Goal: Task Accomplishment & Management: Manage account settings

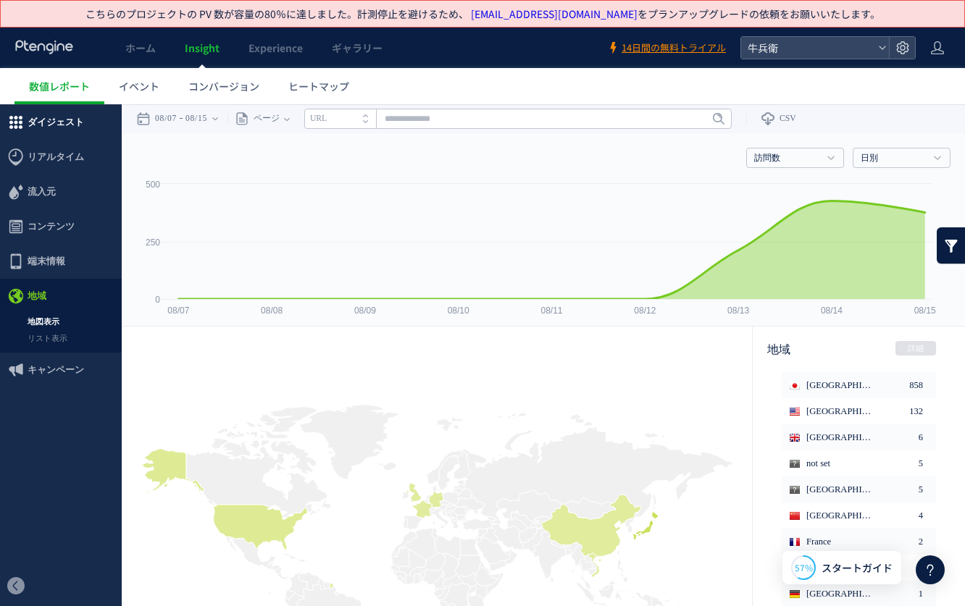
click at [83, 133] on span "ダイジェスト" at bounding box center [61, 122] width 122 height 35
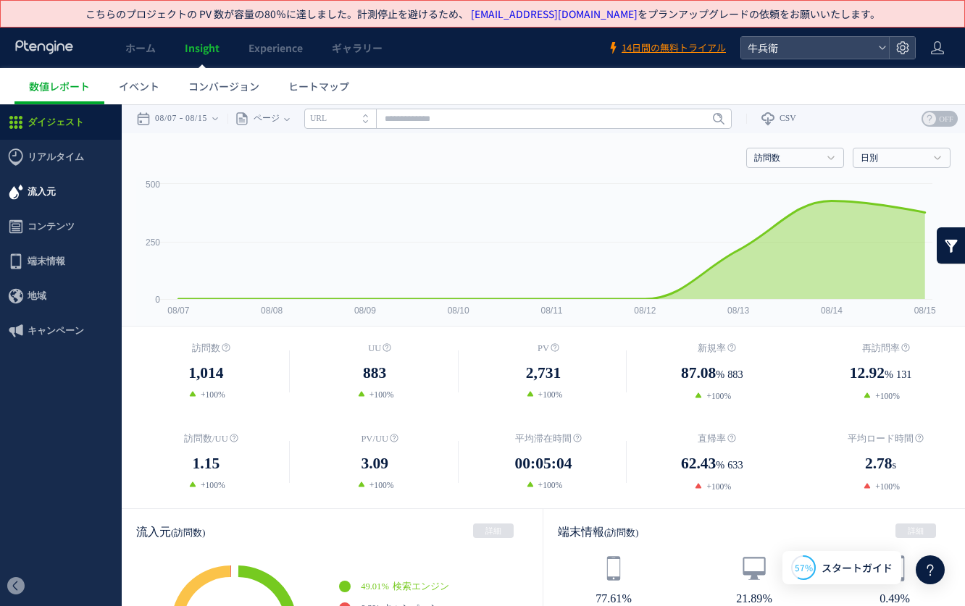
click at [88, 190] on span "流入元" at bounding box center [61, 192] width 122 height 35
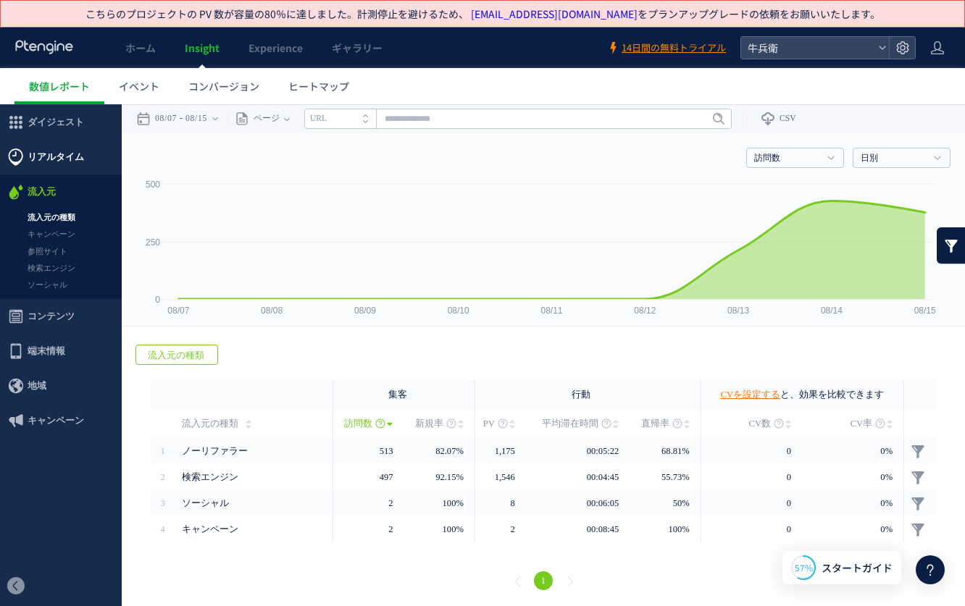
click at [83, 160] on span "リアルタイム" at bounding box center [61, 157] width 122 height 35
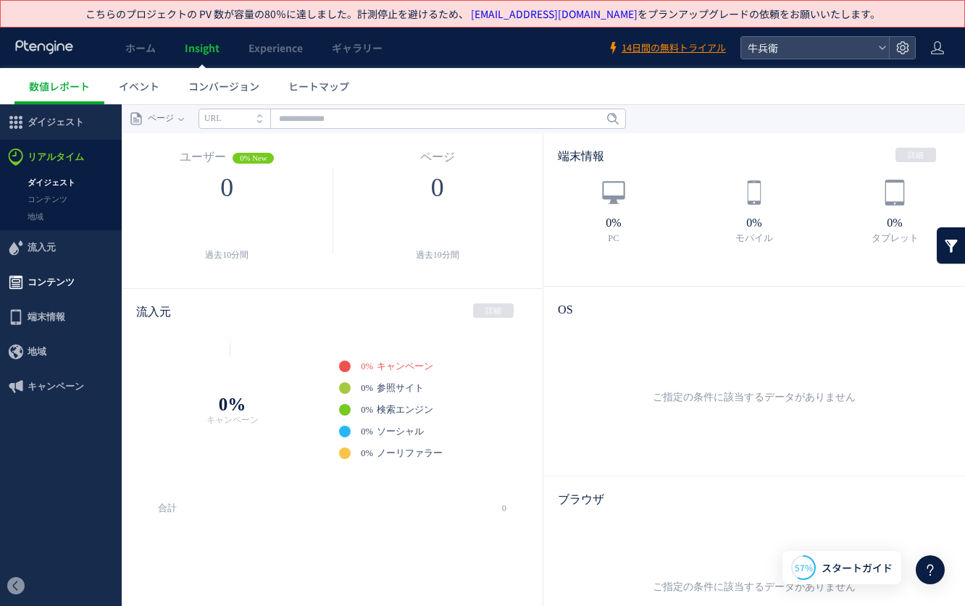
click at [68, 272] on span "コンテンツ" at bounding box center [51, 282] width 47 height 35
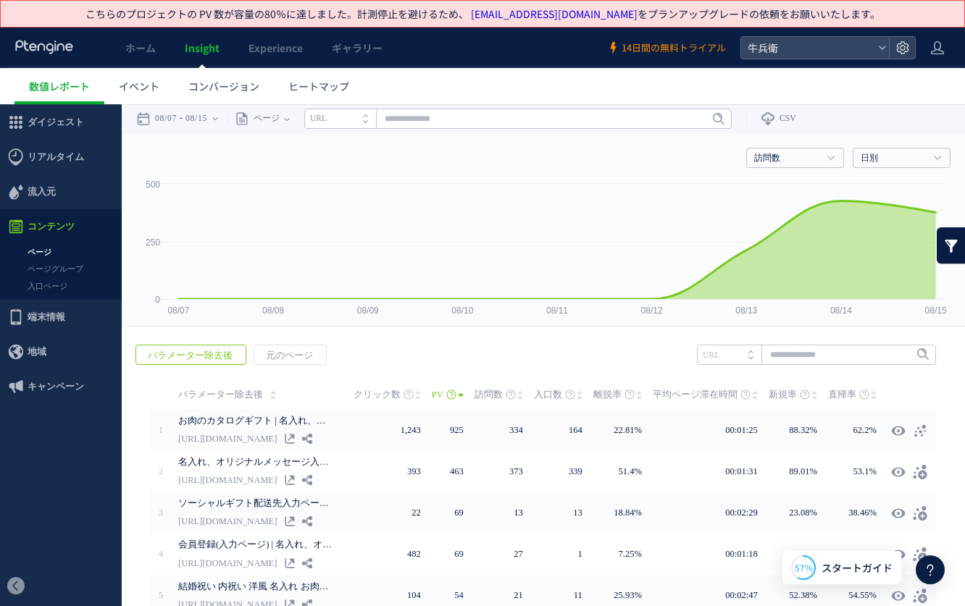
click at [646, 44] on span "14日間の無料トライアル" at bounding box center [673, 48] width 104 height 14
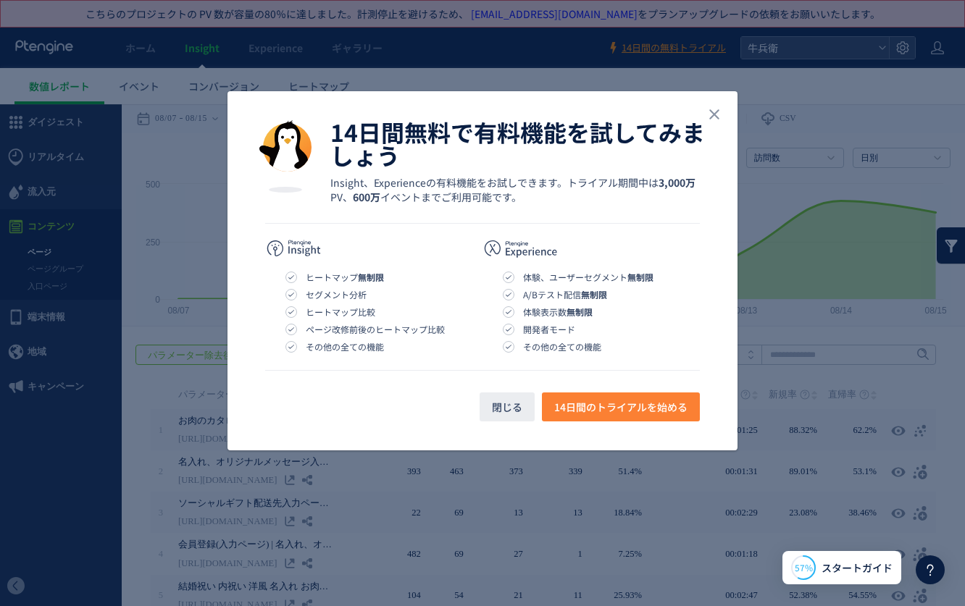
click at [571, 398] on span "14日間のトライアルを始める" at bounding box center [620, 406] width 133 height 29
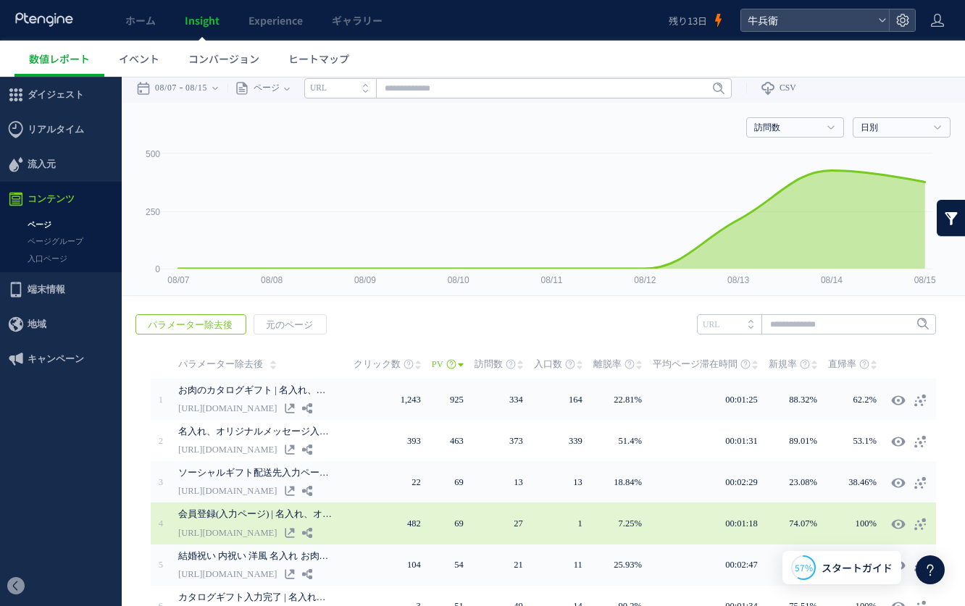
scroll to position [170, 0]
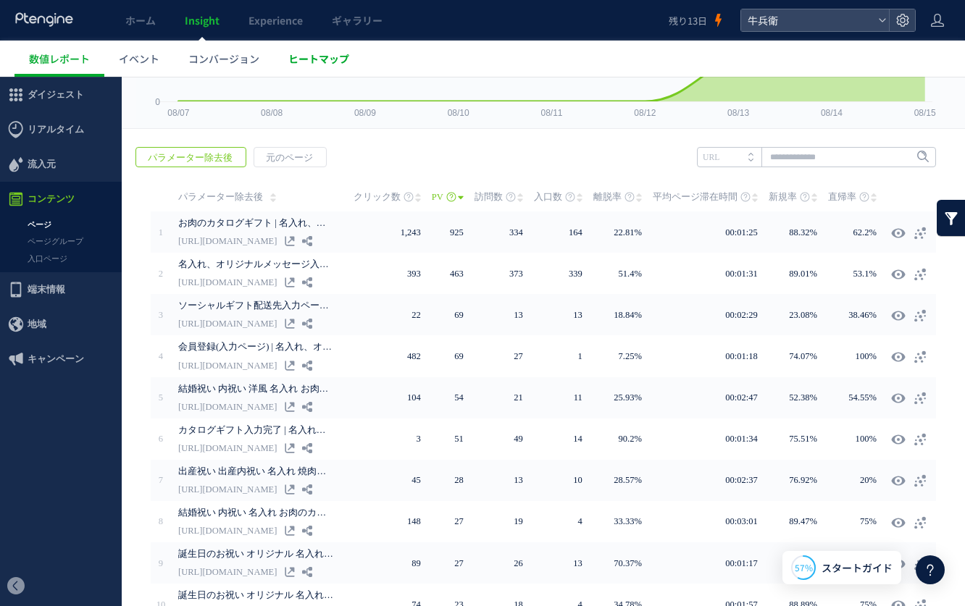
click at [329, 70] on link "ヒートマップ" at bounding box center [319, 59] width 90 height 36
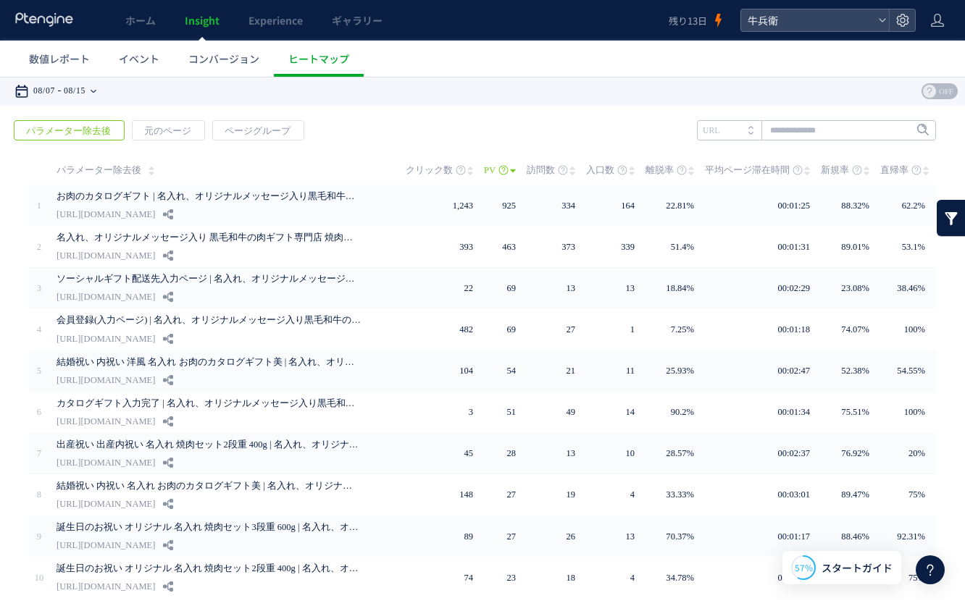
click at [80, 96] on time "08/15" at bounding box center [75, 91] width 22 height 29
click at [502, 130] on div "戻る パラメーター除去後 元のページ ページグループ 実装" at bounding box center [482, 385] width 965 height 559
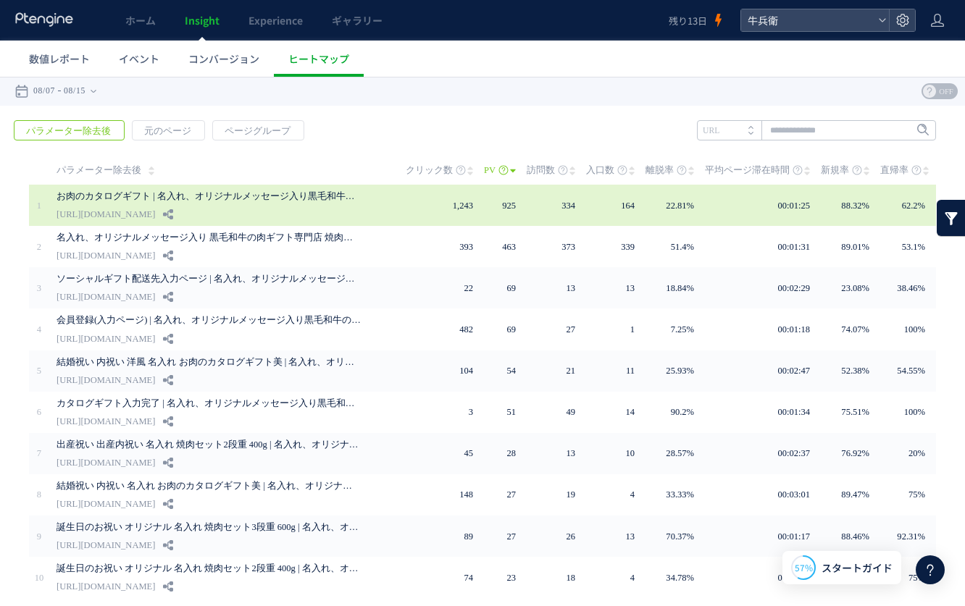
click at [459, 220] on td "1,243" at bounding box center [445, 205] width 78 height 41
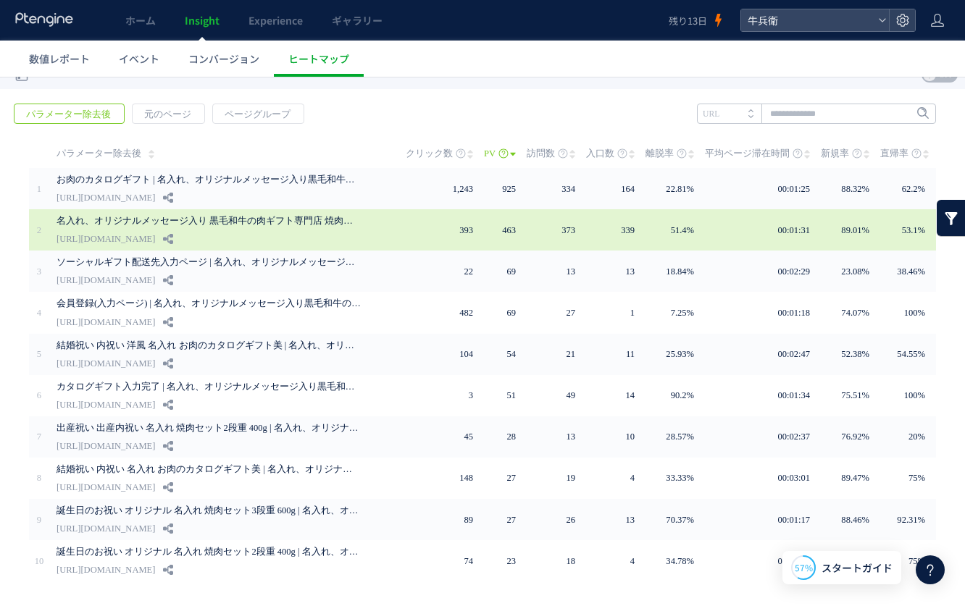
scroll to position [17, 0]
click at [186, 238] on div "名入れ、オリジナルメッセージ入り 黒毛和牛の肉ギフト専門店 焼肉牛兵衛 公式サイト https://gyubee.jp" at bounding box center [220, 229] width 329 height 41
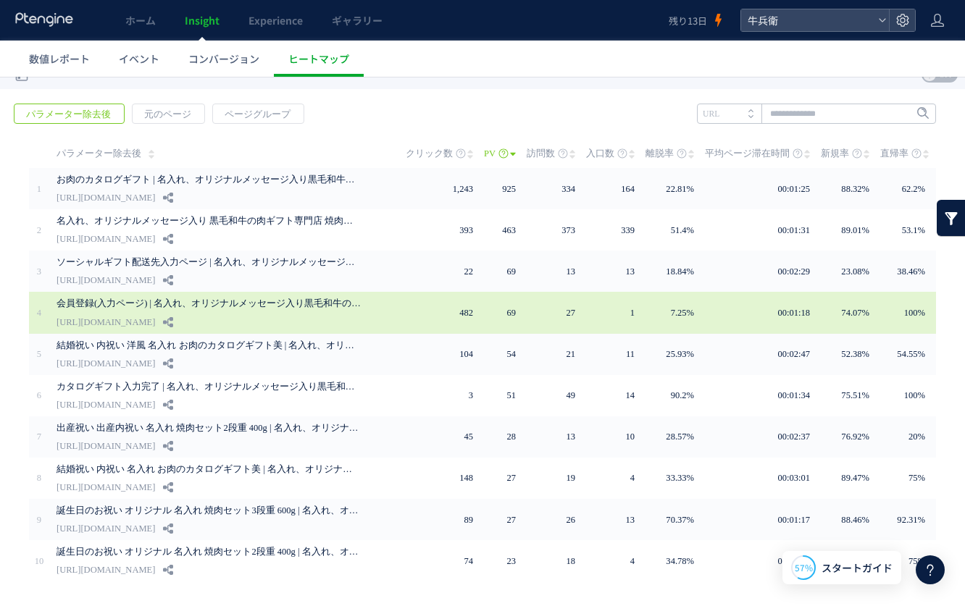
click at [250, 315] on div "会員登録(入力ページ) | 名入れ、オリジナルメッセージ入り黒毛和牛の肉ギフト専門店 焼肉牛兵衛 https://gyubee.jp/entry" at bounding box center [220, 312] width 329 height 41
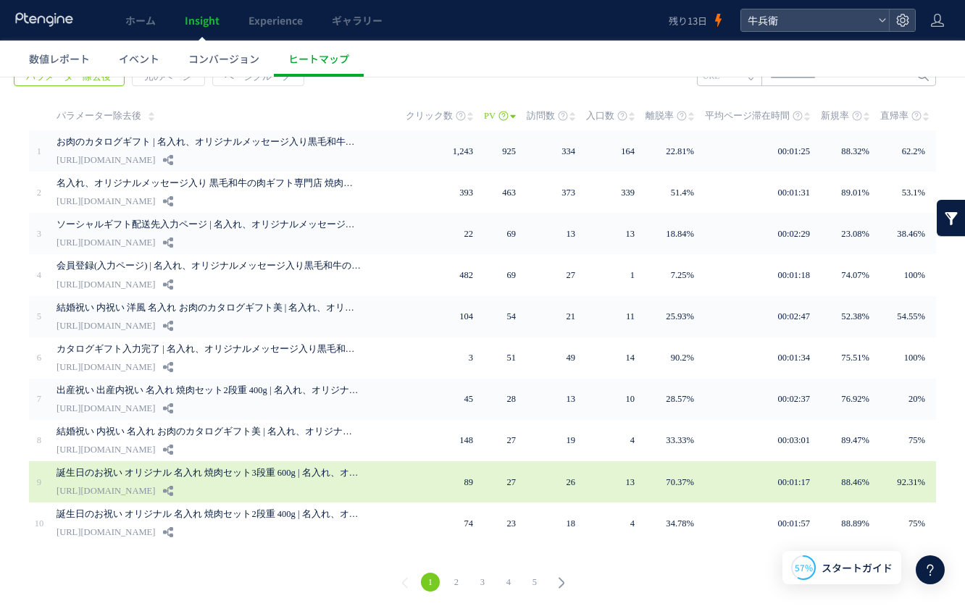
scroll to position [54, 0]
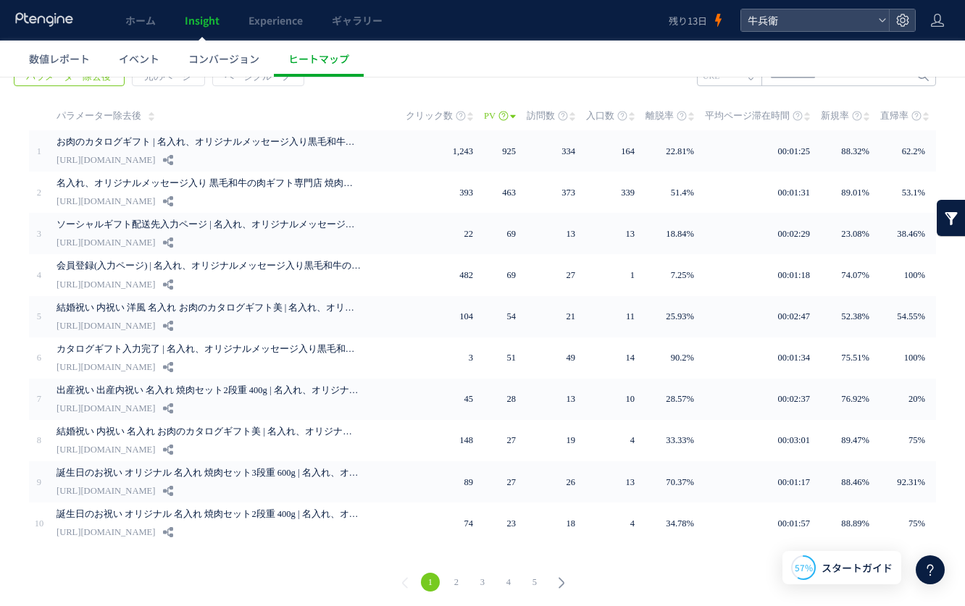
click at [449, 579] on link "2" at bounding box center [456, 582] width 19 height 19
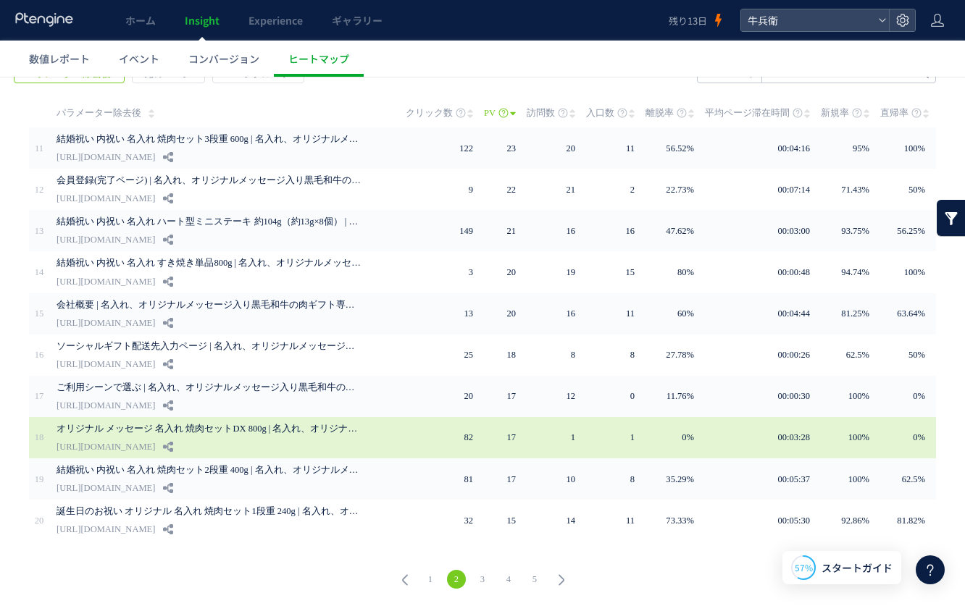
scroll to position [57, 0]
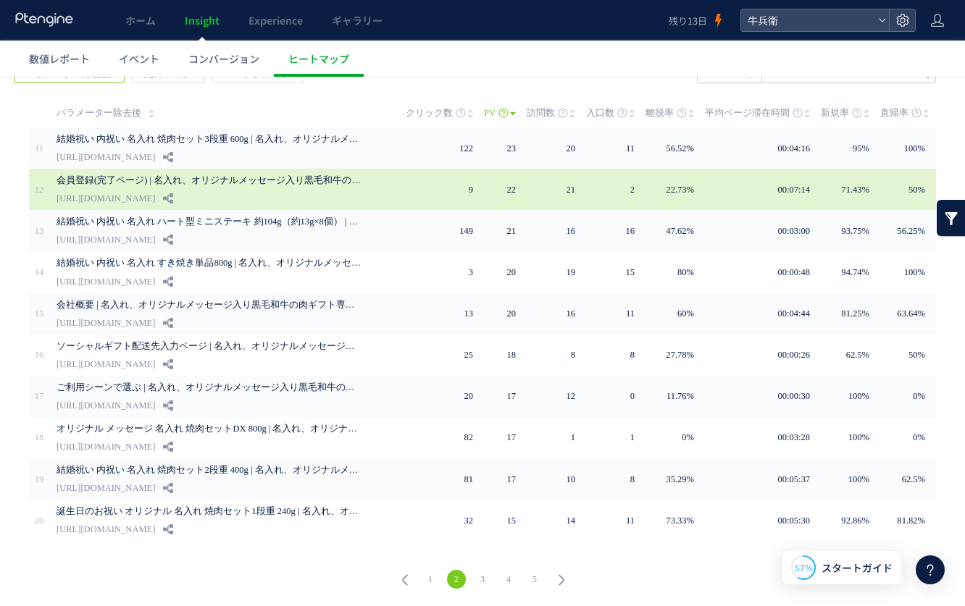
click at [371, 203] on div "会員登録(完了ページ) | 名入れ、オリジナルメッセージ入り黒毛和牛の肉ギフト専門店 焼肉牛兵衛 https://gyubee.jp/entry/comple…" at bounding box center [220, 189] width 329 height 41
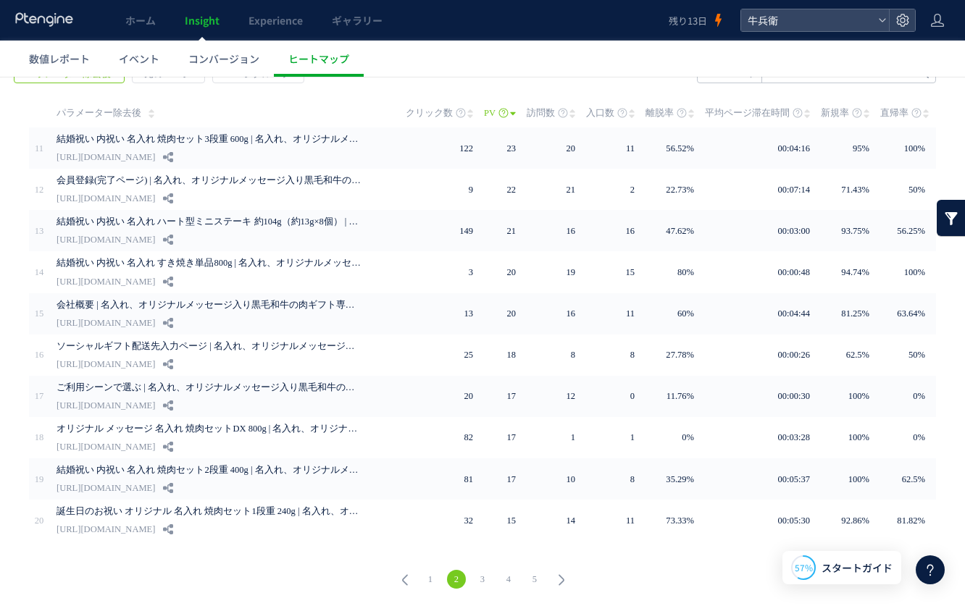
click at [474, 584] on link "3" at bounding box center [482, 579] width 19 height 19
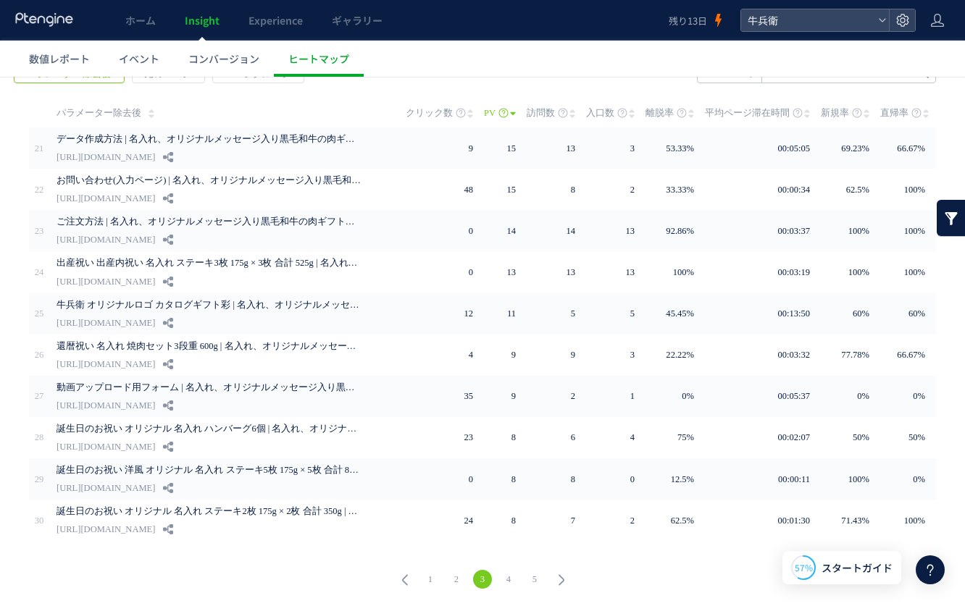
click at [452, 583] on link "2" at bounding box center [456, 579] width 19 height 19
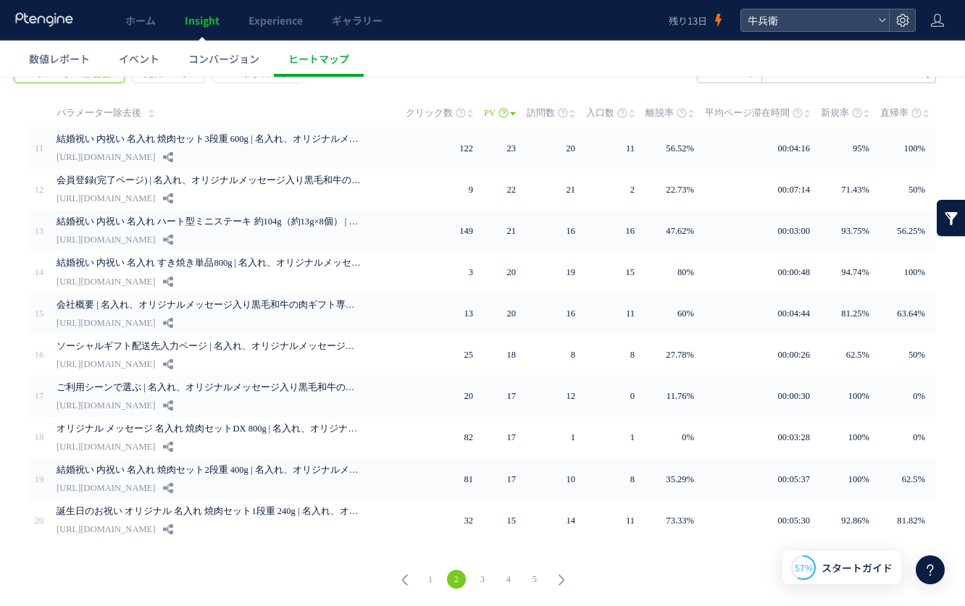
click at [479, 581] on link "3" at bounding box center [482, 579] width 19 height 19
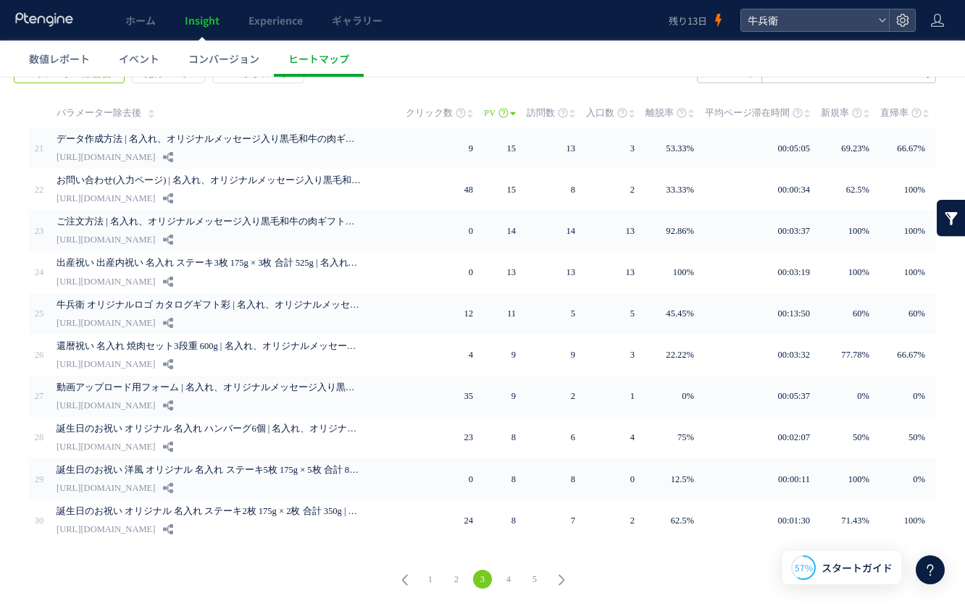
click at [503, 576] on link "4" at bounding box center [508, 579] width 19 height 19
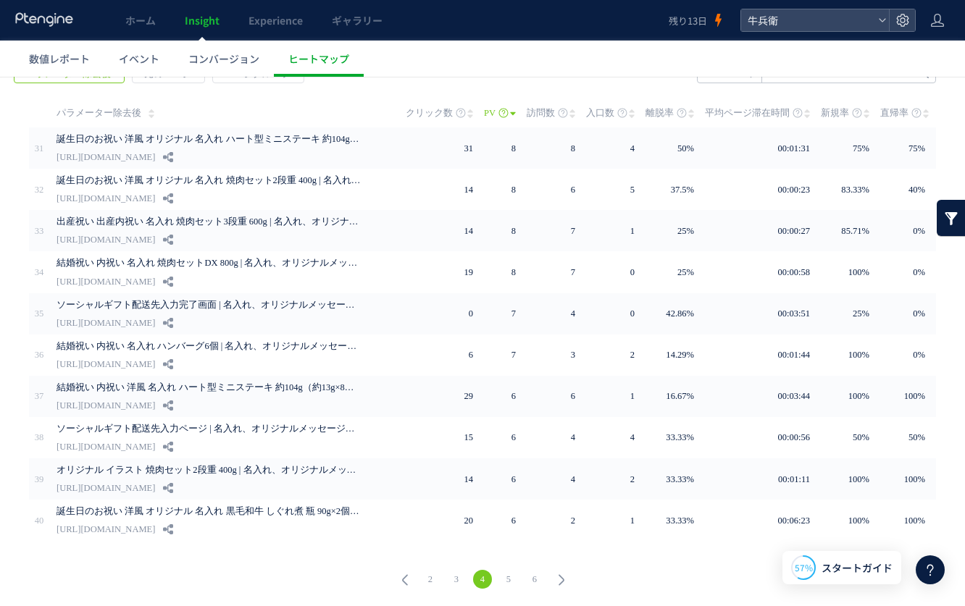
click at [502, 580] on link "5" at bounding box center [508, 579] width 19 height 19
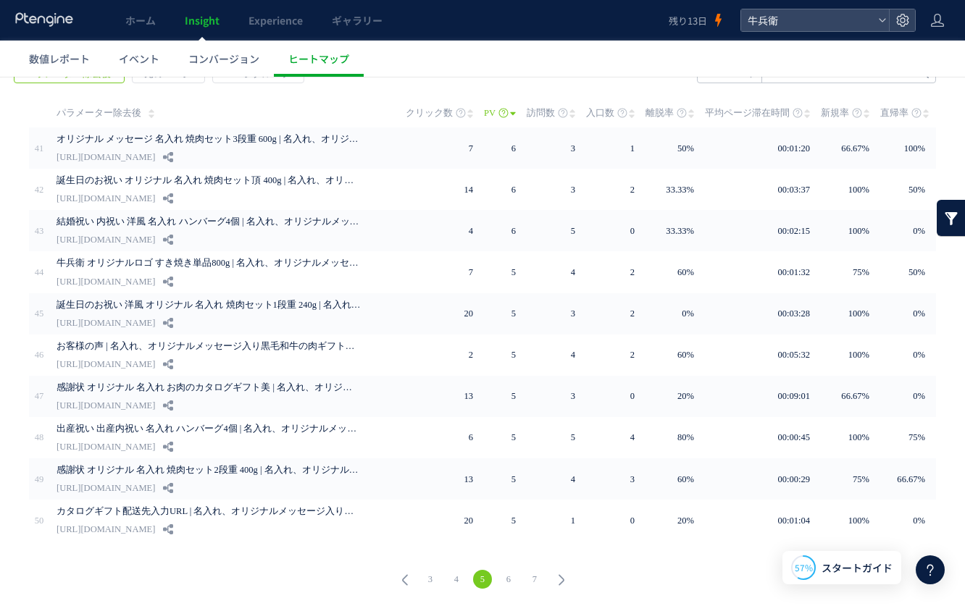
click at [551, 575] on icon at bounding box center [561, 580] width 20 height 20
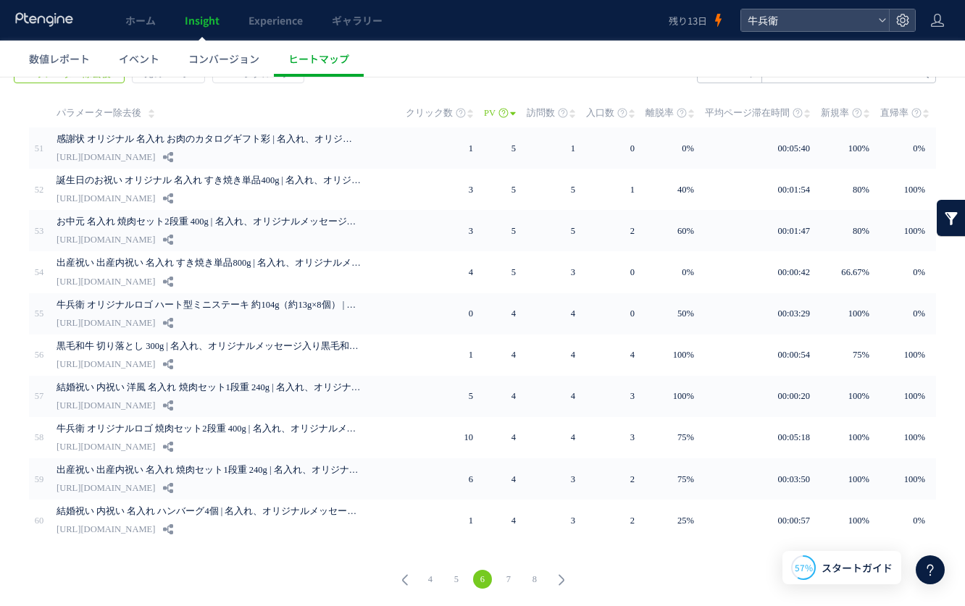
click at [551, 582] on icon at bounding box center [561, 580] width 20 height 20
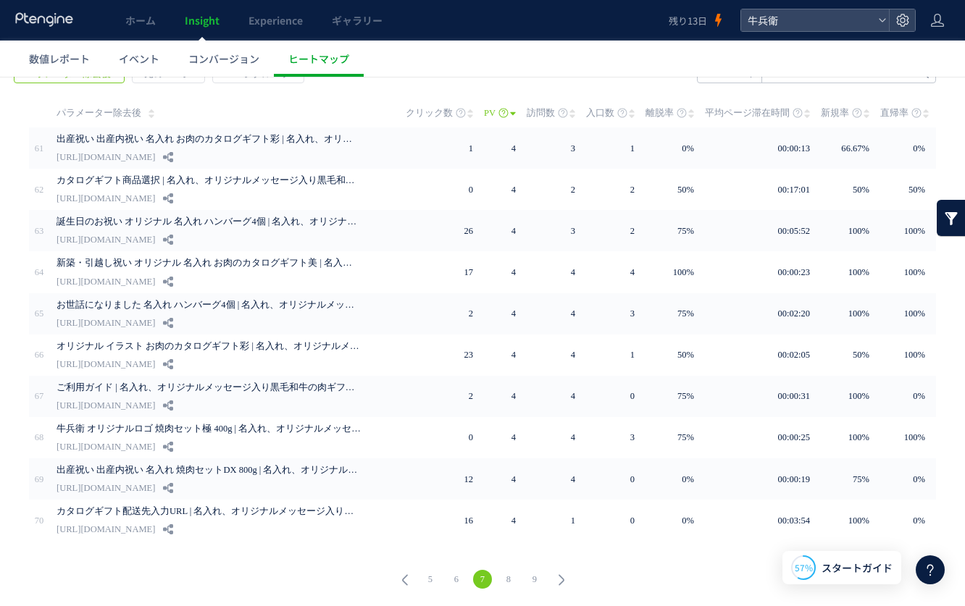
click at [551, 582] on icon at bounding box center [561, 580] width 20 height 20
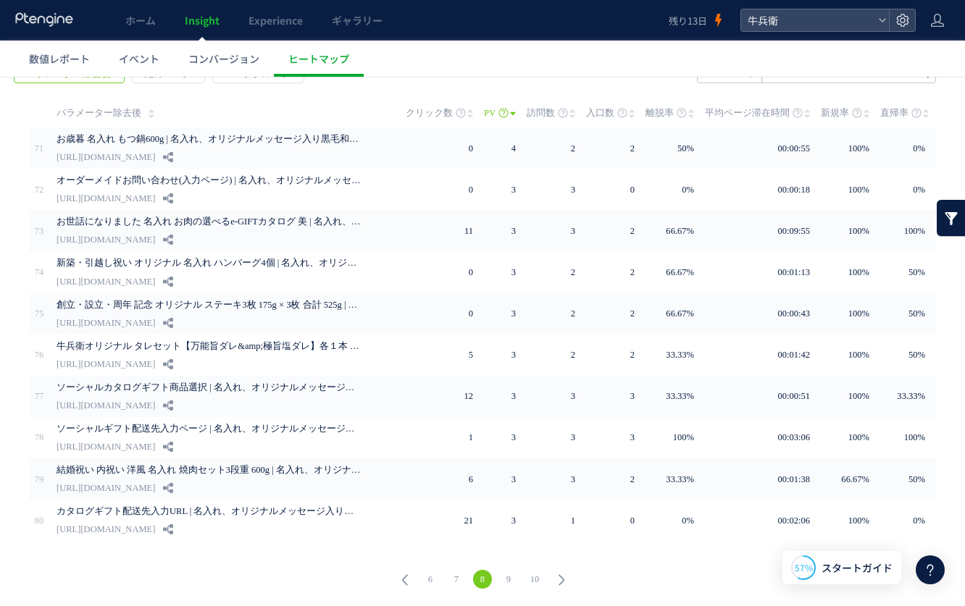
click at [551, 579] on icon at bounding box center [561, 580] width 20 height 20
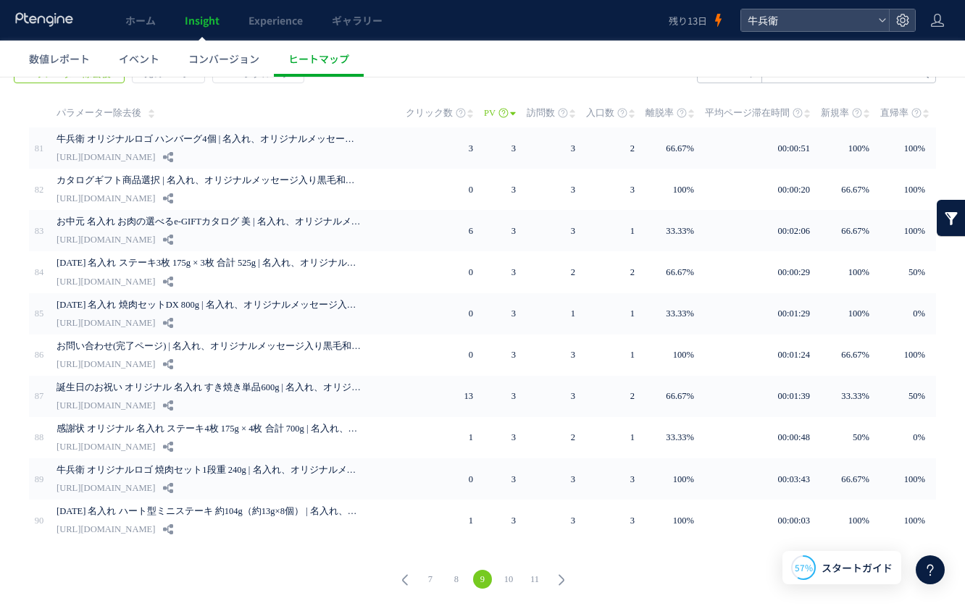
click at [551, 579] on icon at bounding box center [561, 580] width 20 height 20
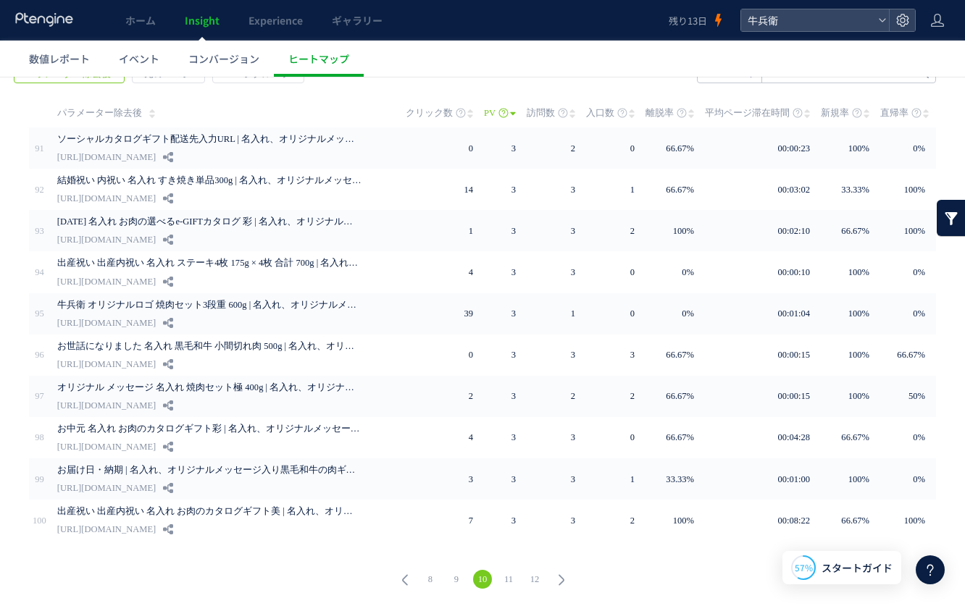
click at [551, 578] on icon at bounding box center [561, 580] width 20 height 20
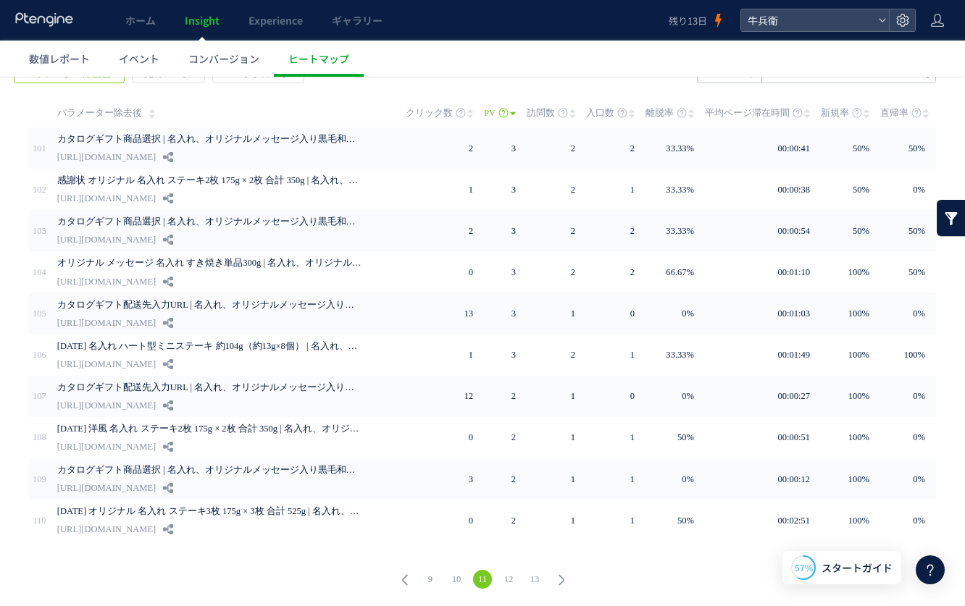
click at [551, 578] on icon at bounding box center [561, 580] width 20 height 20
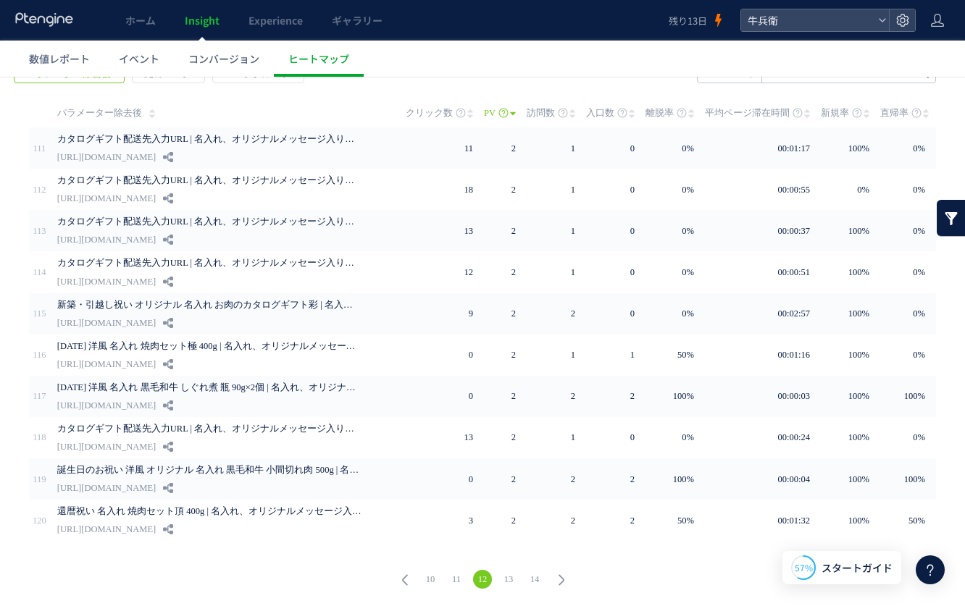
click at [551, 578] on icon at bounding box center [561, 580] width 20 height 20
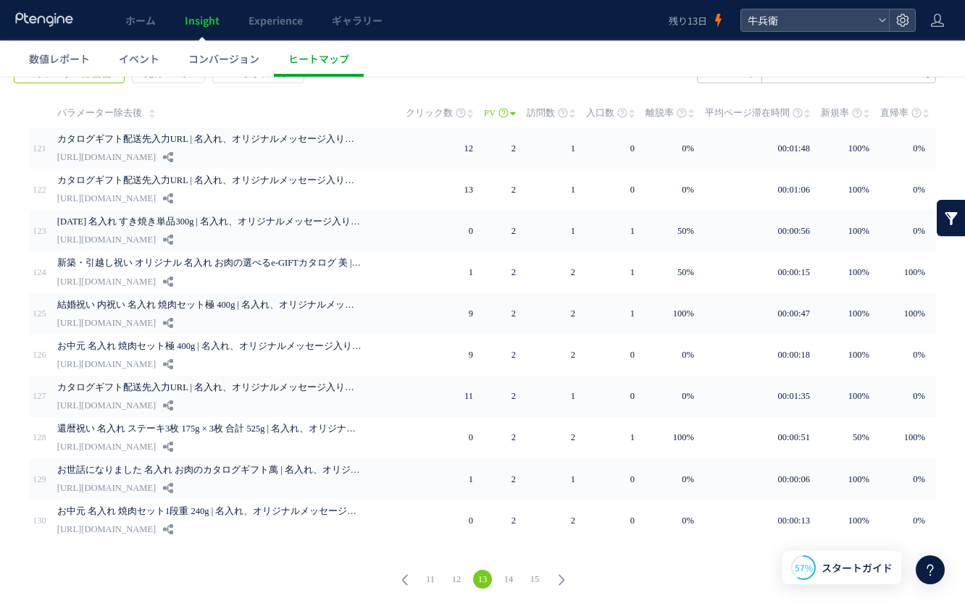
click at [551, 578] on icon at bounding box center [561, 580] width 20 height 20
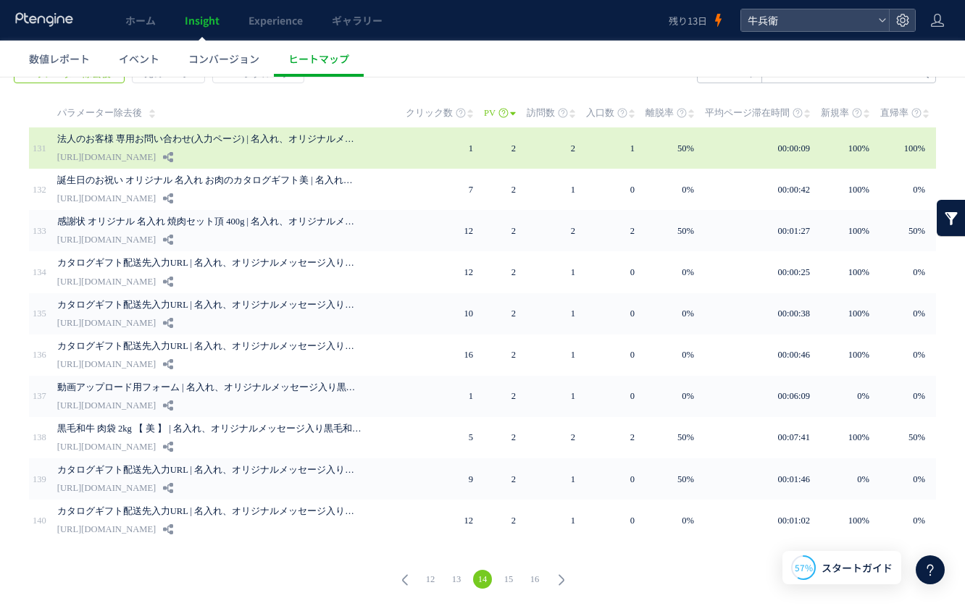
click at [206, 144] on link "法人のお客様 専用お問い合わせ(入力ページ) | 名入れ、オリジナルメッセージ入り黒毛和牛の肉ギフト専門店 焼肉牛兵衛" at bounding box center [209, 138] width 304 height 17
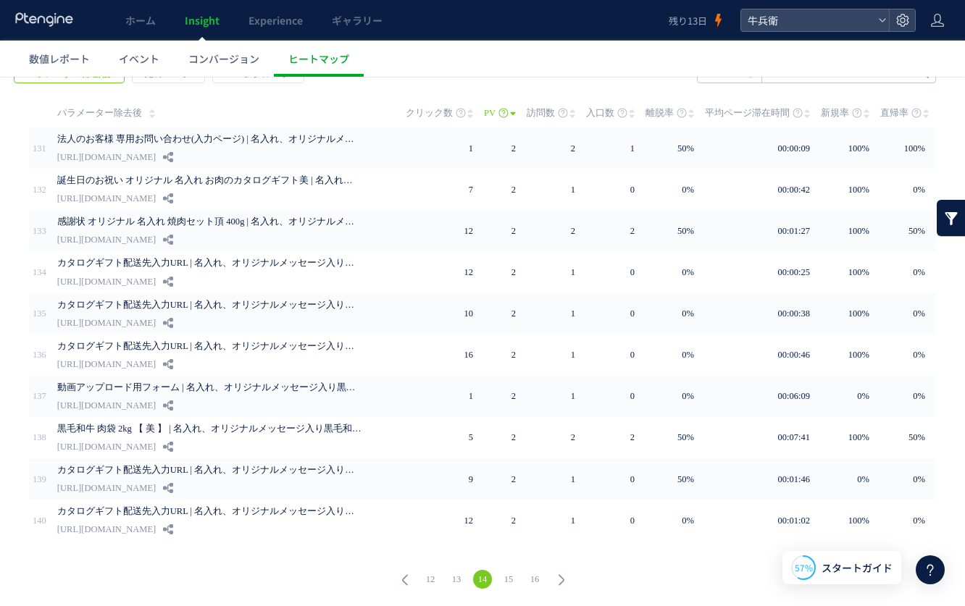
click at [558, 576] on use at bounding box center [561, 580] width 6 height 11
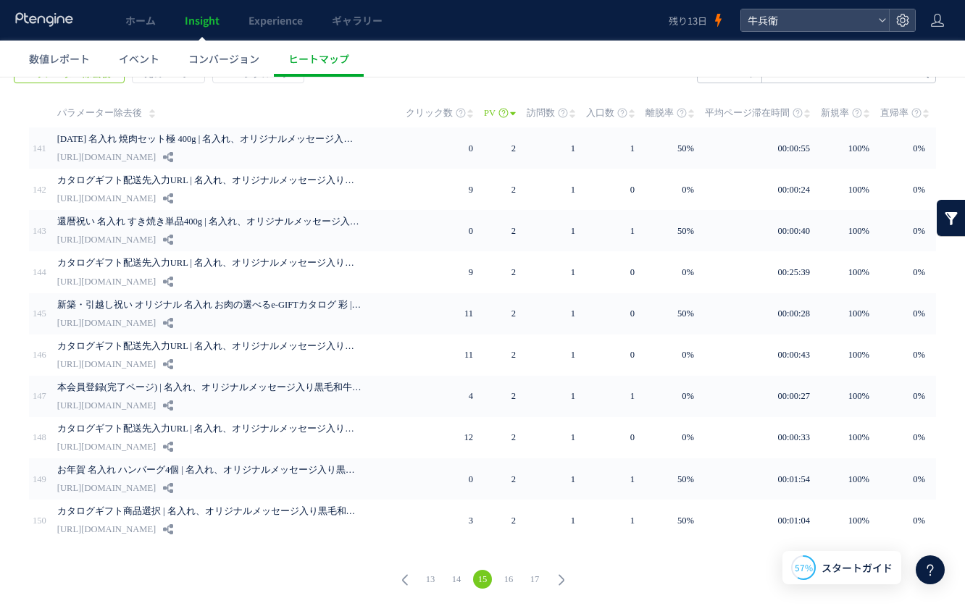
click at [558, 576] on use at bounding box center [561, 580] width 6 height 11
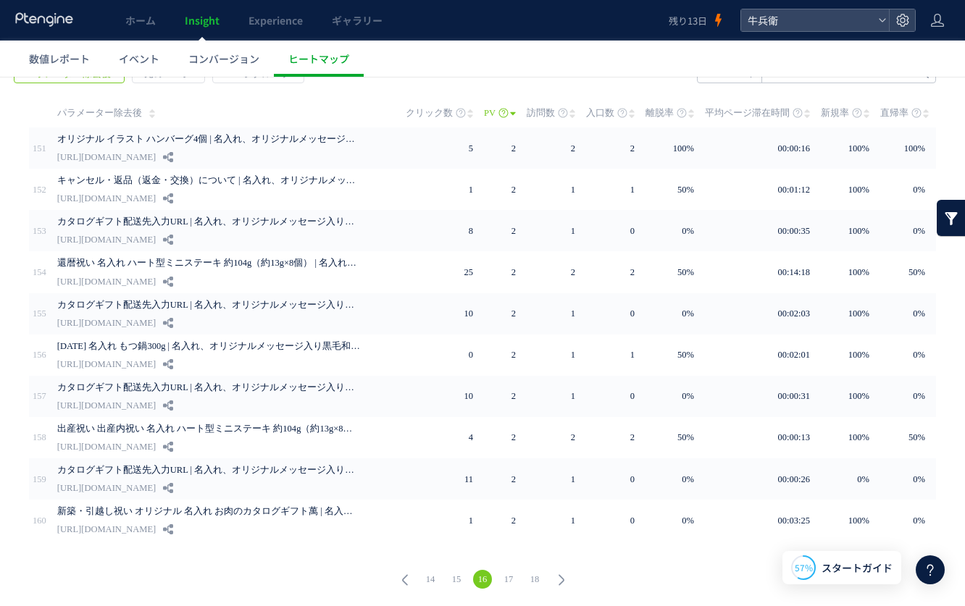
click at [558, 576] on use at bounding box center [561, 580] width 6 height 11
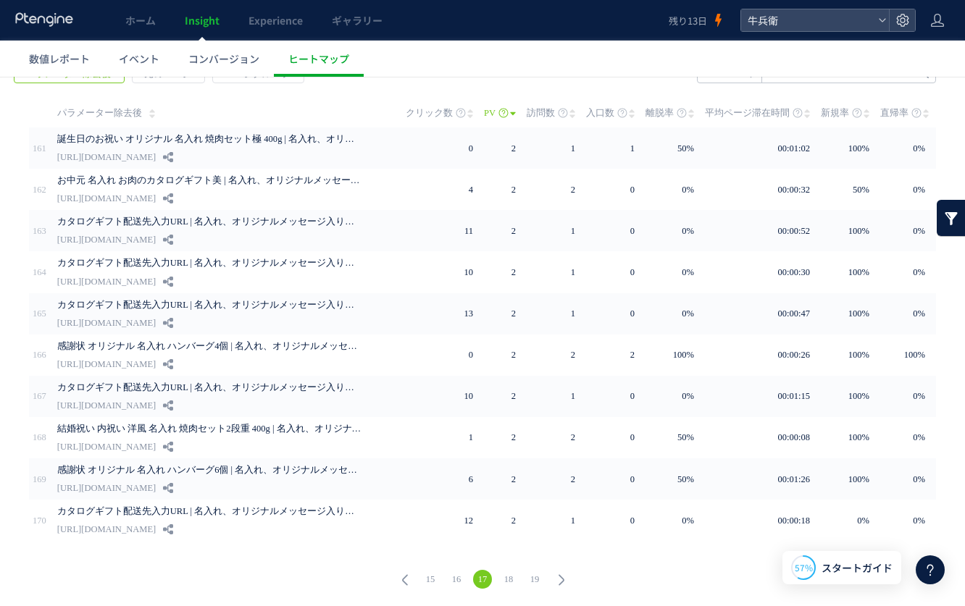
click at [558, 576] on use at bounding box center [561, 580] width 6 height 11
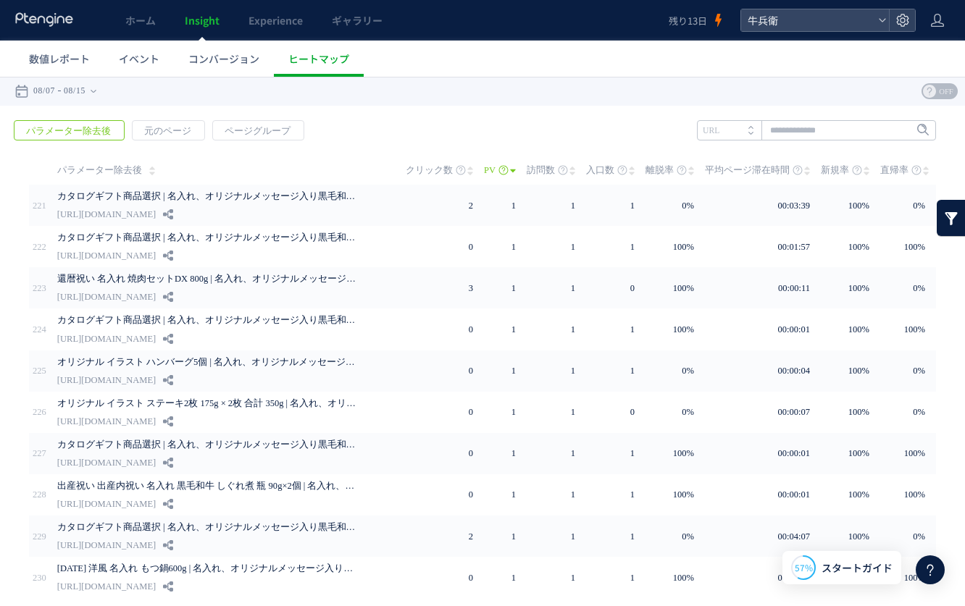
scroll to position [57, 0]
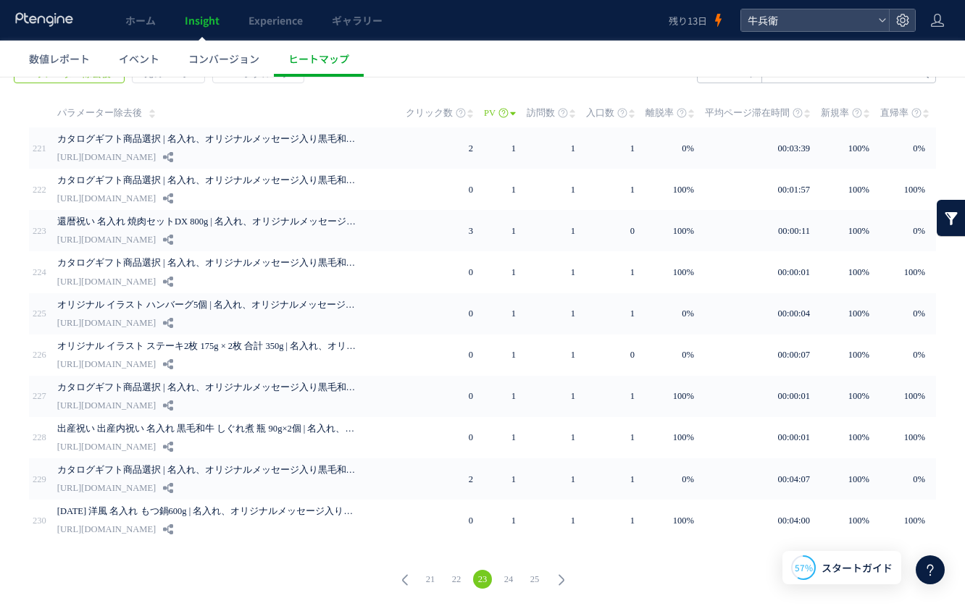
click at [558, 576] on use at bounding box center [561, 580] width 6 height 11
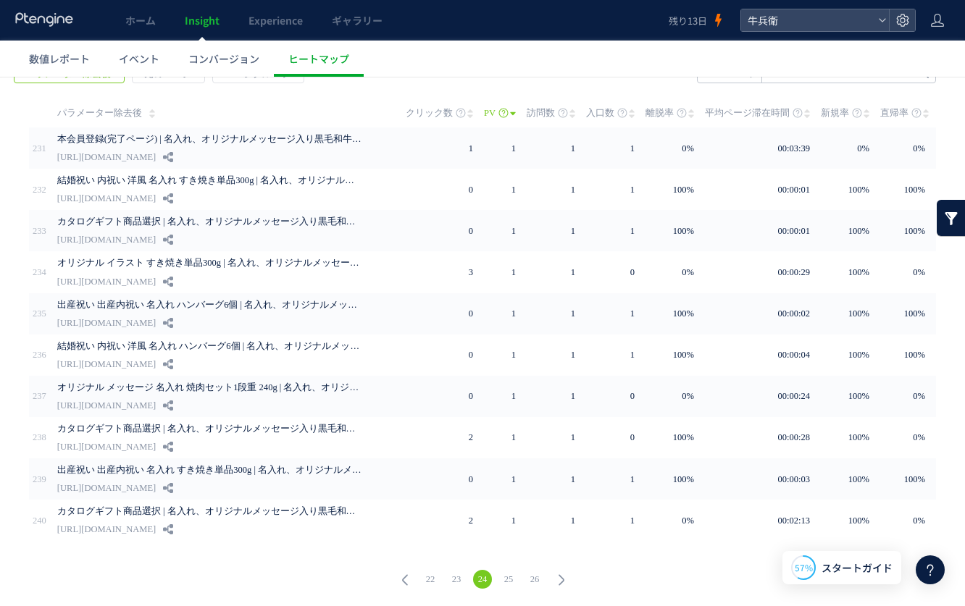
click at [558, 576] on use at bounding box center [561, 580] width 6 height 11
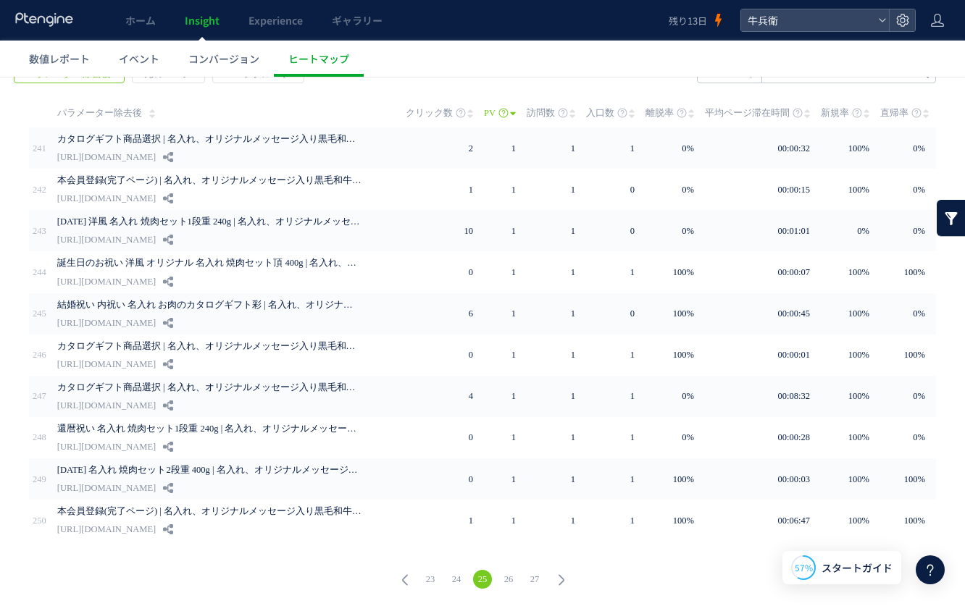
click at [558, 576] on use at bounding box center [561, 580] width 6 height 11
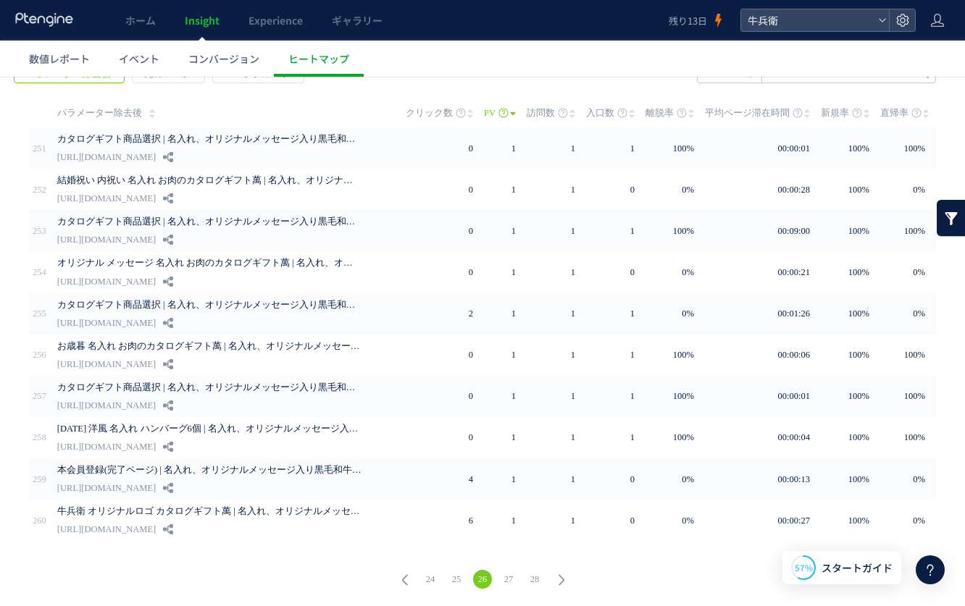
click at [554, 577] on icon at bounding box center [561, 580] width 20 height 20
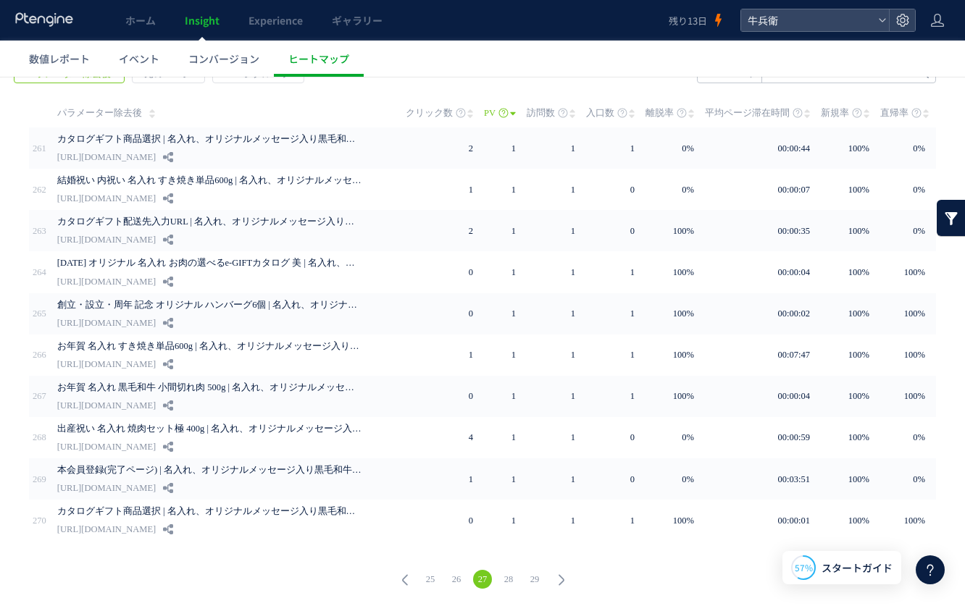
click at [554, 577] on icon at bounding box center [561, 580] width 20 height 20
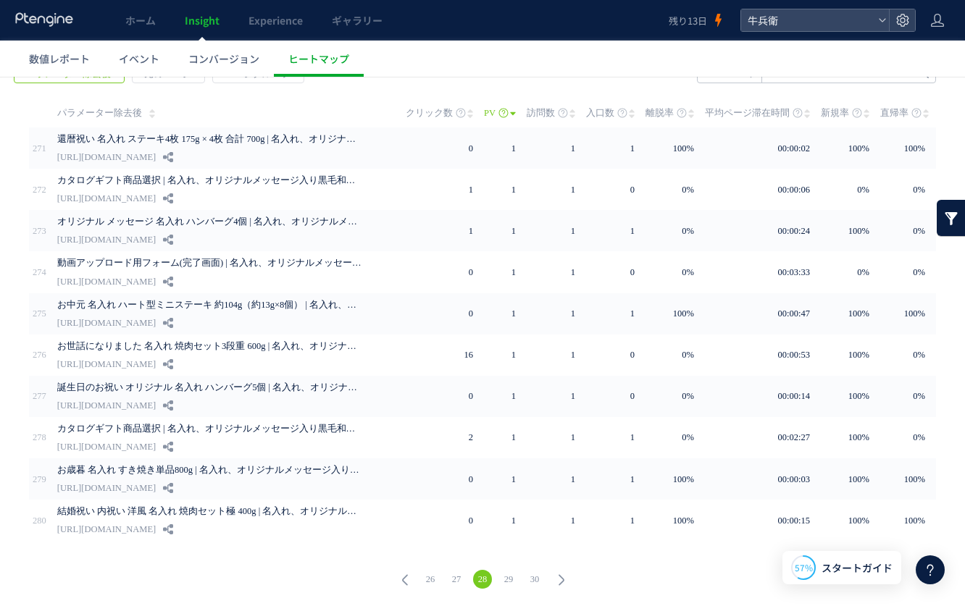
click at [554, 577] on icon at bounding box center [561, 580] width 20 height 20
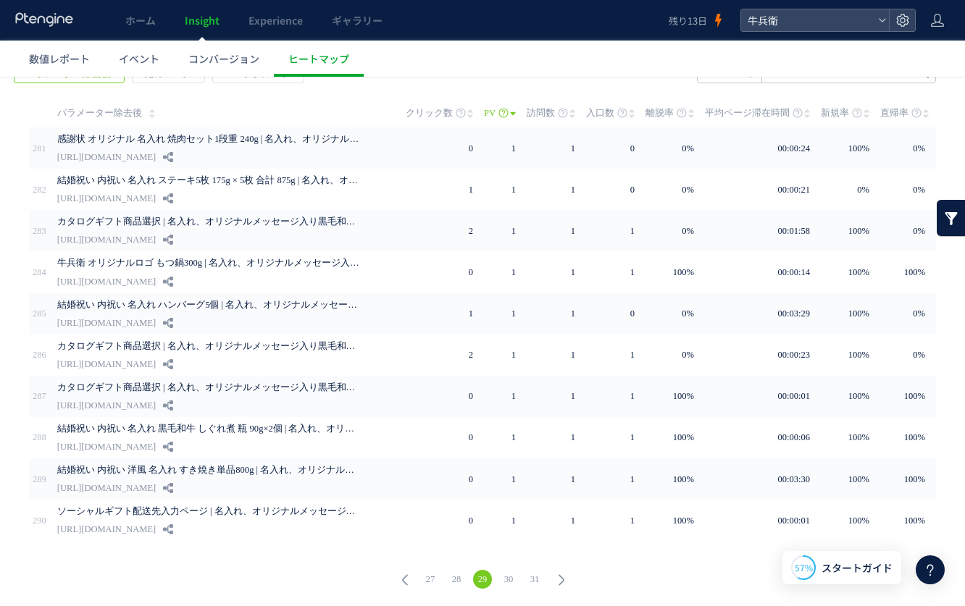
click at [554, 577] on icon at bounding box center [561, 580] width 20 height 20
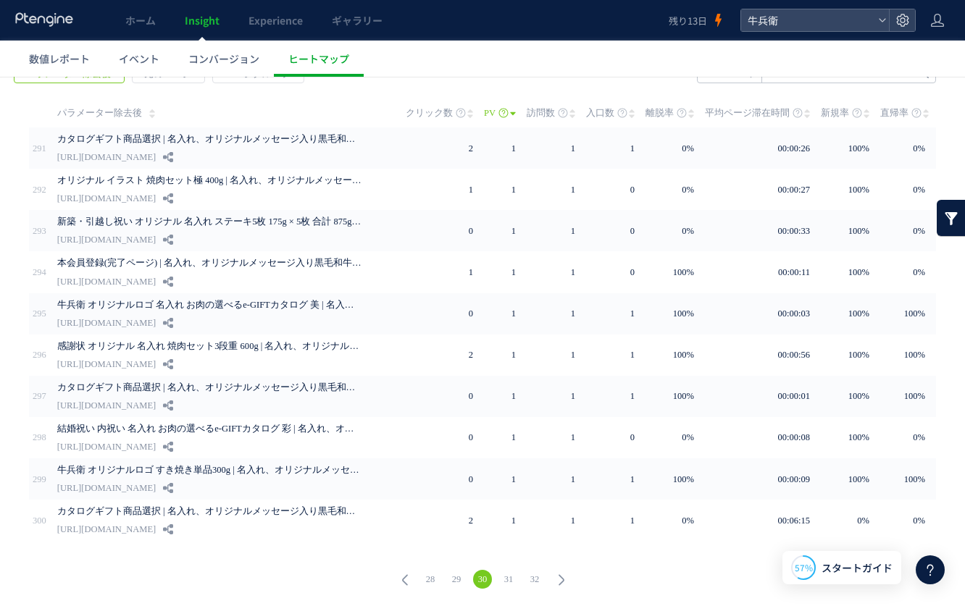
click at [554, 577] on icon at bounding box center [561, 580] width 20 height 20
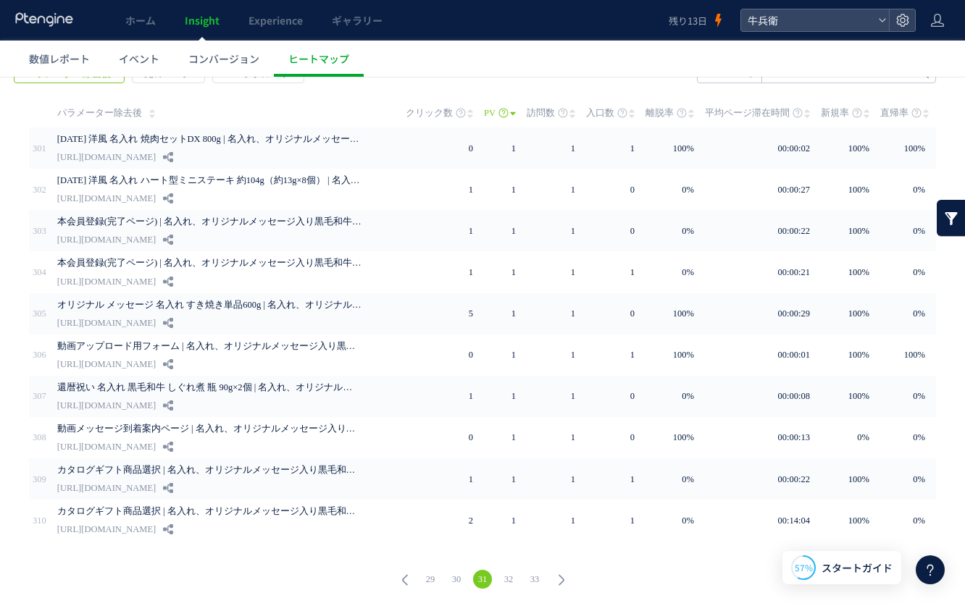
click at [554, 577] on icon at bounding box center [561, 580] width 20 height 20
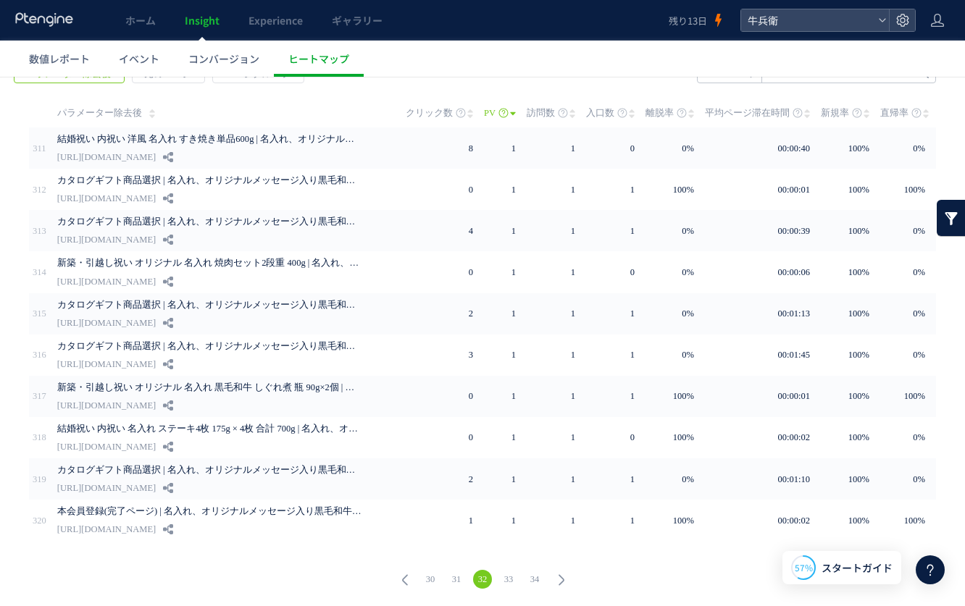
click at [554, 577] on icon at bounding box center [561, 580] width 20 height 20
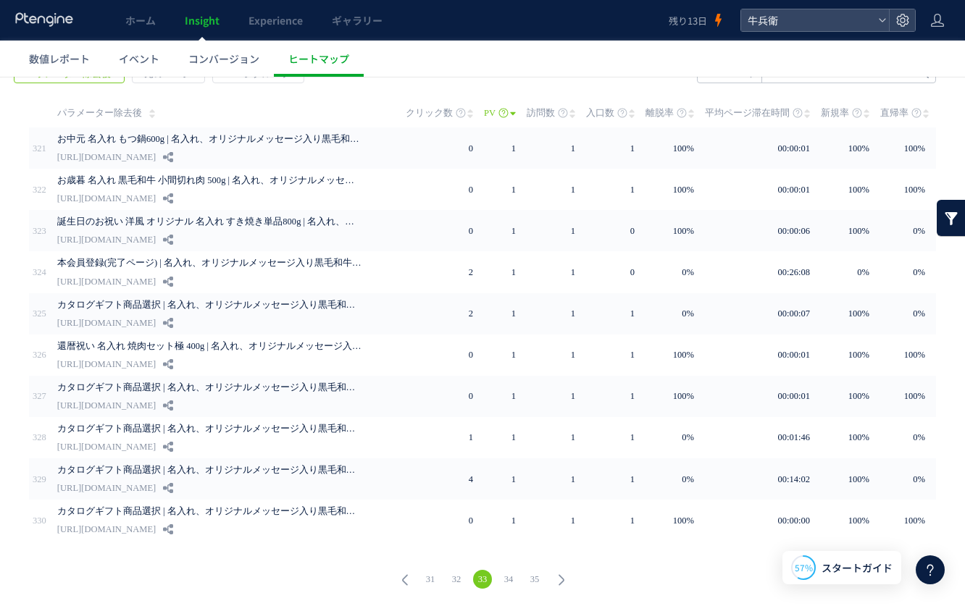
click at [554, 577] on icon at bounding box center [561, 580] width 20 height 20
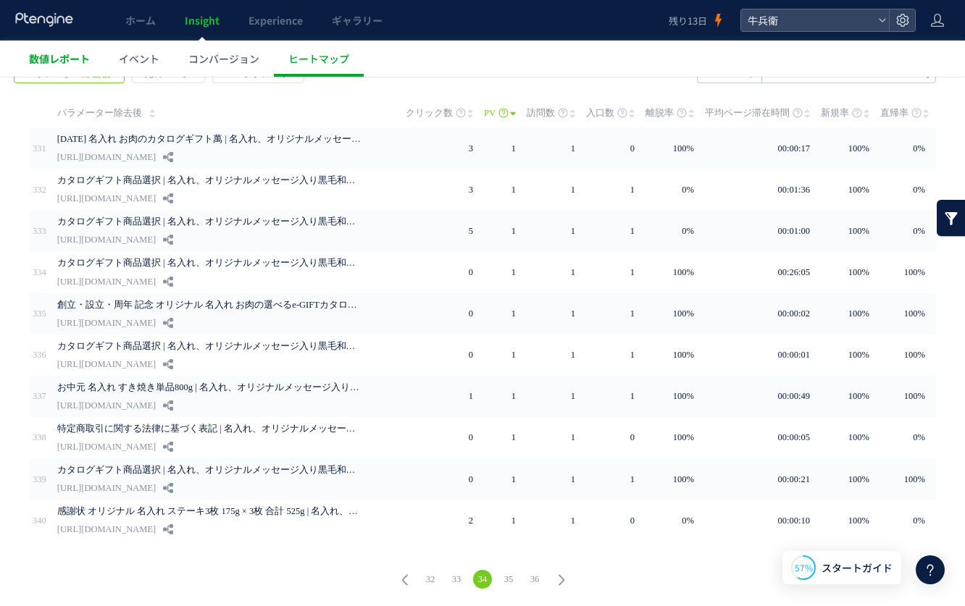
click at [35, 56] on span "数値レポート" at bounding box center [59, 58] width 61 height 14
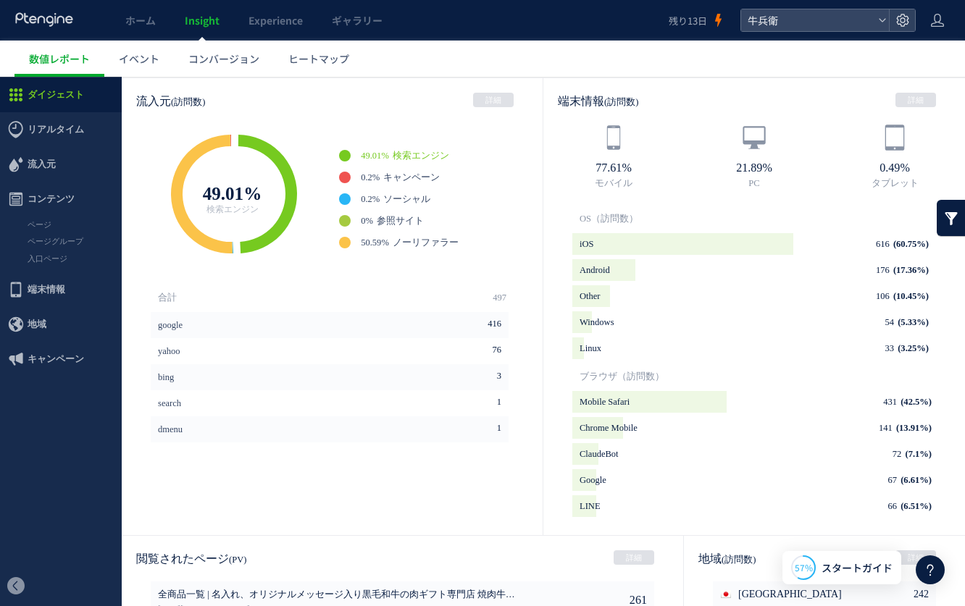
scroll to position [682, 0]
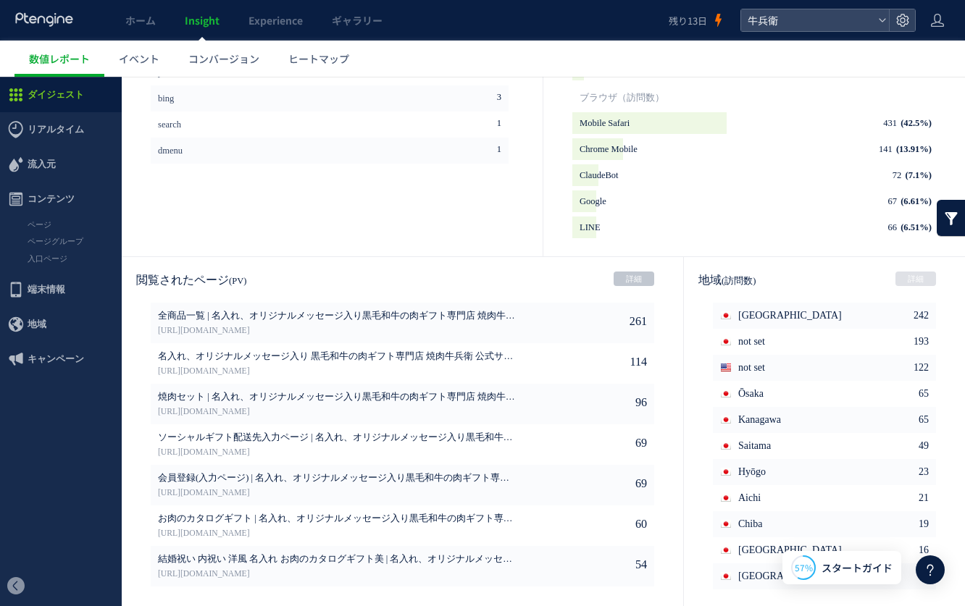
click at [629, 275] on link "詳細" at bounding box center [633, 279] width 41 height 14
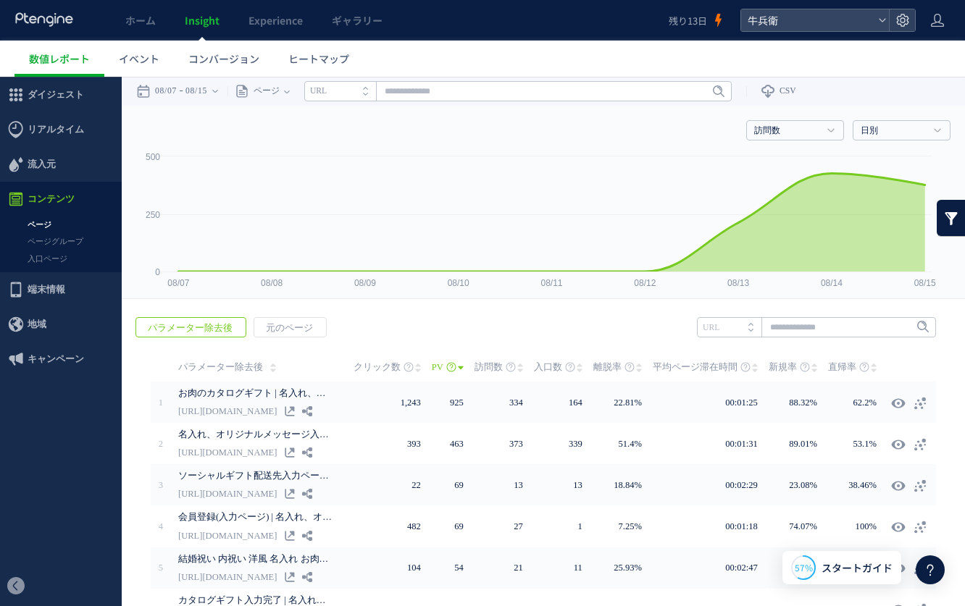
click at [563, 74] on ul "数値レポート イベント コンバージョン ヒートマップ" at bounding box center [489, 59] width 950 height 36
click at [574, 84] on input "text" at bounding box center [517, 91] width 427 height 20
paste input "**********"
type input "**********"
click at [723, 93] on span "Enter" at bounding box center [714, 91] width 19 height 16
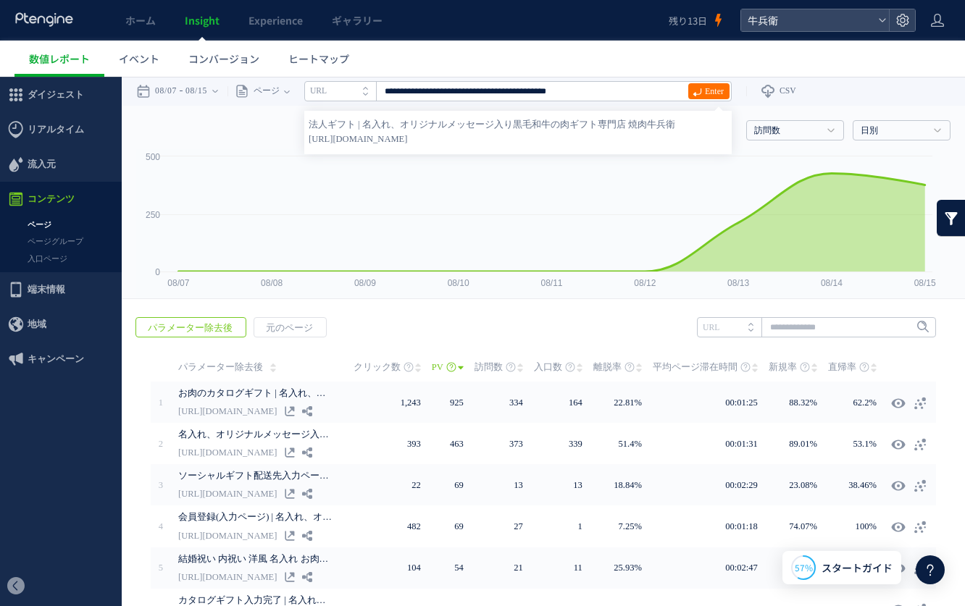
click at [584, 140] on span "[URL][DOMAIN_NAME]" at bounding box center [517, 139] width 419 height 14
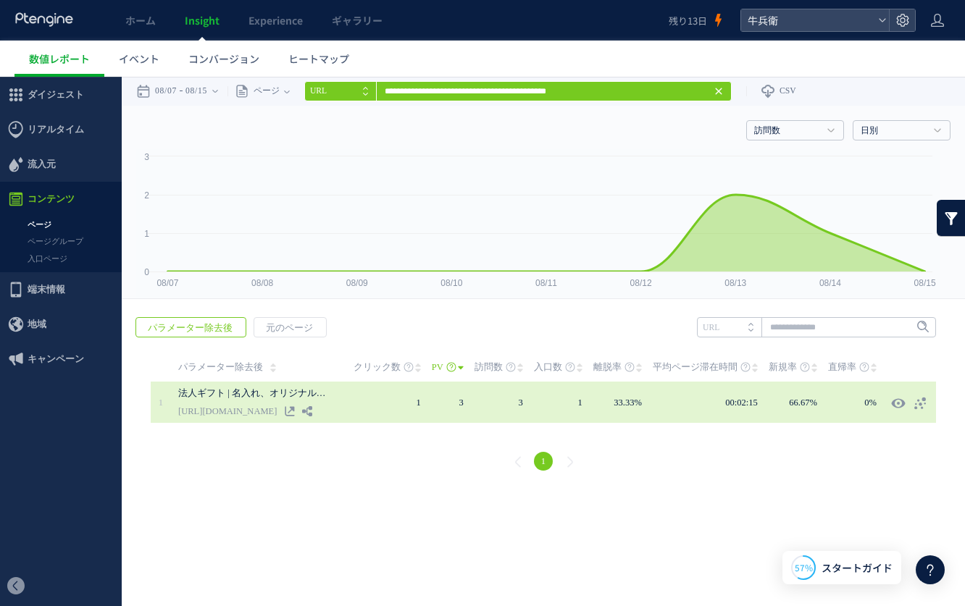
click at [280, 398] on link "法人ギフト | 名入れ、オリジナルメッセージ入り黒毛和牛の肉ギフト専門店 焼肉牛兵衛" at bounding box center [256, 393] width 156 height 17
click at [264, 416] on link "[URL][DOMAIN_NAME]" at bounding box center [227, 411] width 98 height 17
click at [919, 404] on use at bounding box center [920, 403] width 12 height 12
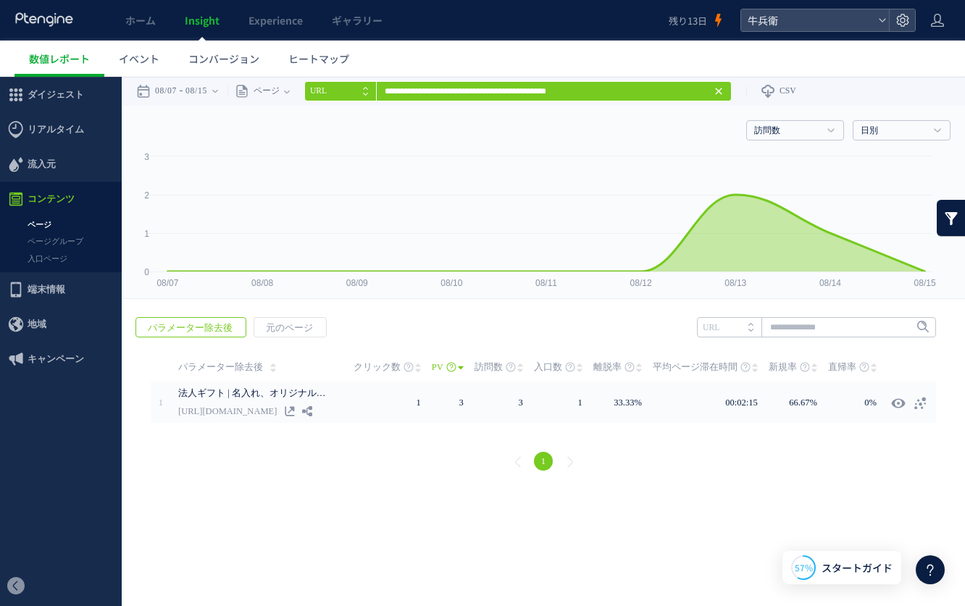
click at [95, 192] on span "コンテンツ" at bounding box center [61, 199] width 122 height 35
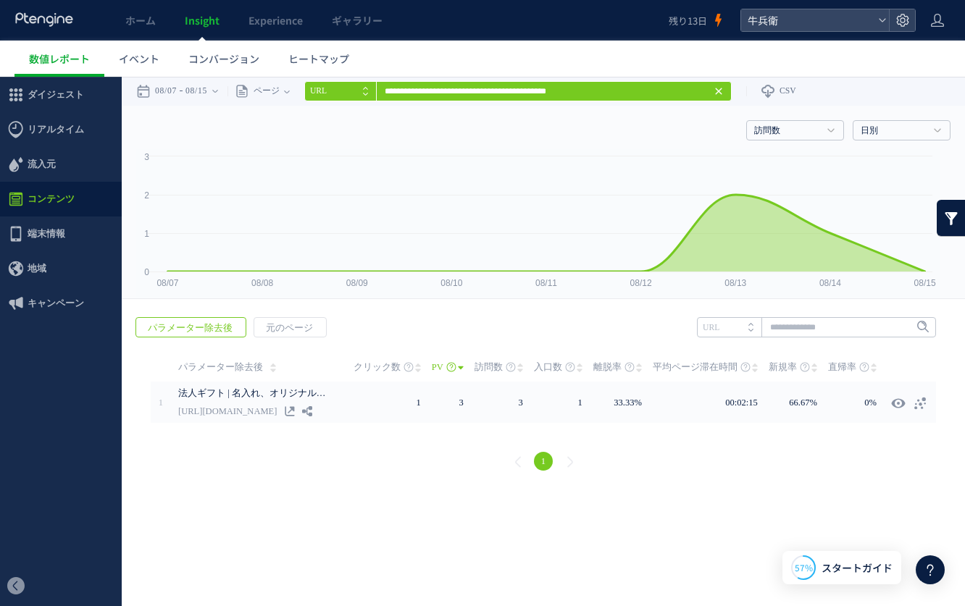
click at [724, 92] on icon at bounding box center [719, 91] width 12 height 12
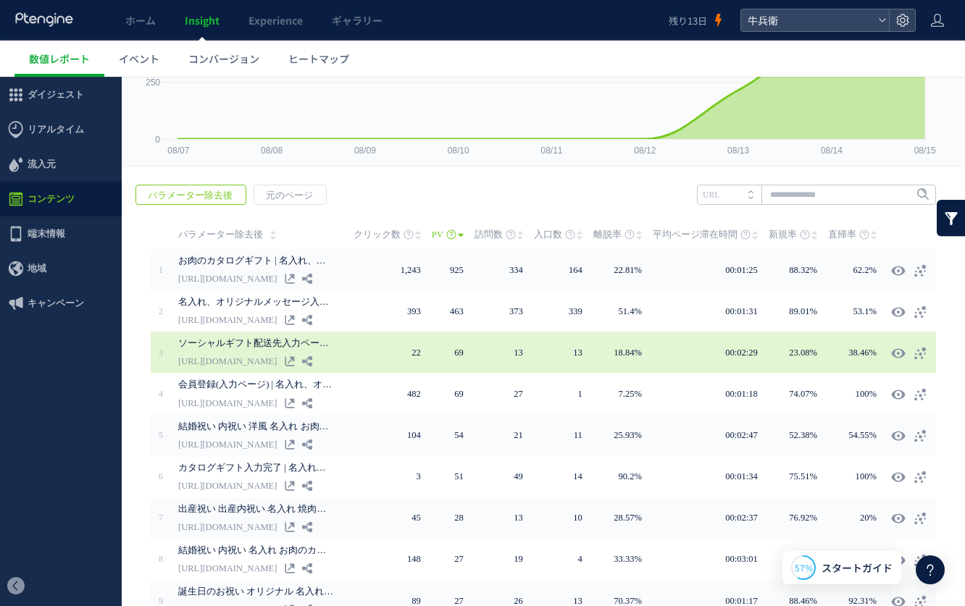
scroll to position [154, 0]
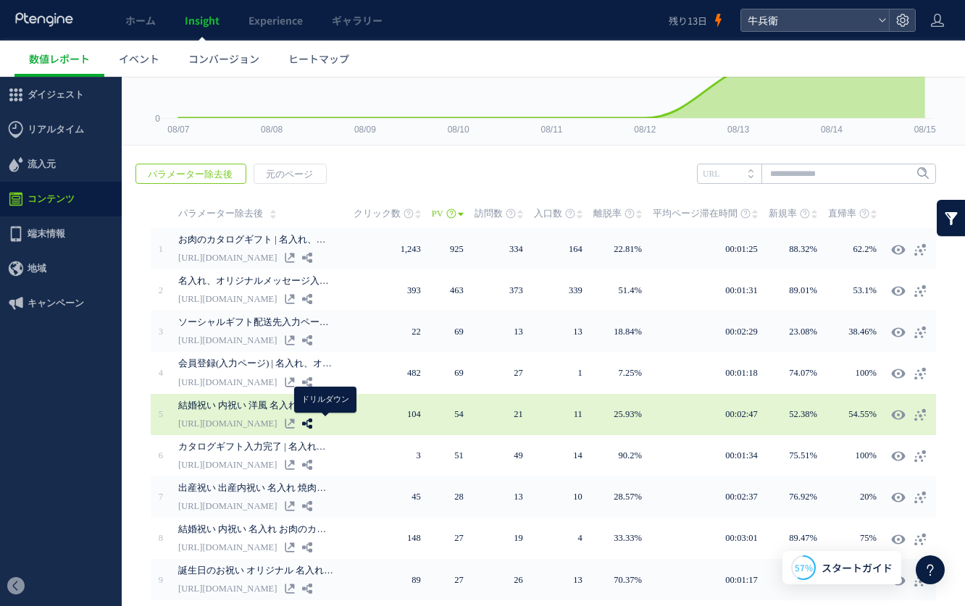
click at [312, 421] on icon at bounding box center [307, 424] width 10 height 10
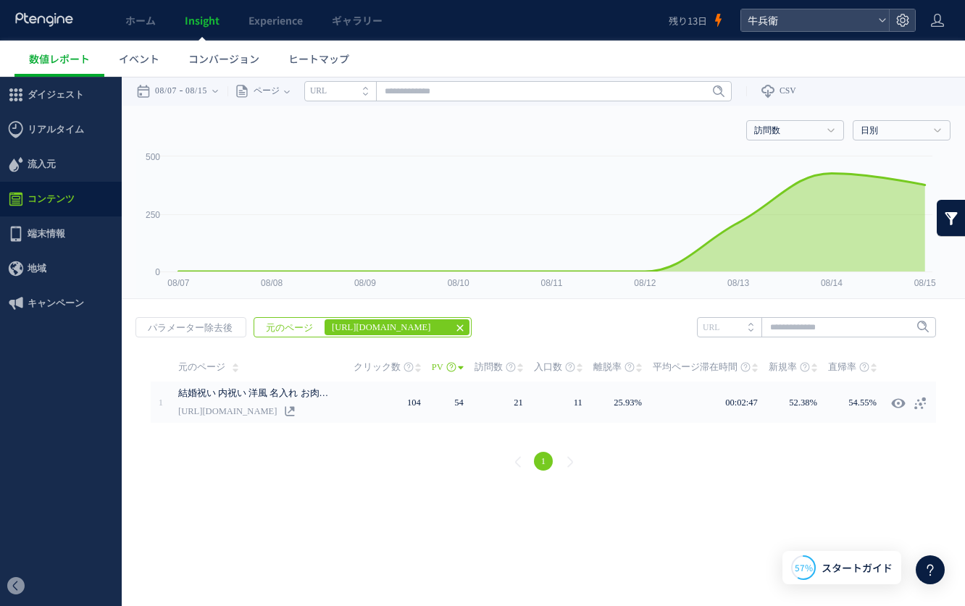
scroll to position [0, 0]
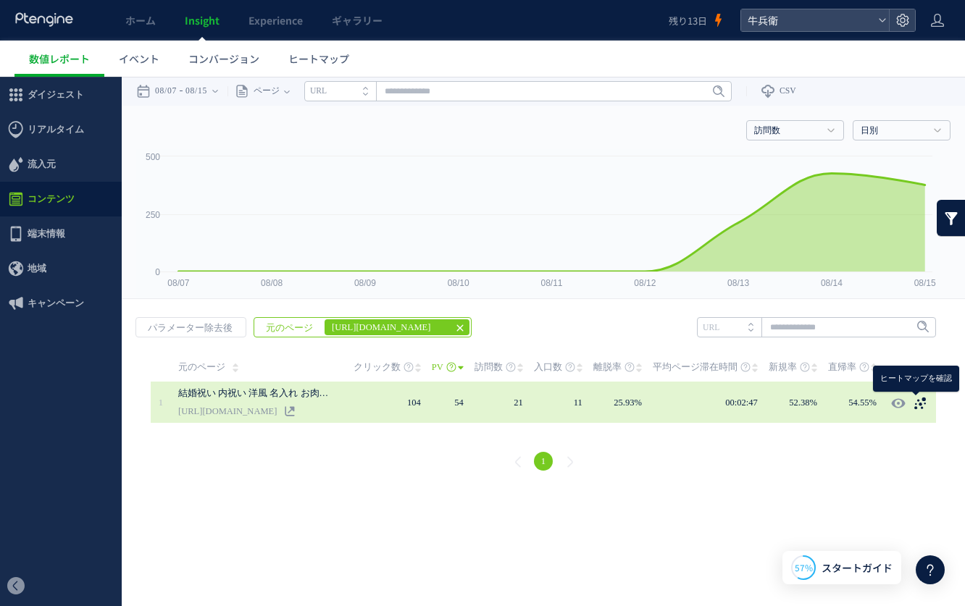
click at [923, 398] on use at bounding box center [920, 403] width 12 height 12
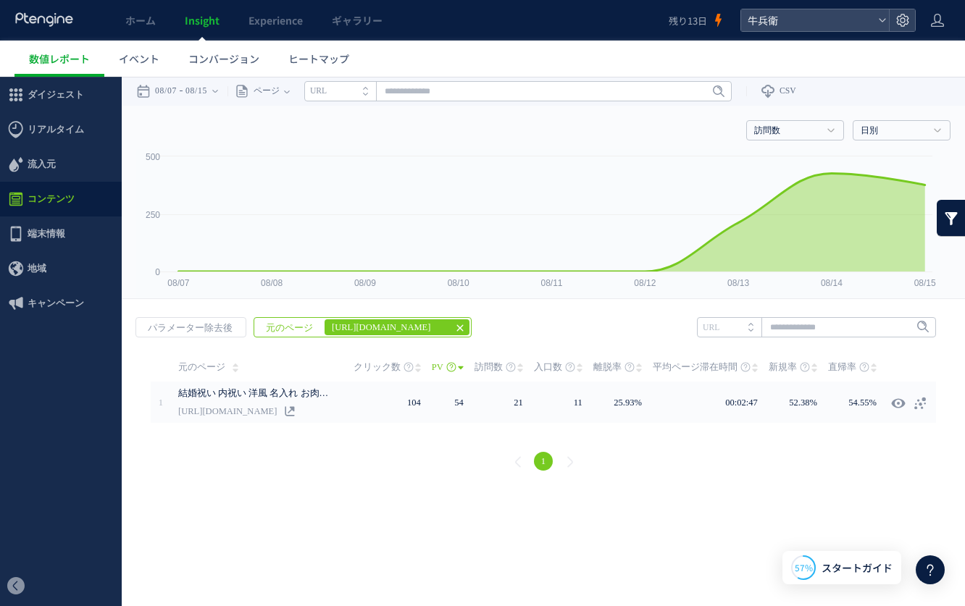
click at [455, 332] on icon at bounding box center [460, 328] width 12 height 12
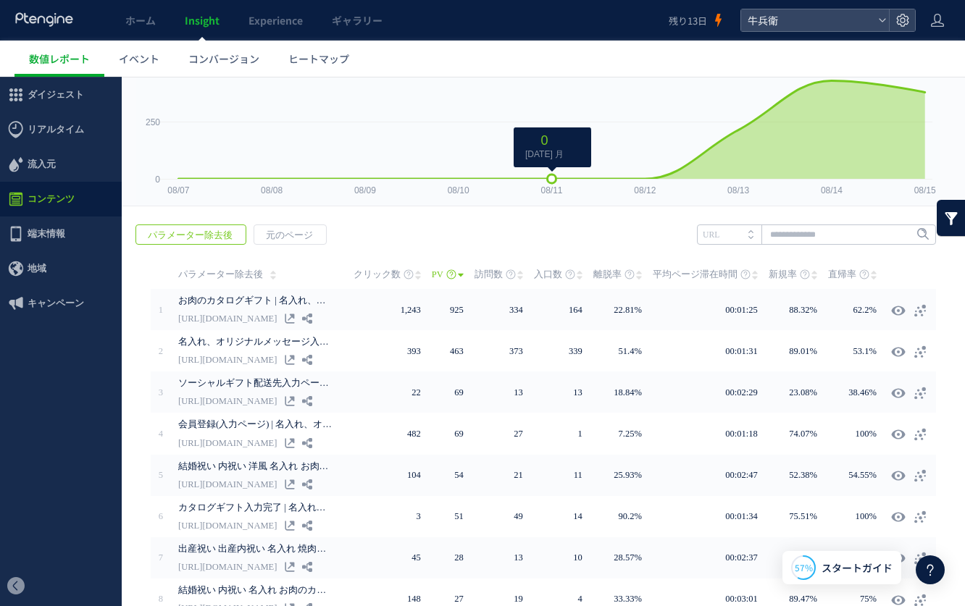
scroll to position [186, 0]
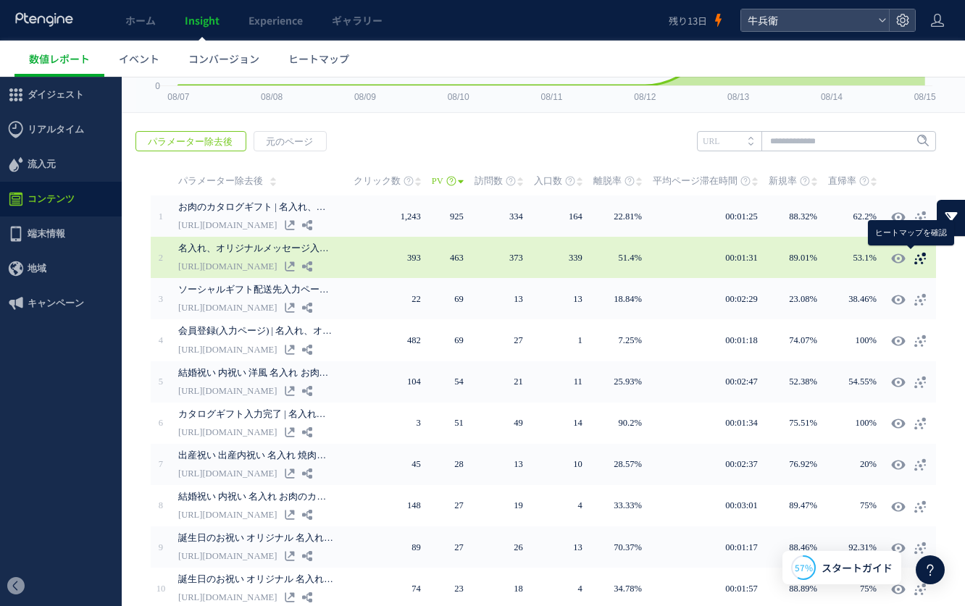
click at [912, 261] on icon at bounding box center [919, 258] width 14 height 14
click at [0, 0] on html ".cls-1 { fill-rule: evenodd; } .cls-1 { fill: #ececec; } .cls-2 { fill: #929292…" at bounding box center [482, 283] width 965 height 785
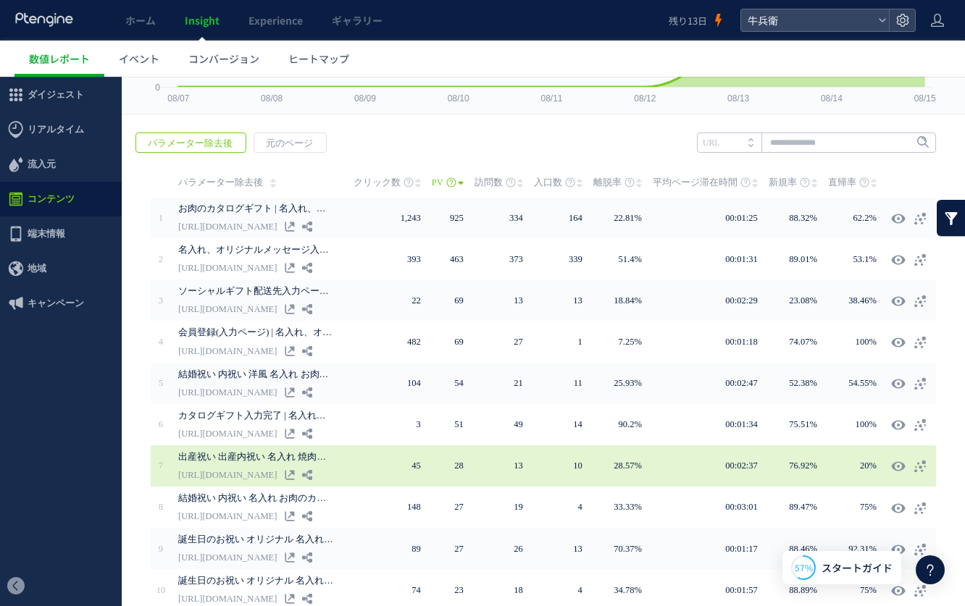
scroll to position [229, 0]
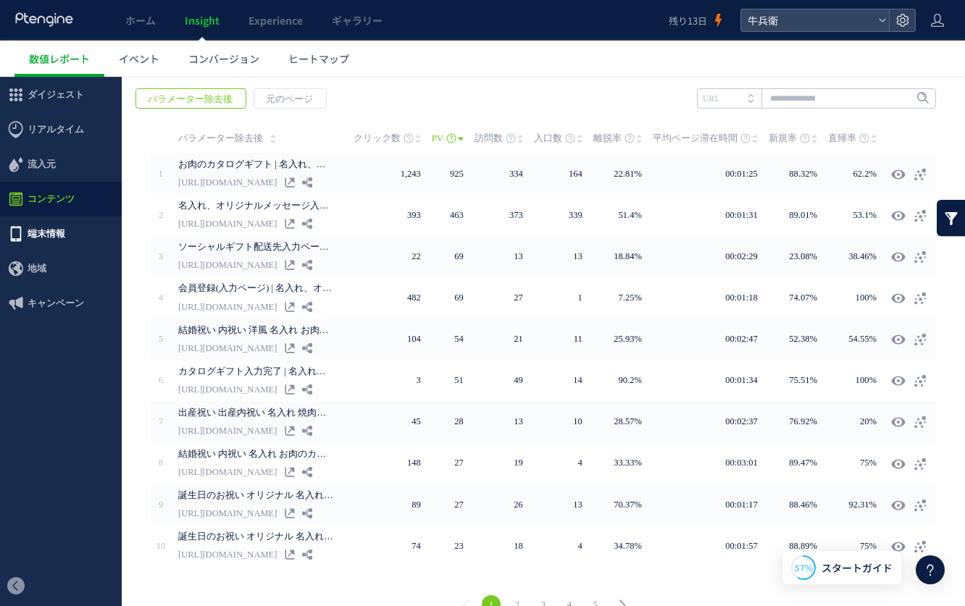
click at [28, 231] on span "端末情報" at bounding box center [47, 234] width 38 height 35
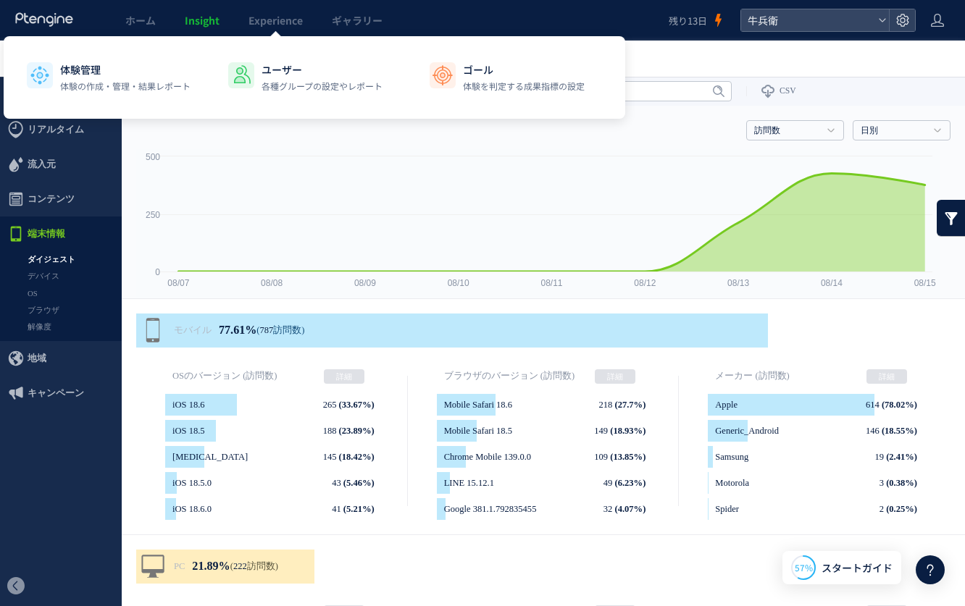
click at [233, 38] on div "体験管理 体験の作成・管理・結果レポート ユーザー 各種グループの設定やレポート ゴール 体験を判定する成果指標の設定" at bounding box center [314, 77] width 621 height 83
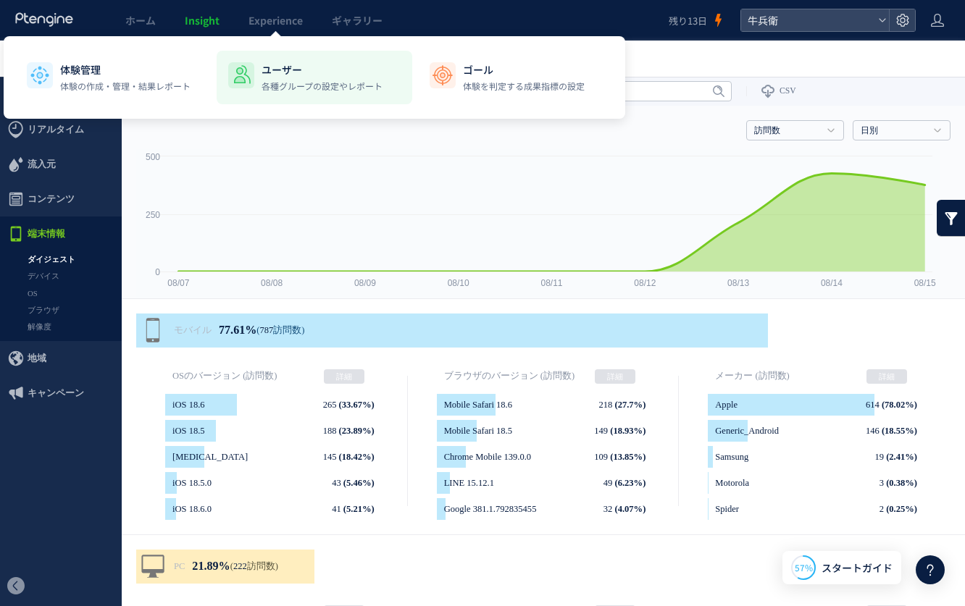
click at [324, 90] on p "各種グループの設定やレポート" at bounding box center [321, 86] width 121 height 13
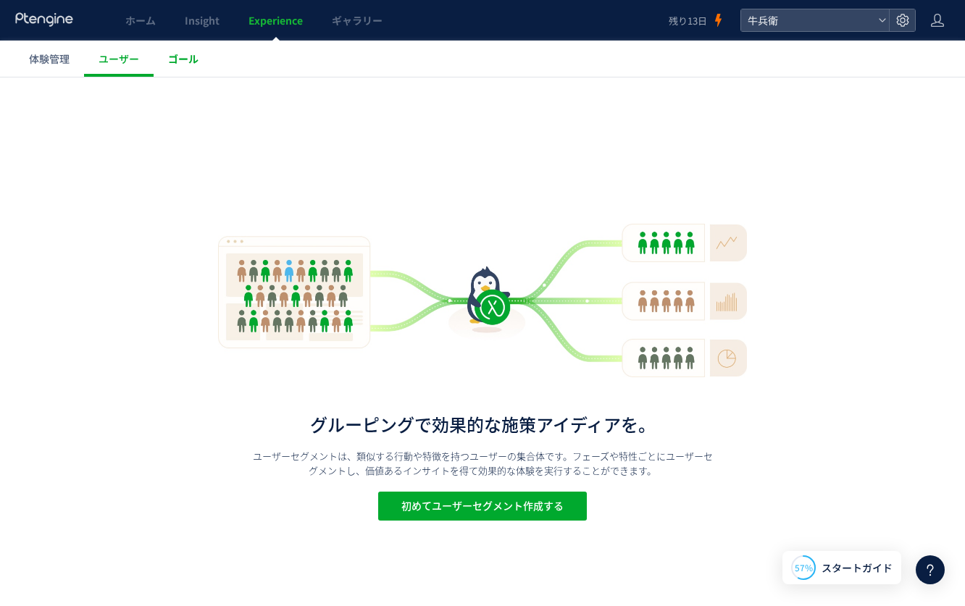
click at [191, 59] on span "ゴール" at bounding box center [183, 58] width 30 height 14
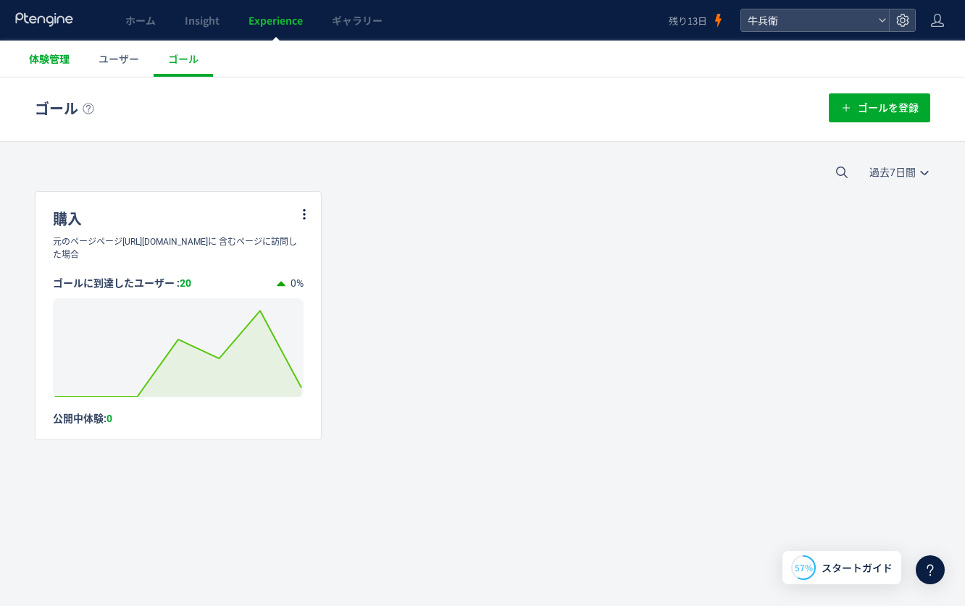
click at [62, 54] on span "体験管理" at bounding box center [49, 58] width 41 height 14
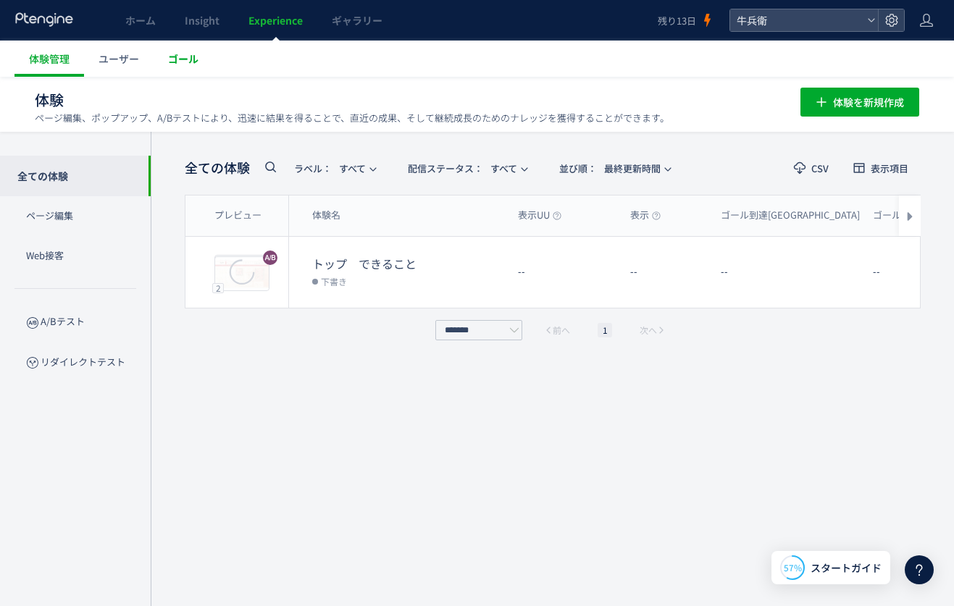
click at [186, 55] on span "ゴール" at bounding box center [183, 58] width 30 height 14
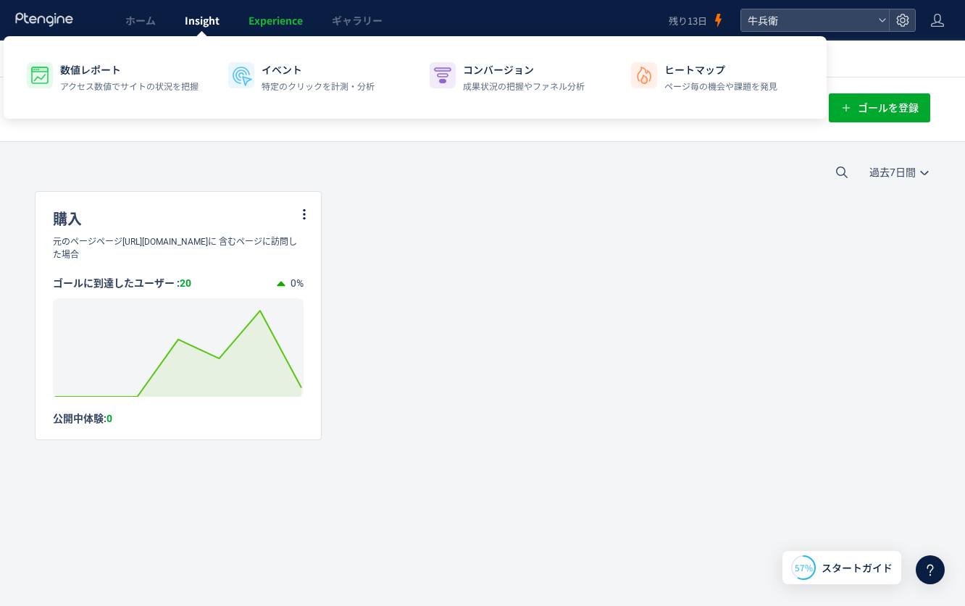
click at [191, 22] on span "Insight" at bounding box center [202, 20] width 35 height 14
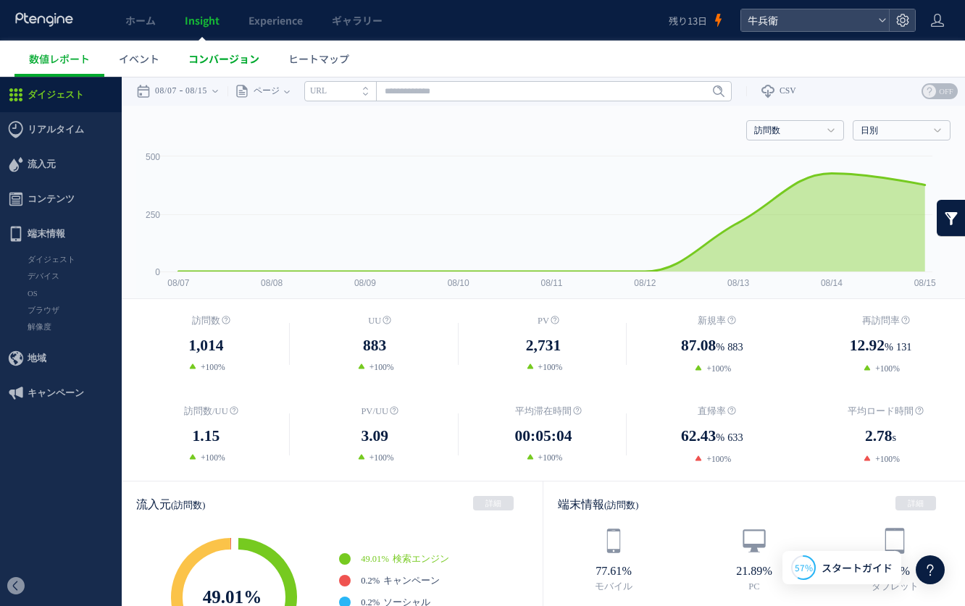
click at [232, 53] on span "コンバージョン" at bounding box center [223, 58] width 71 height 14
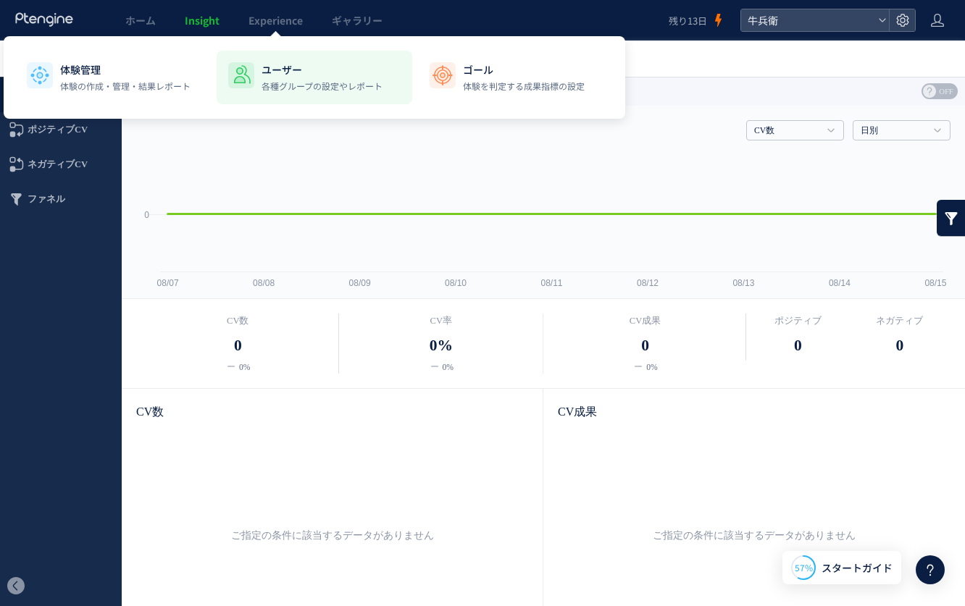
click at [301, 85] on p "各種グループの設定やレポート" at bounding box center [321, 86] width 121 height 13
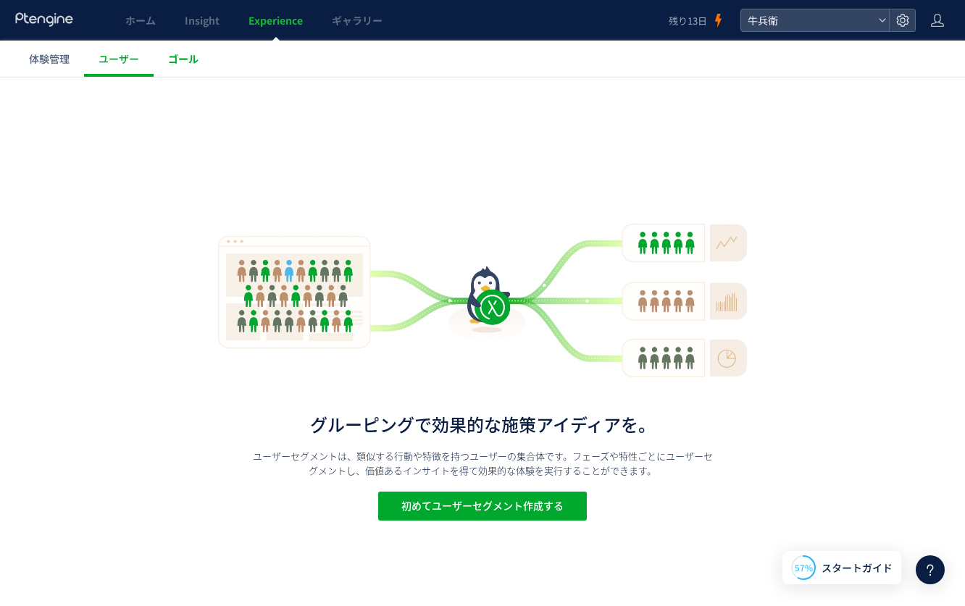
click at [202, 59] on link "ゴール" at bounding box center [183, 59] width 59 height 36
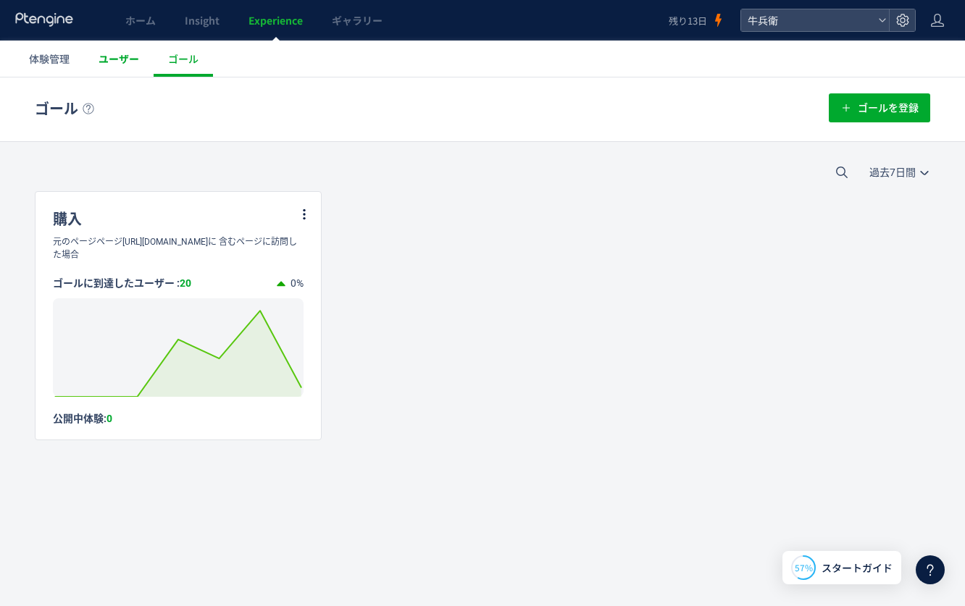
click at [116, 54] on span "ユーザー" at bounding box center [118, 58] width 41 height 14
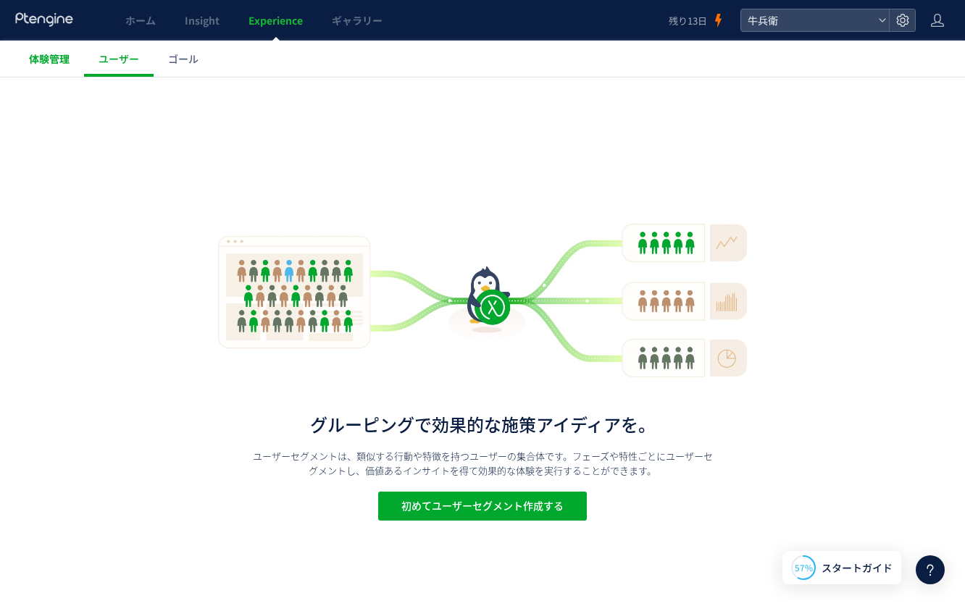
click at [64, 60] on span "体験管理" at bounding box center [49, 58] width 41 height 14
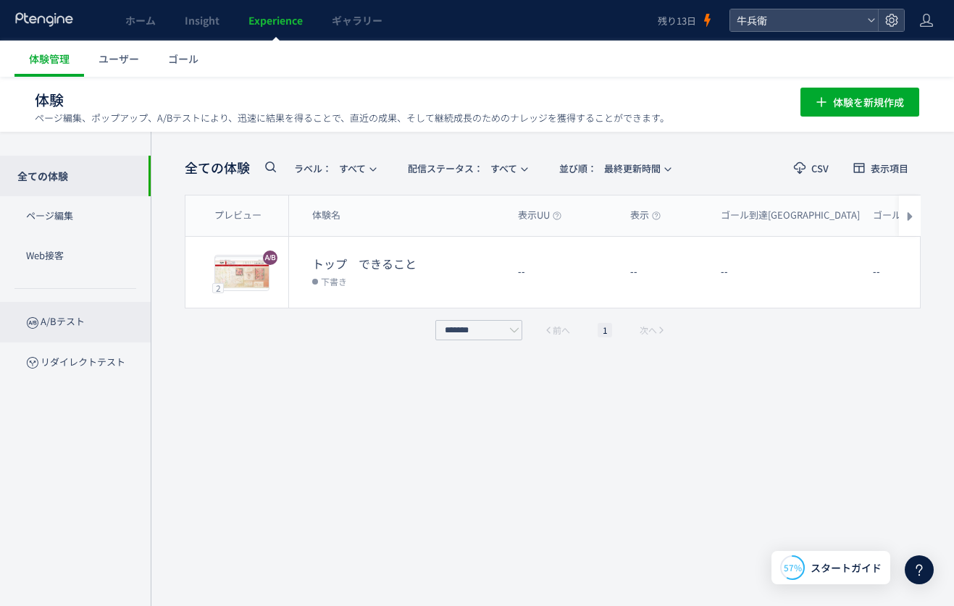
click at [116, 315] on p "A/Bテスト" at bounding box center [75, 322] width 151 height 40
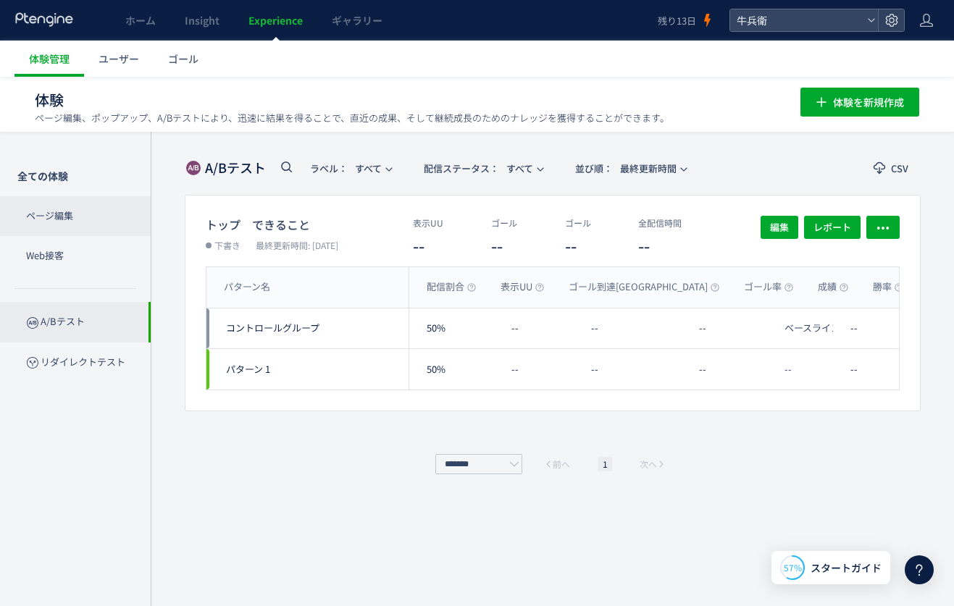
click at [49, 222] on p "ページ編集" at bounding box center [75, 216] width 151 height 40
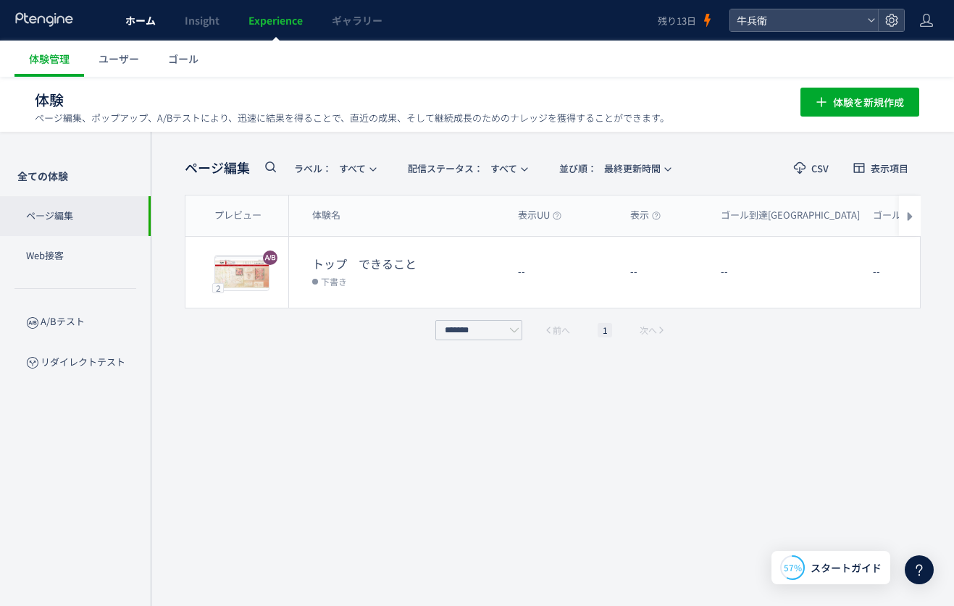
click at [161, 16] on link "ホーム" at bounding box center [140, 20] width 59 height 41
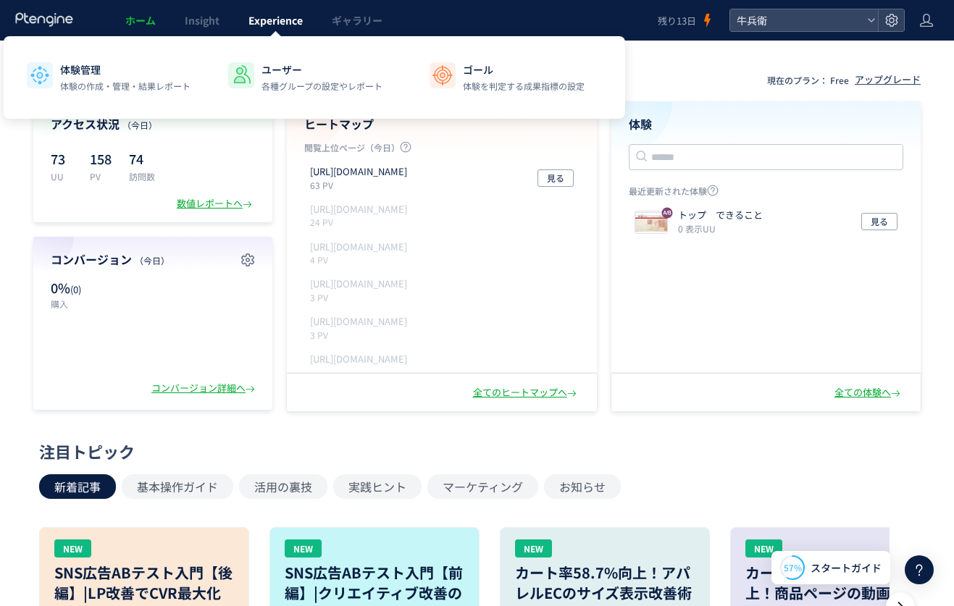
click at [275, 13] on span "Experience" at bounding box center [275, 20] width 54 height 14
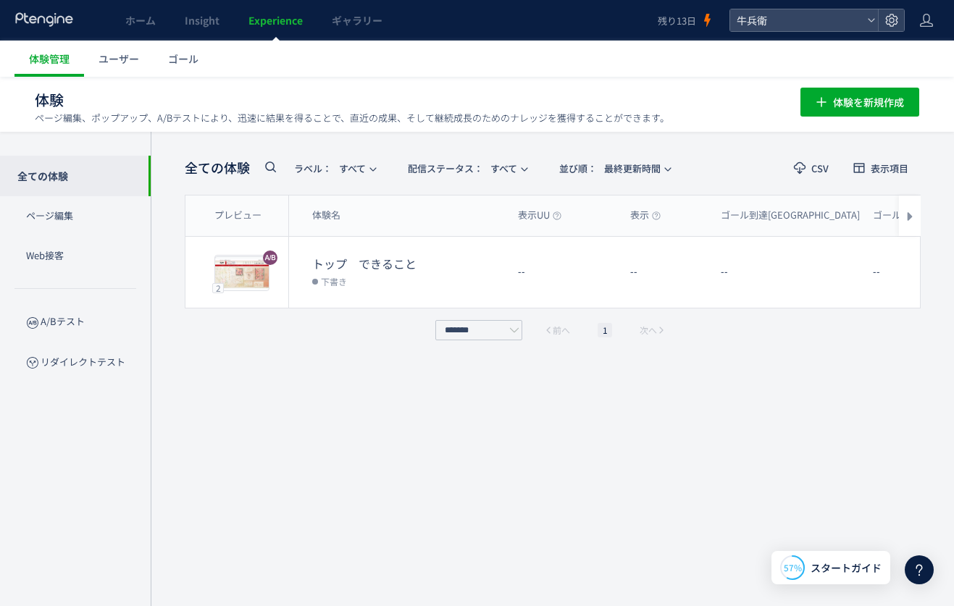
click at [381, 31] on link "ギャラリー" at bounding box center [357, 20] width 80 height 41
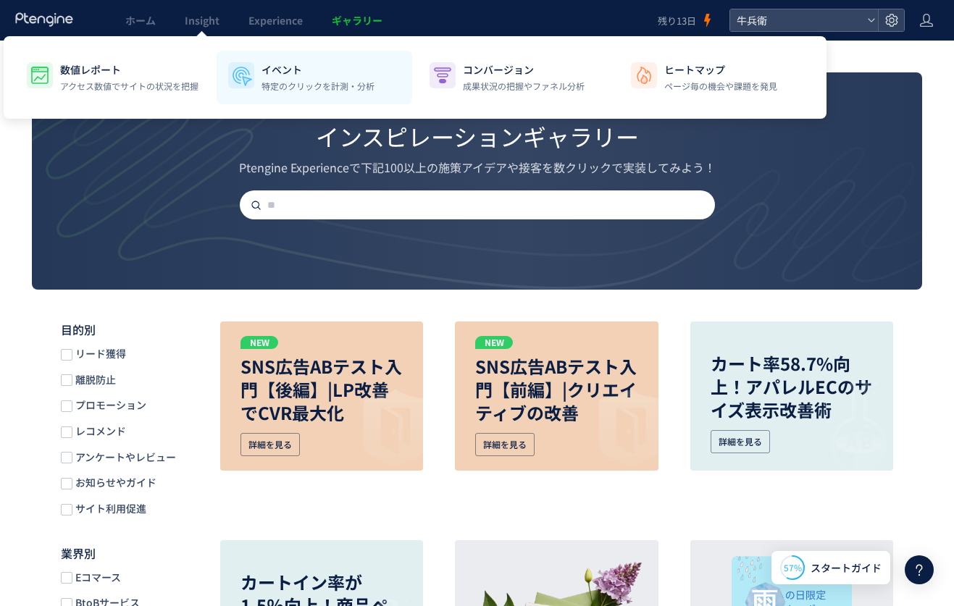
click at [365, 75] on p "イベント" at bounding box center [317, 69] width 113 height 14
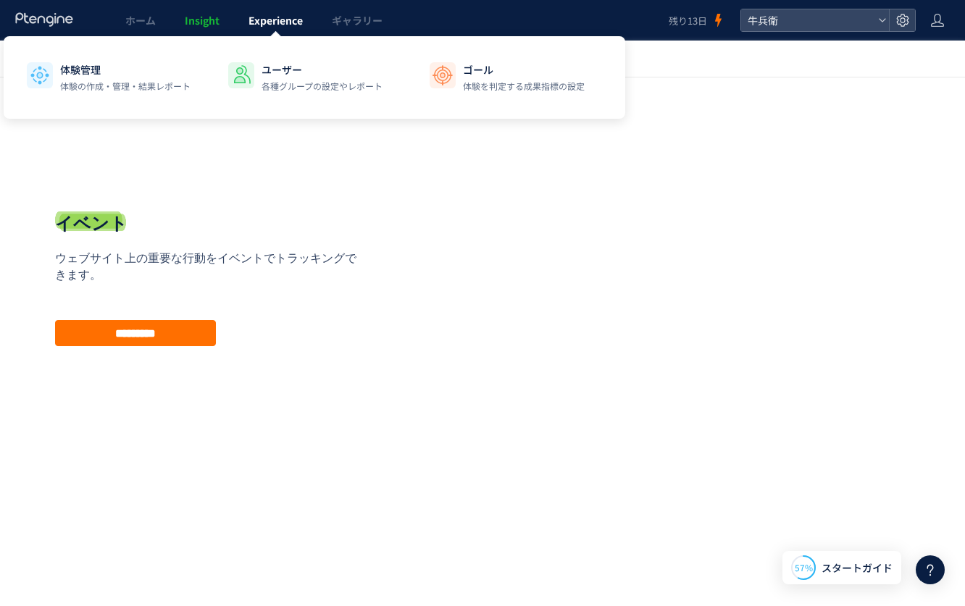
click at [277, 24] on span "Experience" at bounding box center [275, 20] width 54 height 14
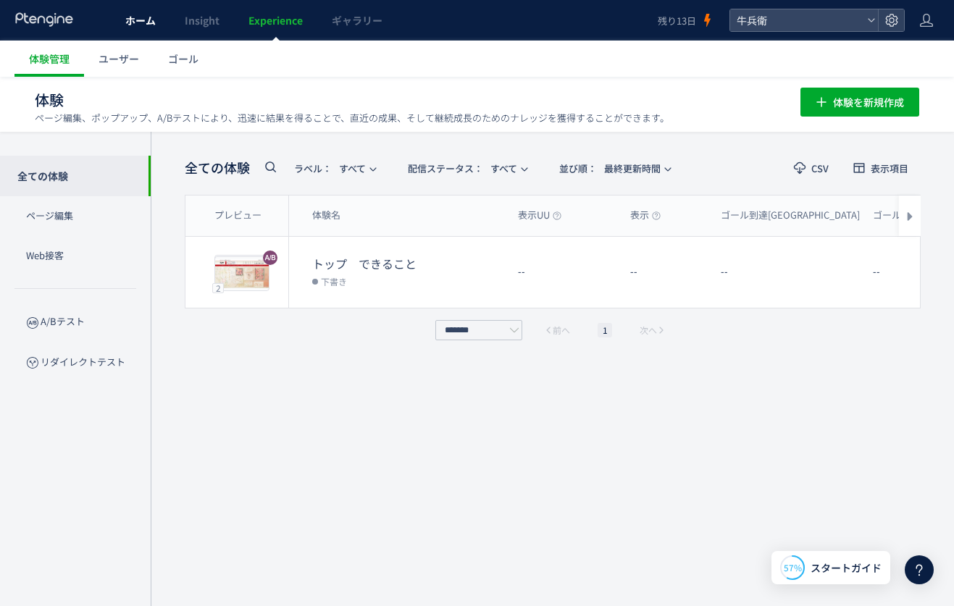
click at [142, 23] on span "ホーム" at bounding box center [140, 20] width 30 height 14
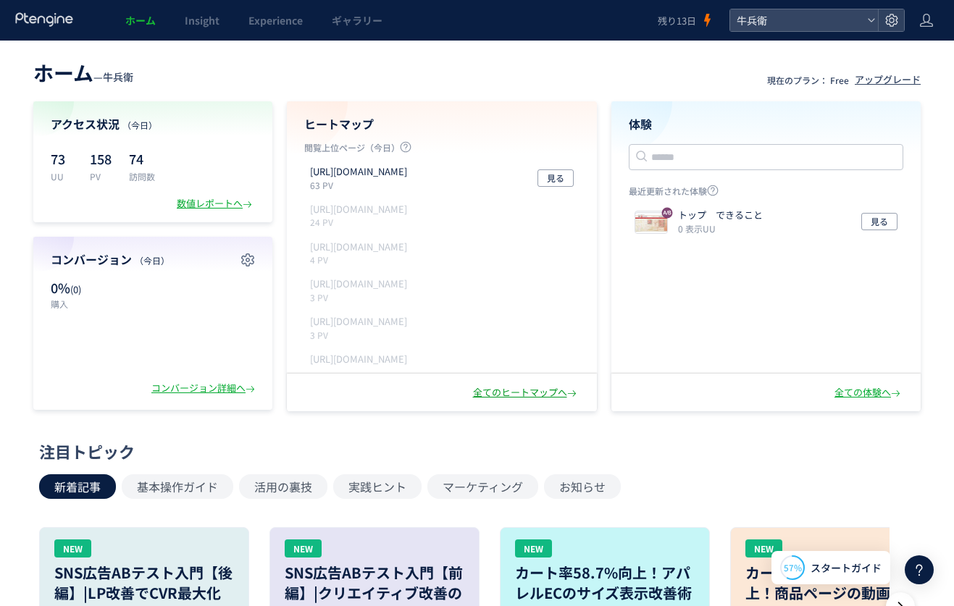
click at [521, 398] on div "全てのヒートマップへ" at bounding box center [526, 393] width 106 height 14
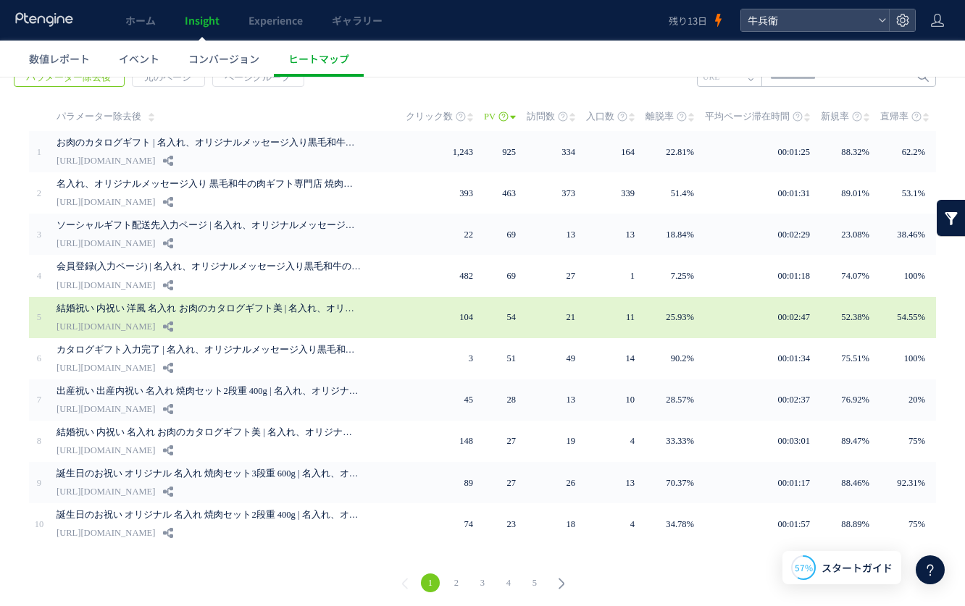
scroll to position [57, 0]
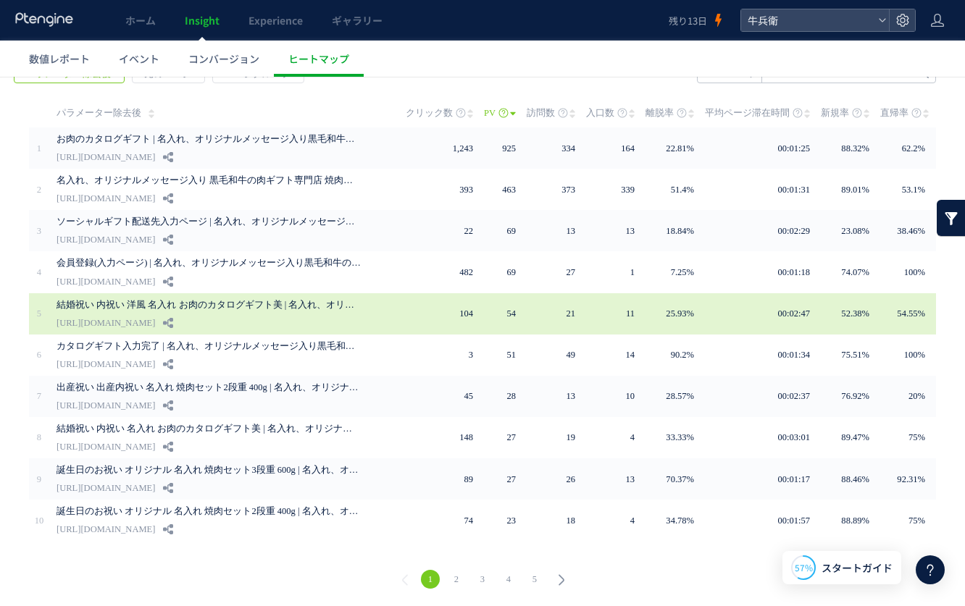
click at [301, 308] on link "結婚祝い 内祝い 洋風 名入れ お肉のカタログギフト美 | 名入れ、オリジナルメッセージ入り黒毛和牛の肉ギフト専門店 焼肉牛兵衛" at bounding box center [208, 304] width 304 height 17
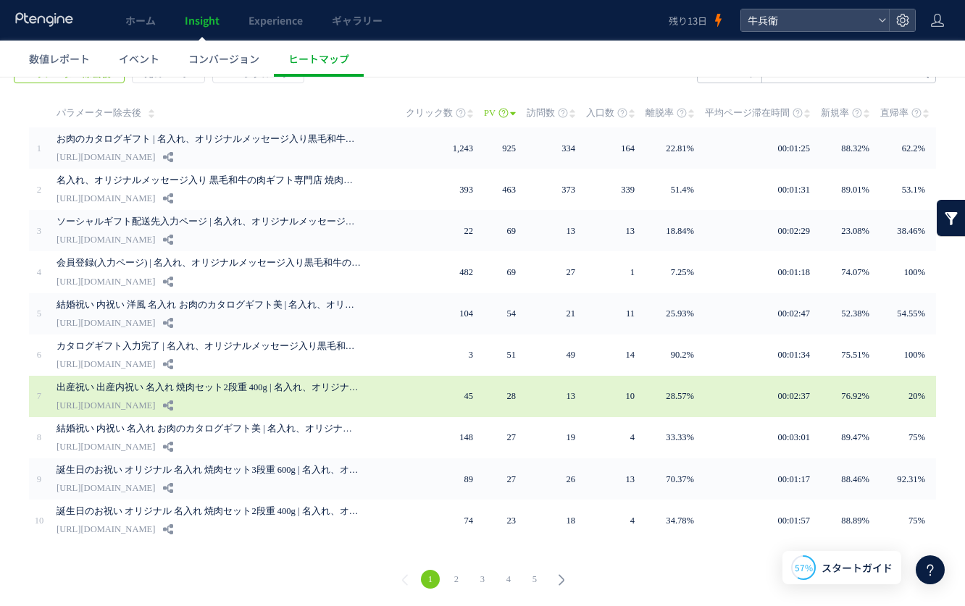
click at [215, 393] on link "出産祝い 出産内祝い 名入れ 焼肉セット2段重 400g | 名入れ、オリジナルメッセージ入り黒毛和牛の肉ギフト専門店 焼肉牛兵衛" at bounding box center [208, 387] width 304 height 17
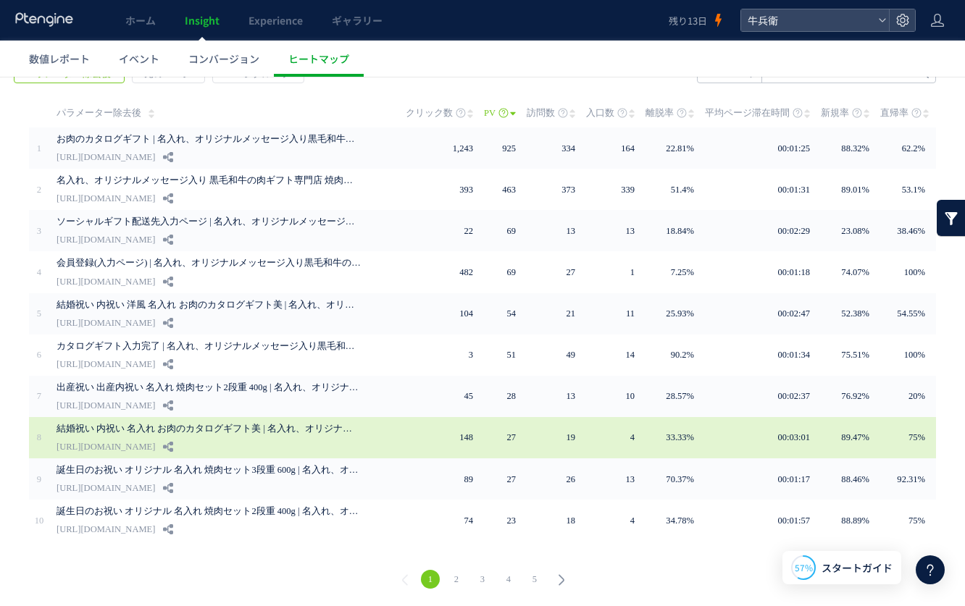
click at [155, 445] on link "[URL][DOMAIN_NAME]" at bounding box center [105, 446] width 98 height 17
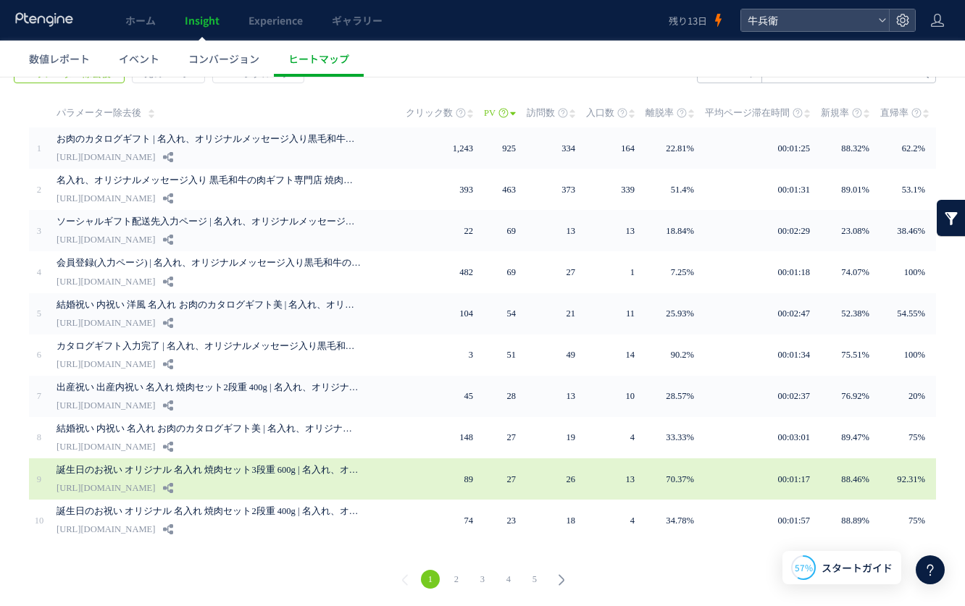
click at [307, 474] on link "誕生日のお祝い オリジナル 名入れ 焼肉セット3段重 600g | 名入れ、オリジナルメッセージ入り黒毛和牛の肉ギフト専門店 焼肉牛兵衛" at bounding box center [208, 469] width 304 height 17
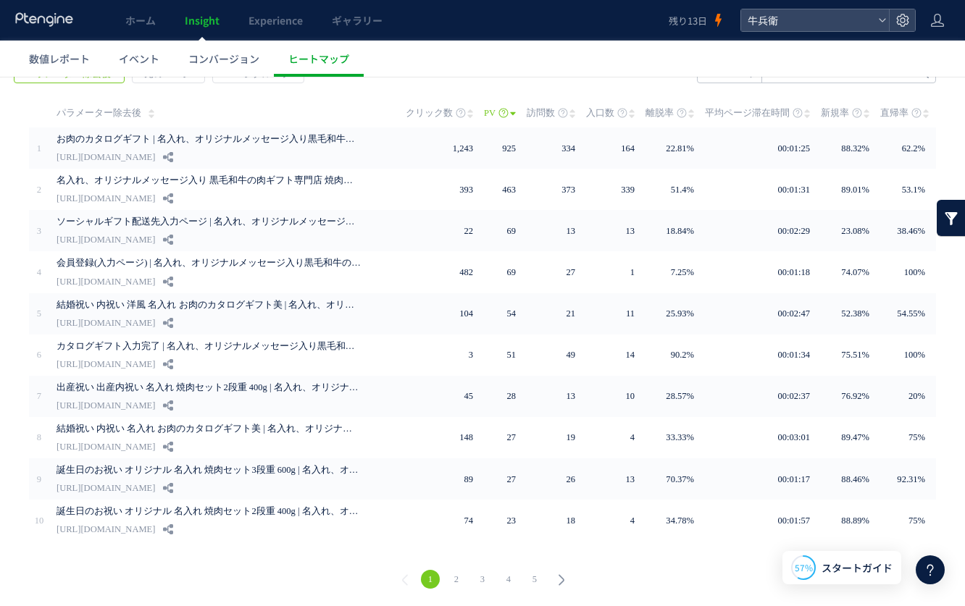
scroll to position [0, 0]
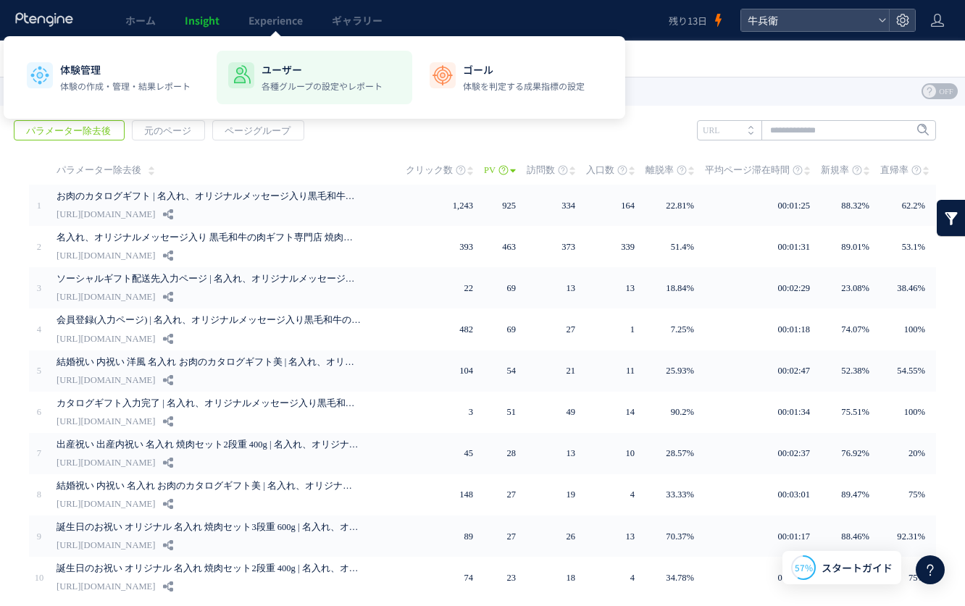
click at [284, 65] on p "ユーザー" at bounding box center [321, 69] width 121 height 14
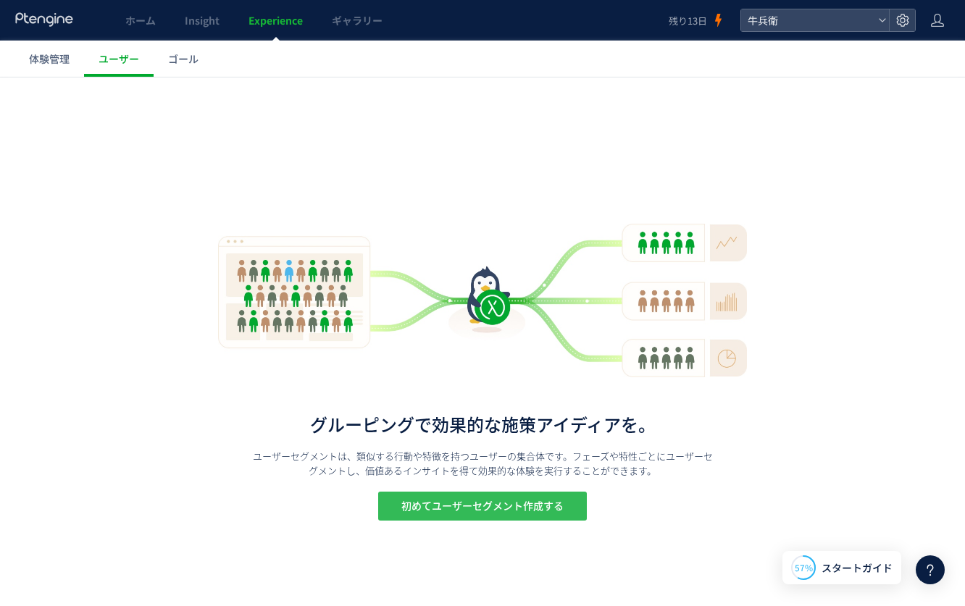
click at [545, 497] on span "初めてユーザーセグメント作成する" at bounding box center [482, 506] width 162 height 29
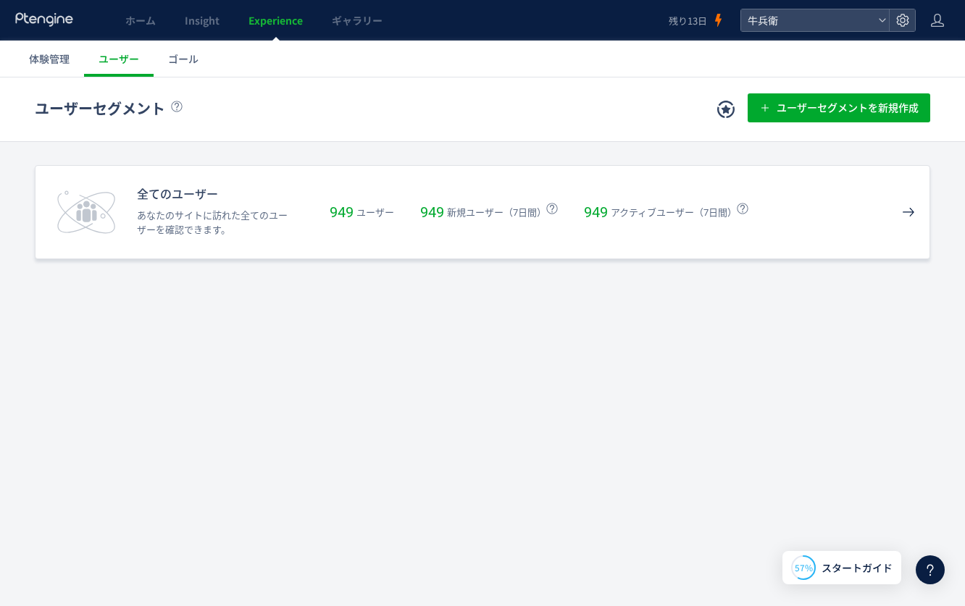
click at [524, 184] on div "全てのユーザー あなたのサイトに訪れた全てのユーザーを確認できます。 949 ユーザー 949 新規ユーザー（7日間） 949 アクティブユーザー（7日間）" at bounding box center [482, 212] width 895 height 94
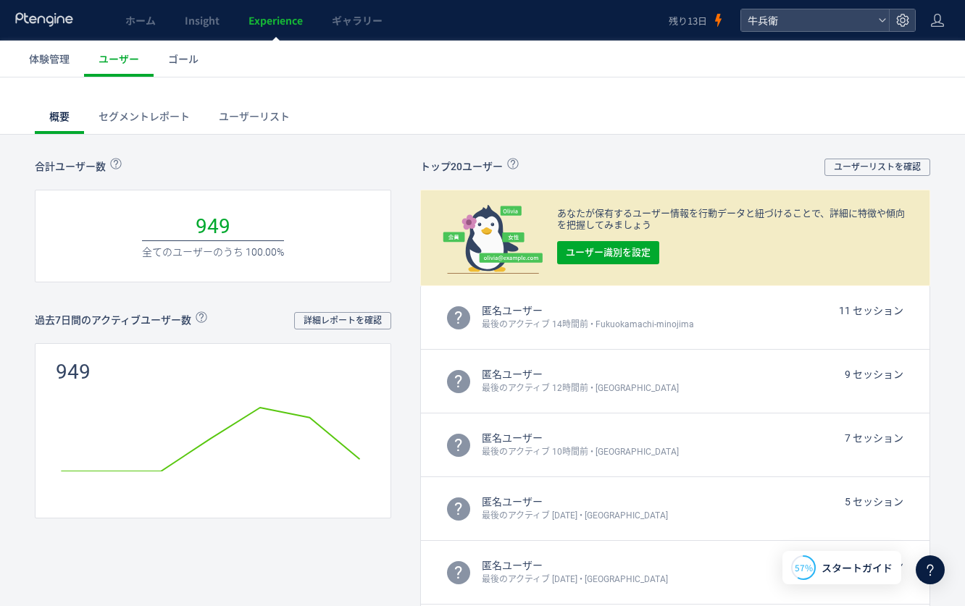
scroll to position [121, 0]
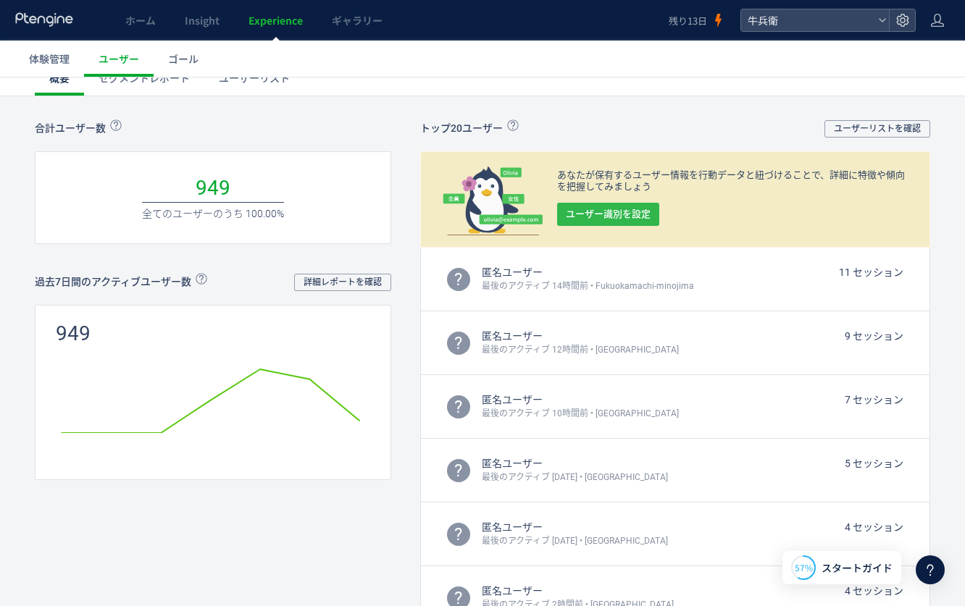
click at [608, 204] on span "ユーザー識別を設定" at bounding box center [608, 214] width 85 height 23
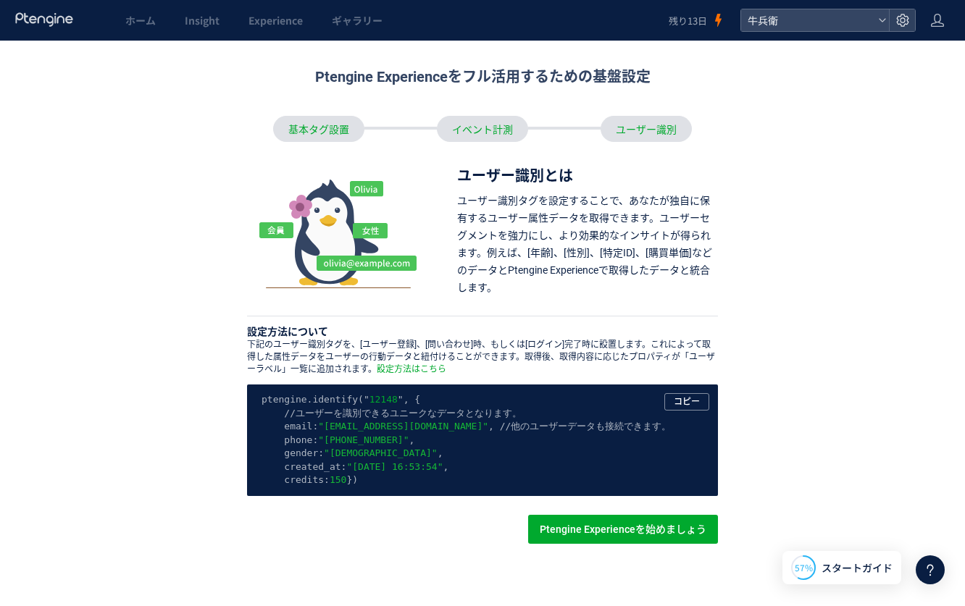
scroll to position [33, 0]
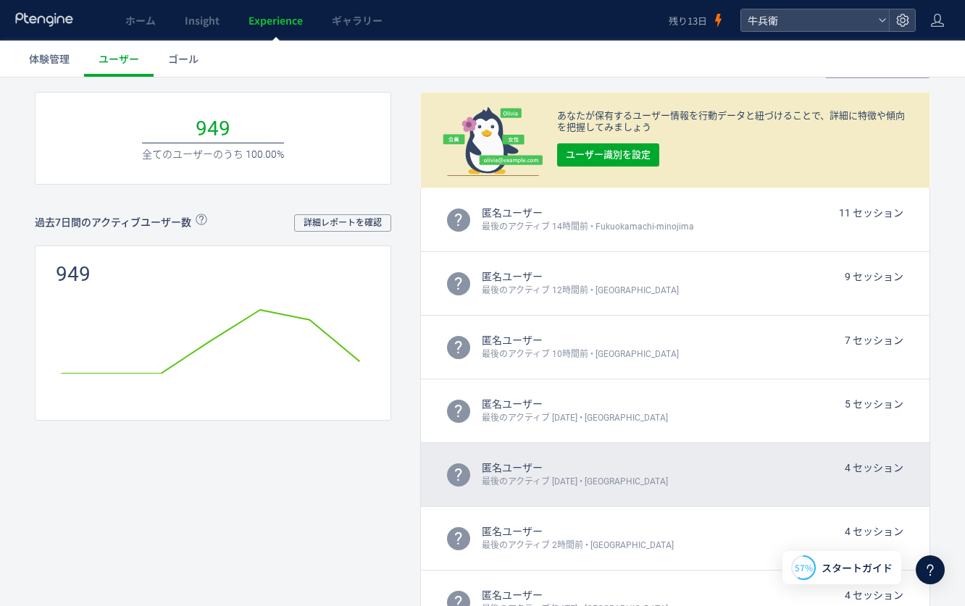
scroll to position [161, 0]
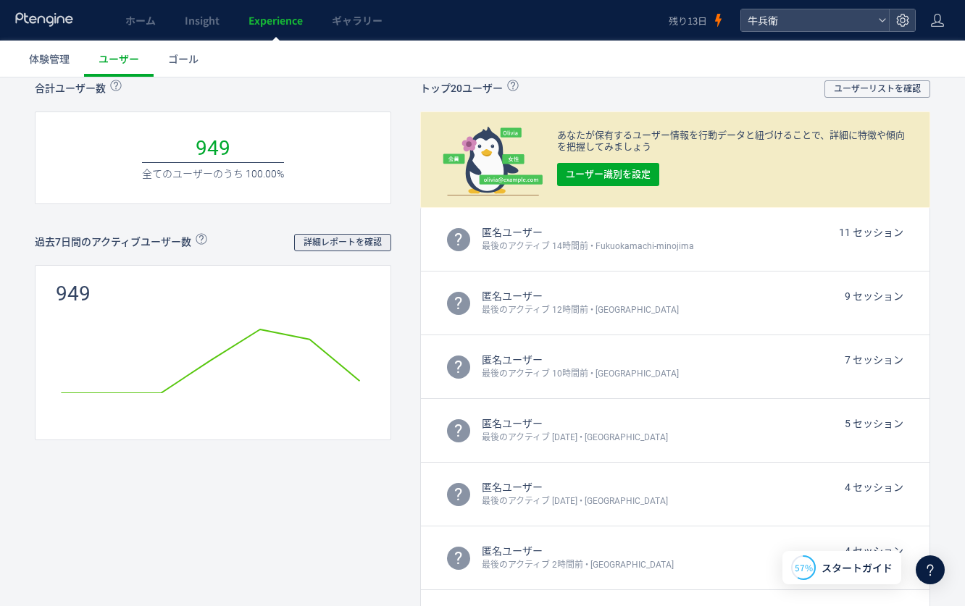
click at [311, 238] on span "詳細レポートを確認" at bounding box center [342, 242] width 78 height 17
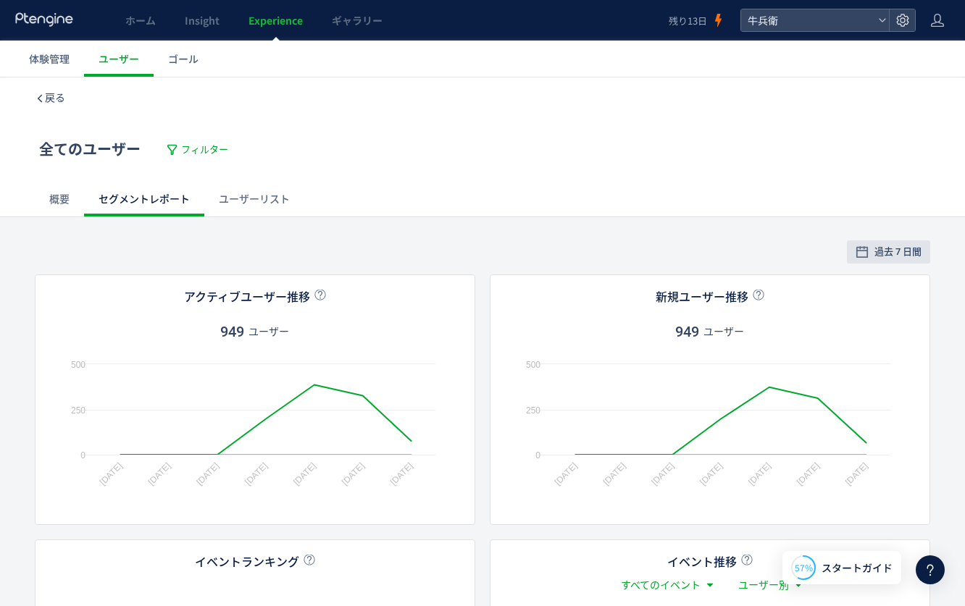
click at [274, 198] on link "ユーザーリスト" at bounding box center [254, 199] width 100 height 35
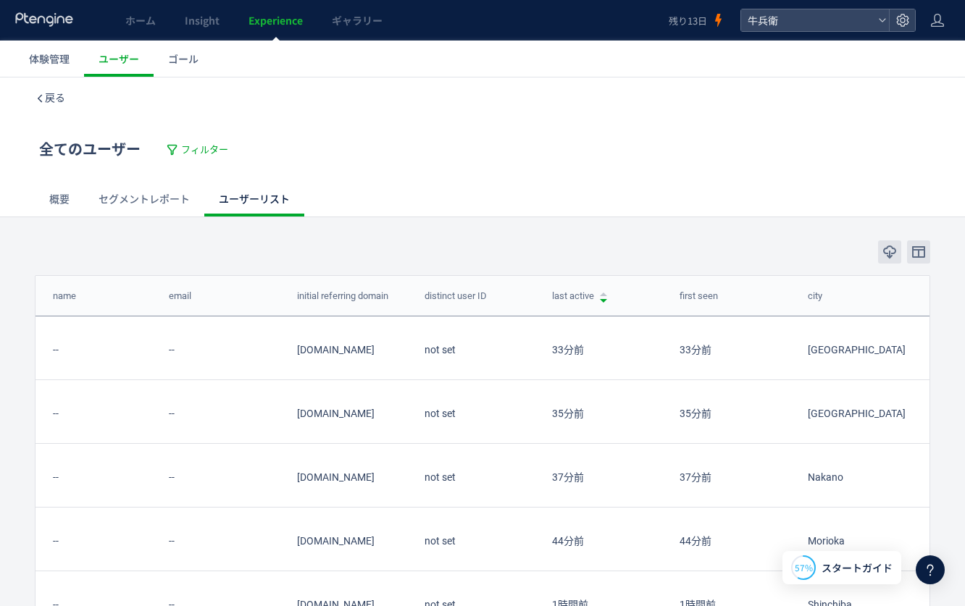
click at [50, 203] on link "概要" at bounding box center [59, 199] width 49 height 35
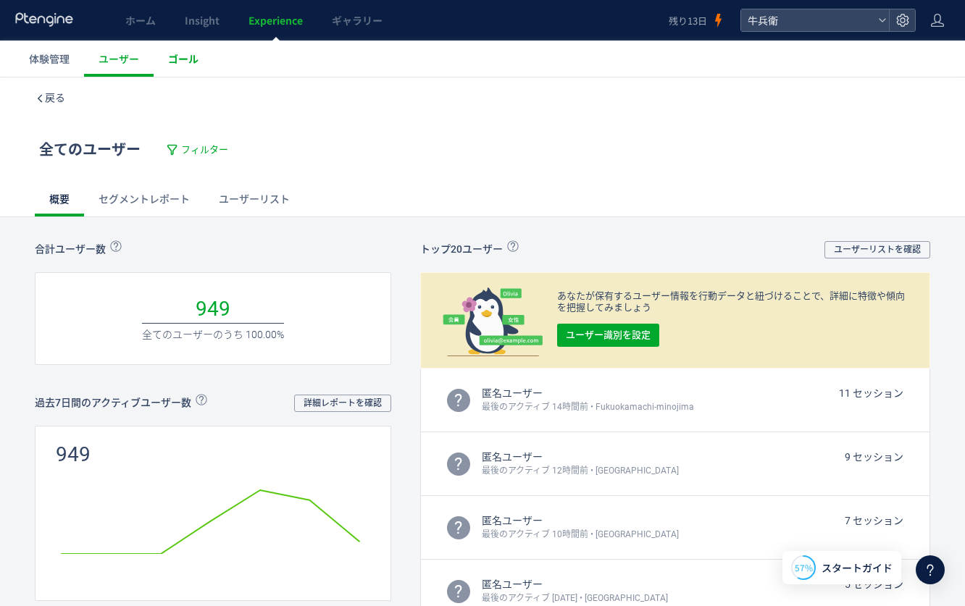
click at [195, 56] on span "ゴール" at bounding box center [183, 58] width 30 height 14
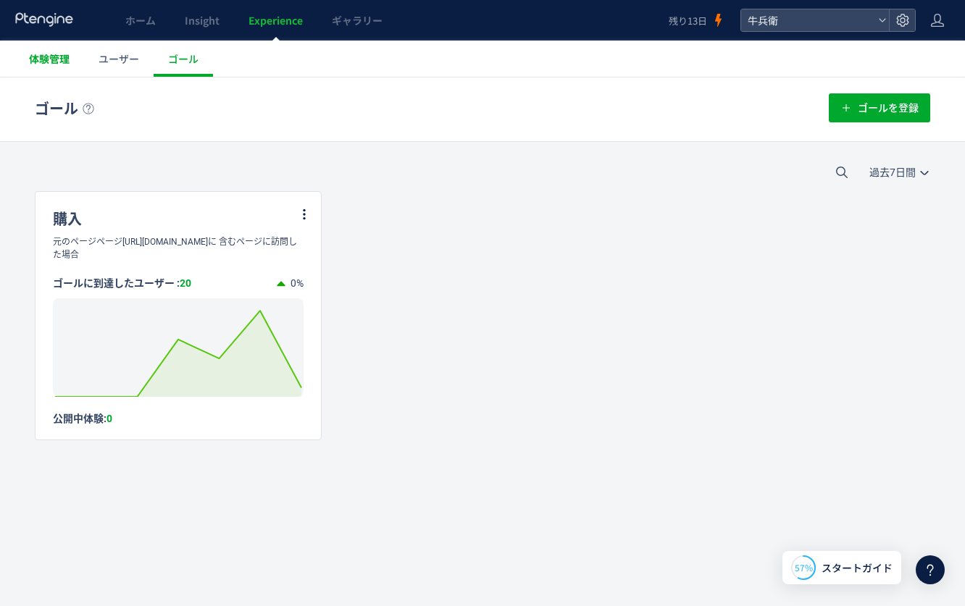
click at [44, 60] on span "体験管理" at bounding box center [49, 58] width 41 height 14
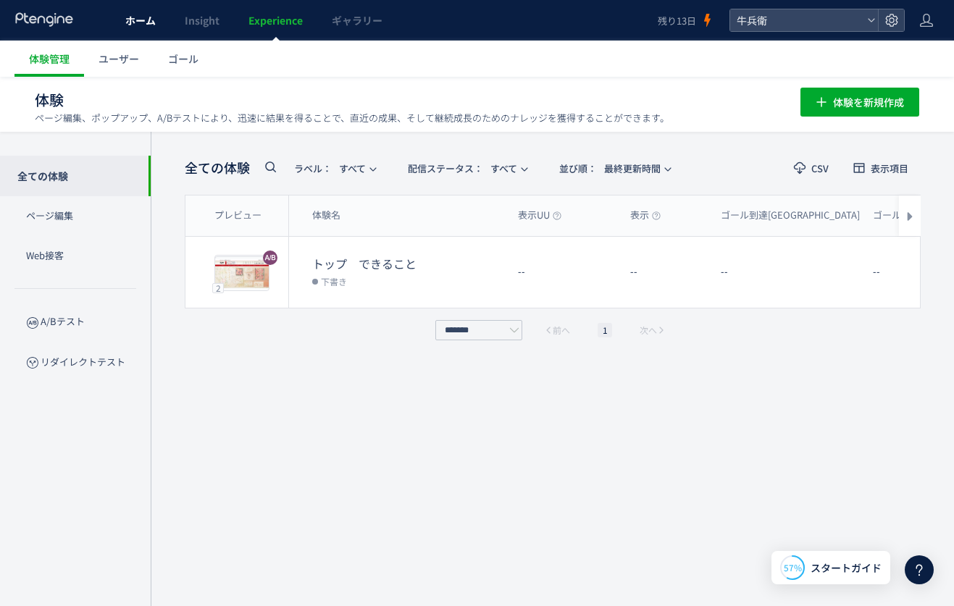
click at [123, 12] on link "ホーム" at bounding box center [140, 20] width 59 height 41
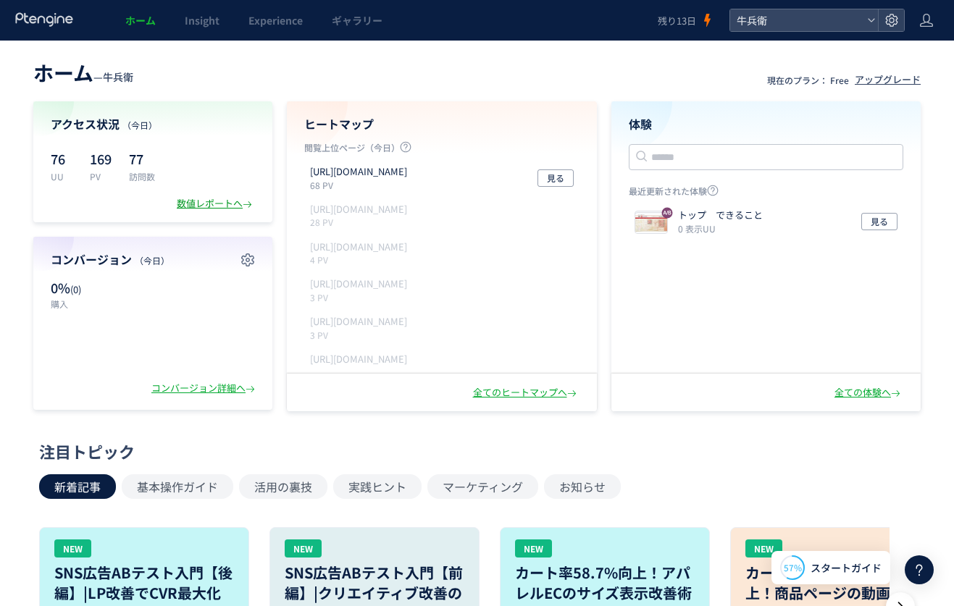
click at [204, 203] on div "数値レポートへ" at bounding box center [216, 204] width 78 height 14
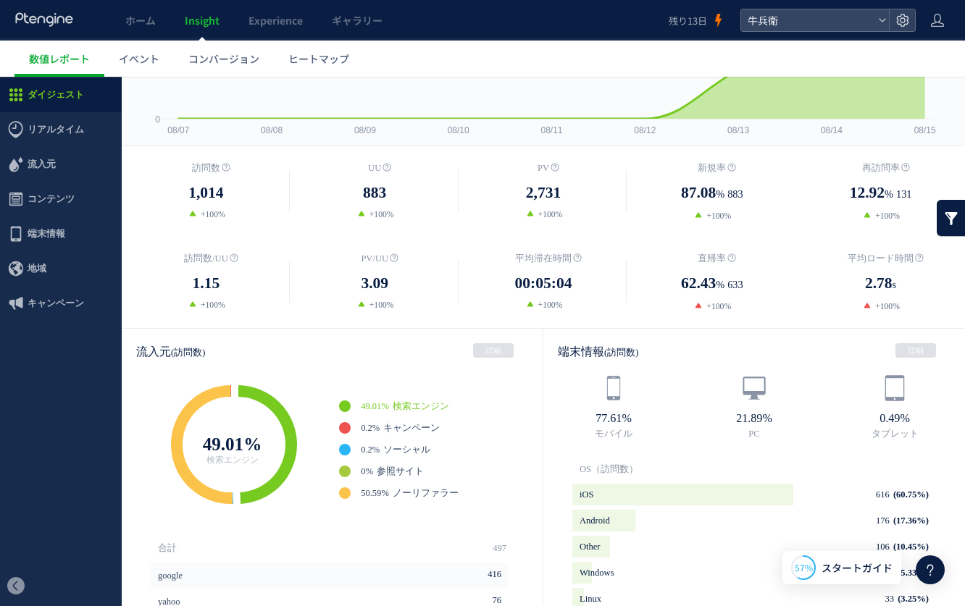
scroll to position [682, 0]
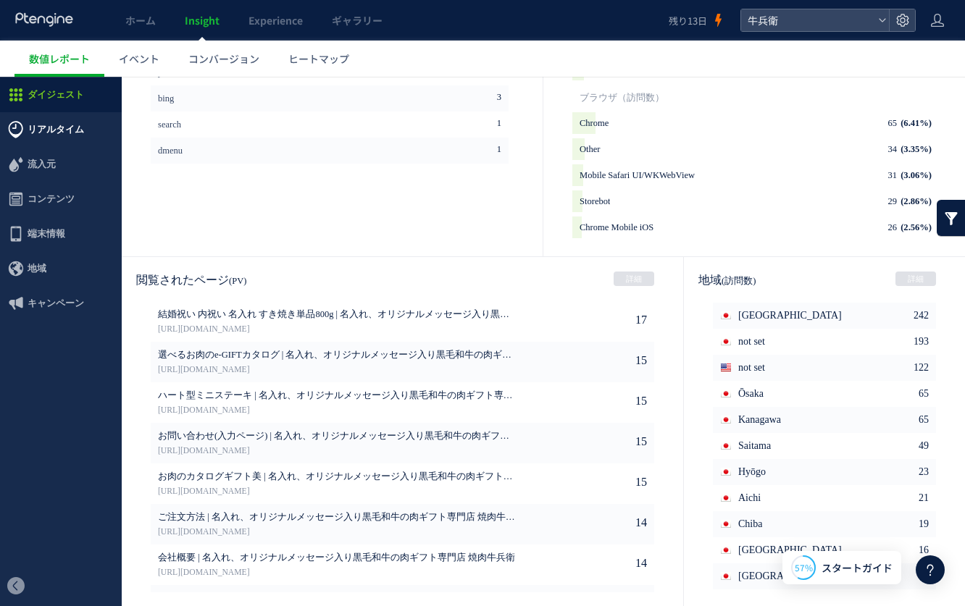
click at [74, 136] on span "リアルタイム" at bounding box center [56, 129] width 56 height 35
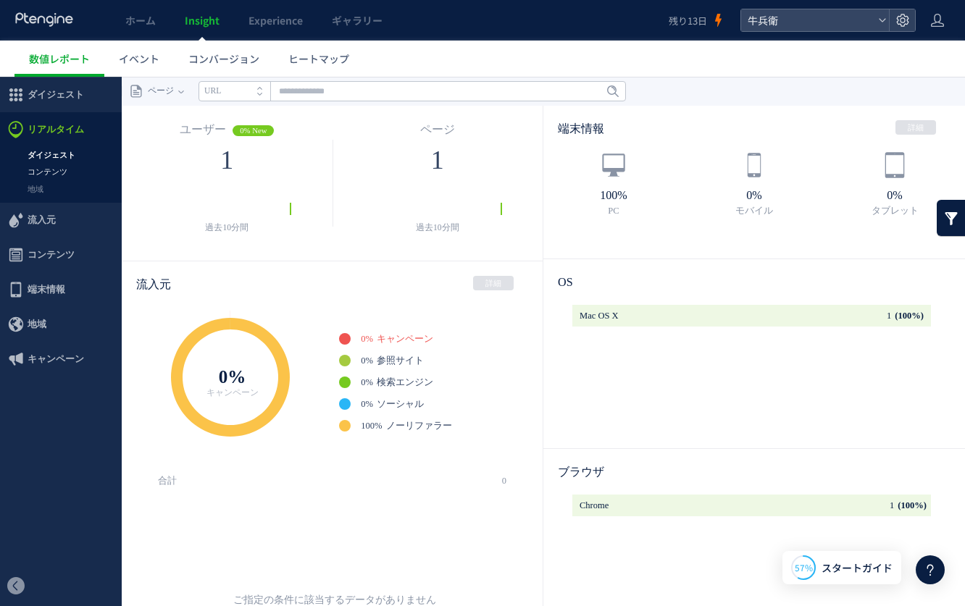
click at [64, 166] on link "コンテンツ" at bounding box center [61, 172] width 122 height 17
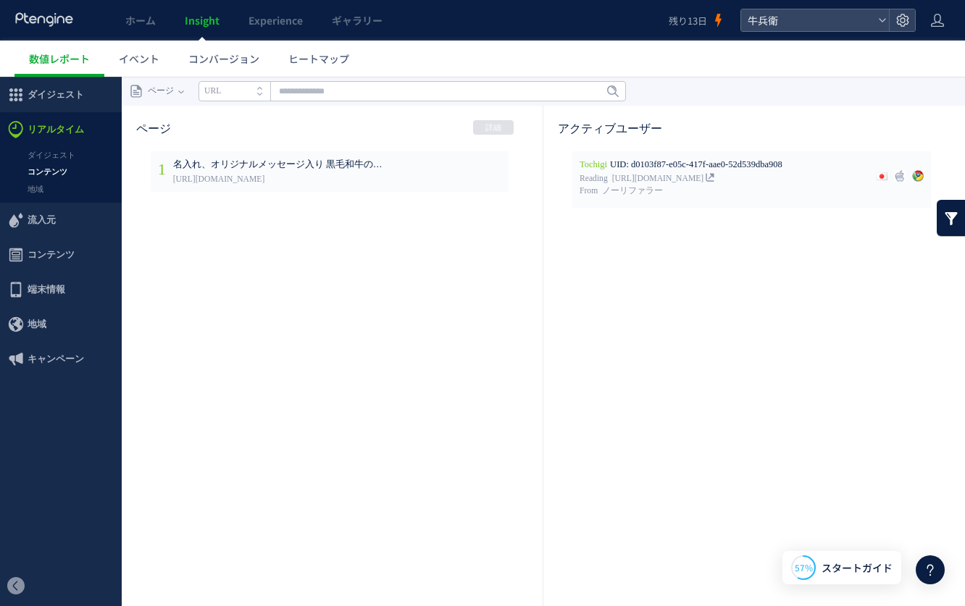
click at [72, 198] on ul "ダイジェスト コンテンツ 地域" at bounding box center [61, 175] width 122 height 56
click at [51, 227] on span "流入元" at bounding box center [42, 220] width 28 height 35
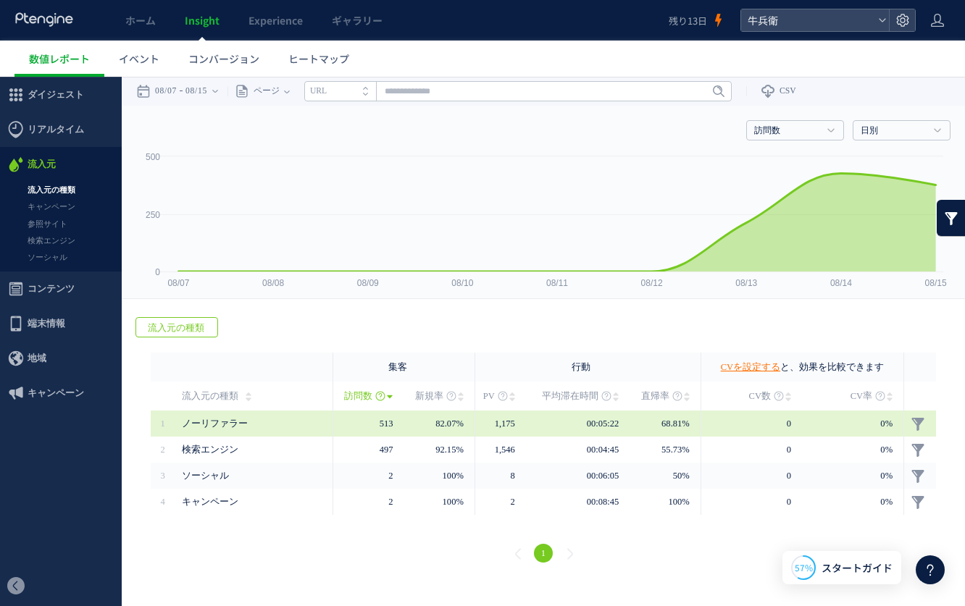
click at [211, 426] on span "ノーリファラー" at bounding box center [215, 424] width 66 height 10
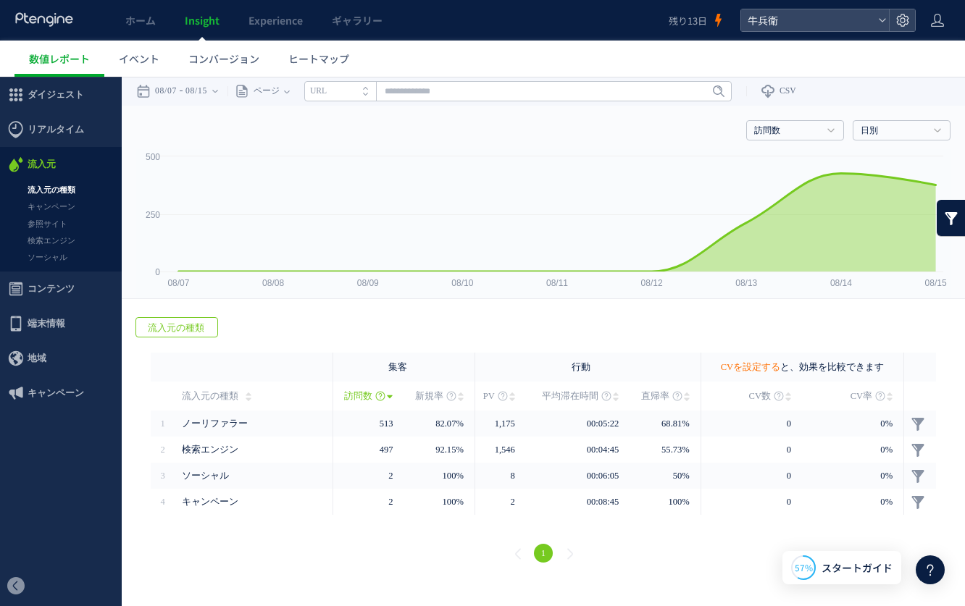
click at [757, 364] on link "CVを設定する" at bounding box center [749, 367] width 59 height 10
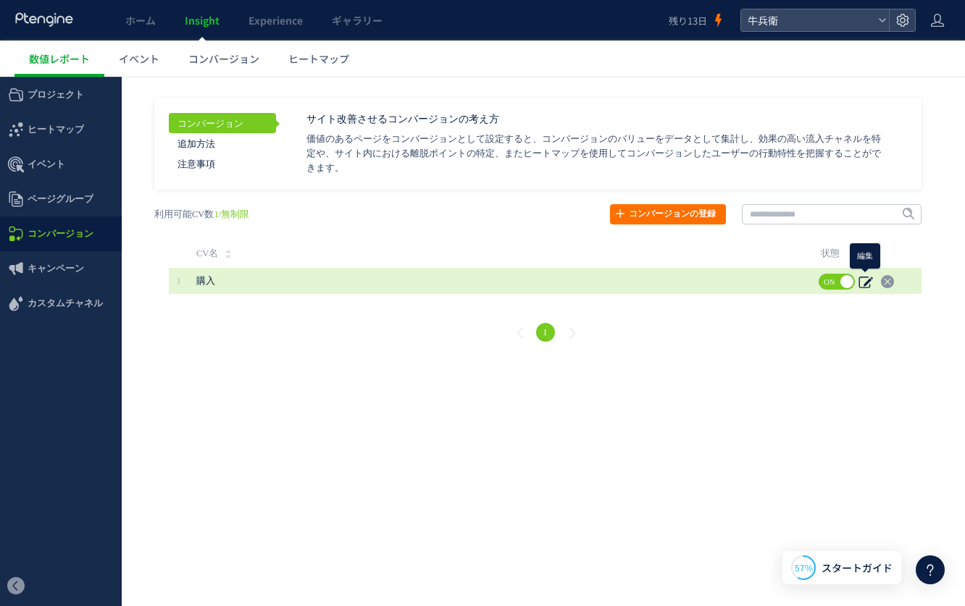
click at [865, 280] on icon at bounding box center [865, 281] width 14 height 14
type input "**"
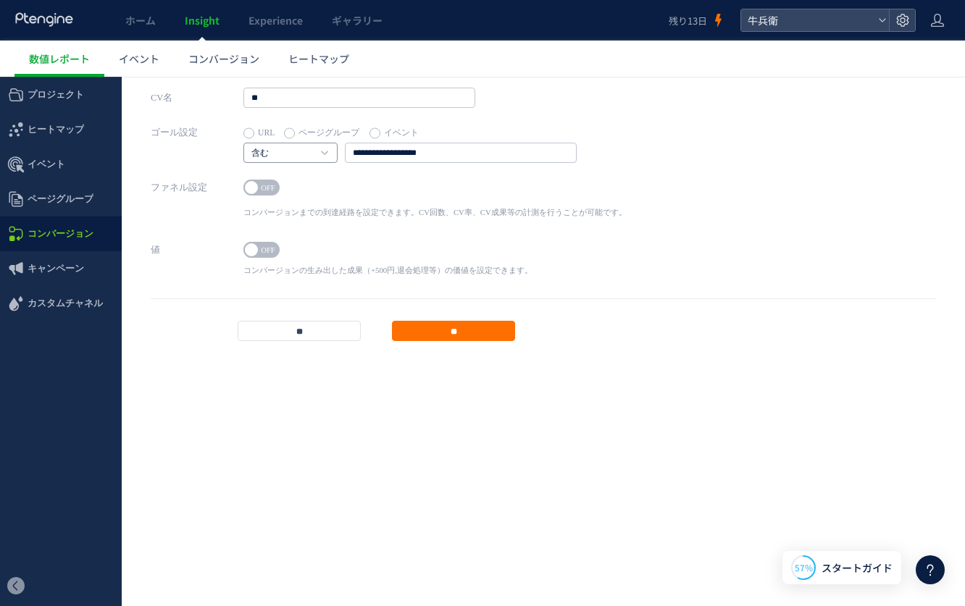
click at [290, 154] on link "含む" at bounding box center [282, 153] width 62 height 13
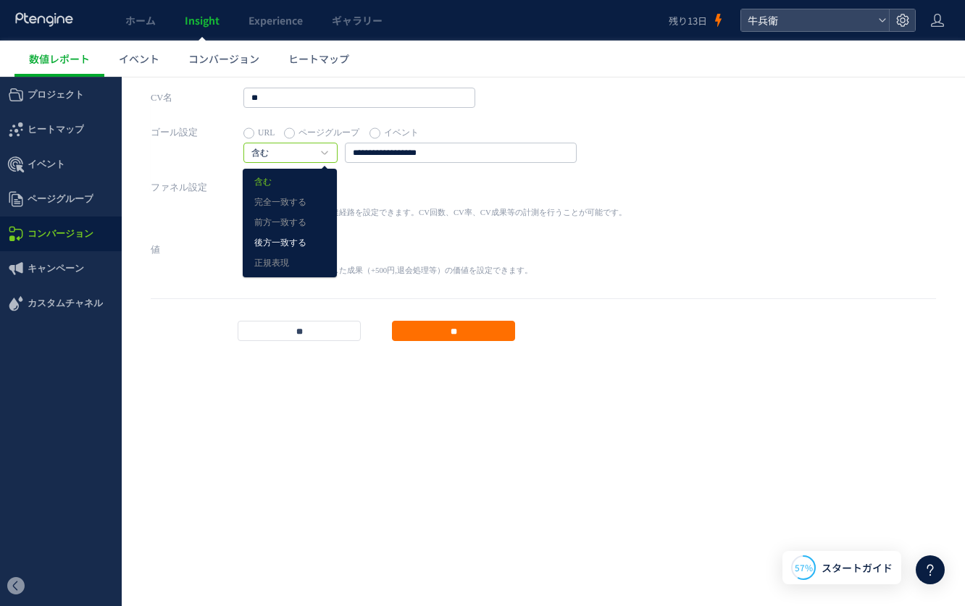
click at [301, 243] on link "後方一致する" at bounding box center [289, 243] width 71 height 19
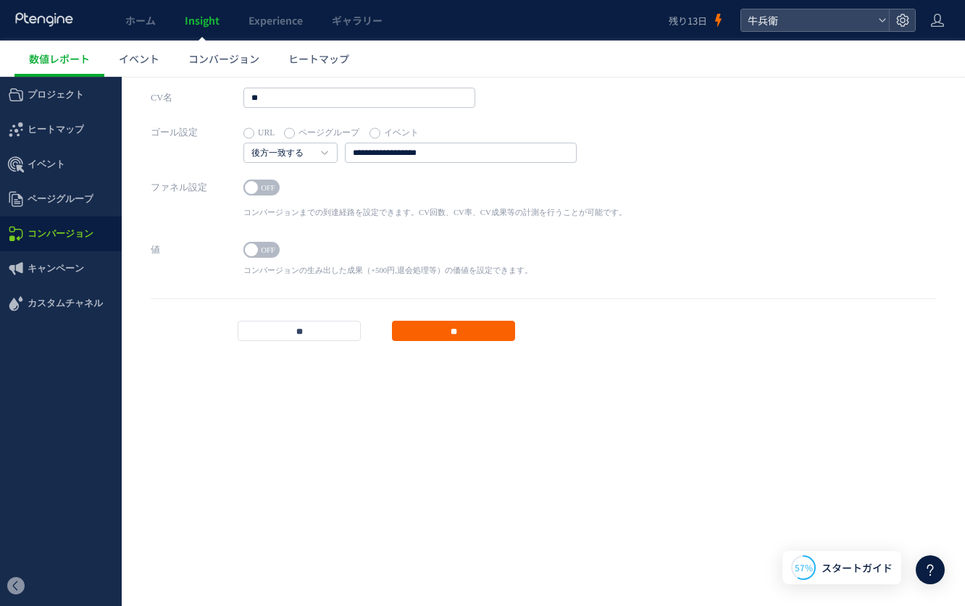
click at [469, 327] on input "**" at bounding box center [453, 331] width 123 height 20
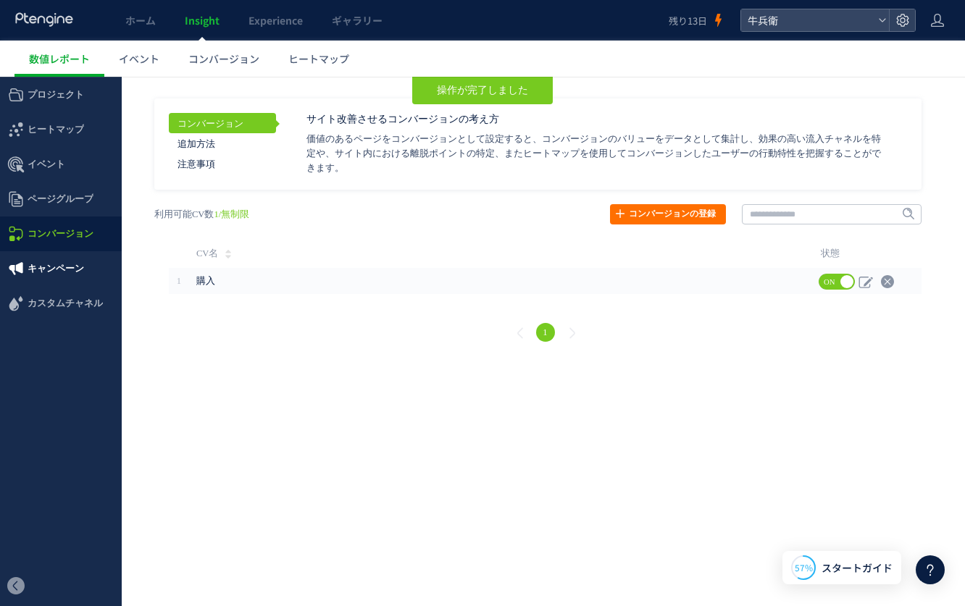
click at [49, 282] on span "キャンペーン" at bounding box center [56, 268] width 56 height 35
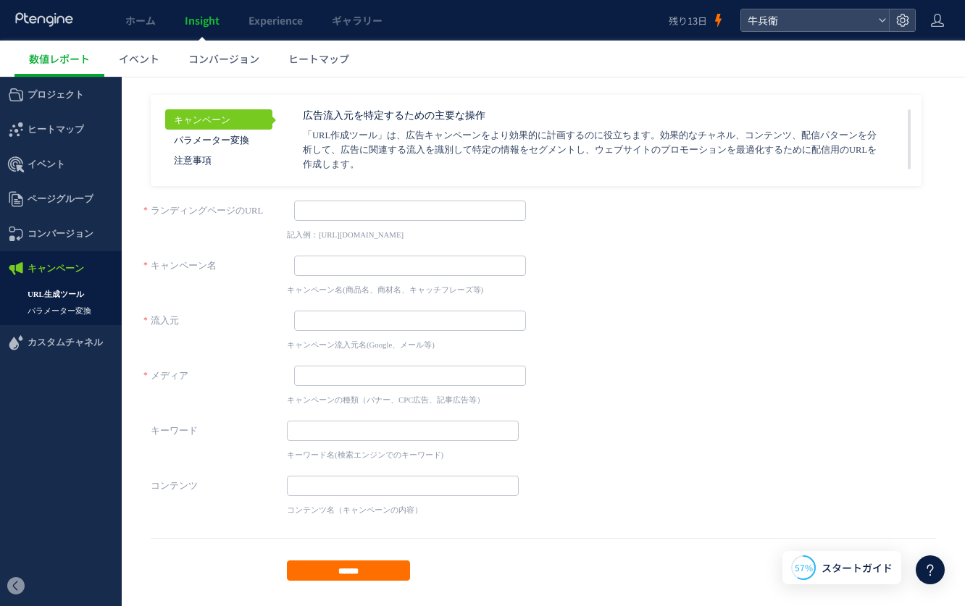
click at [78, 310] on link "パラメーター変換" at bounding box center [61, 311] width 122 height 17
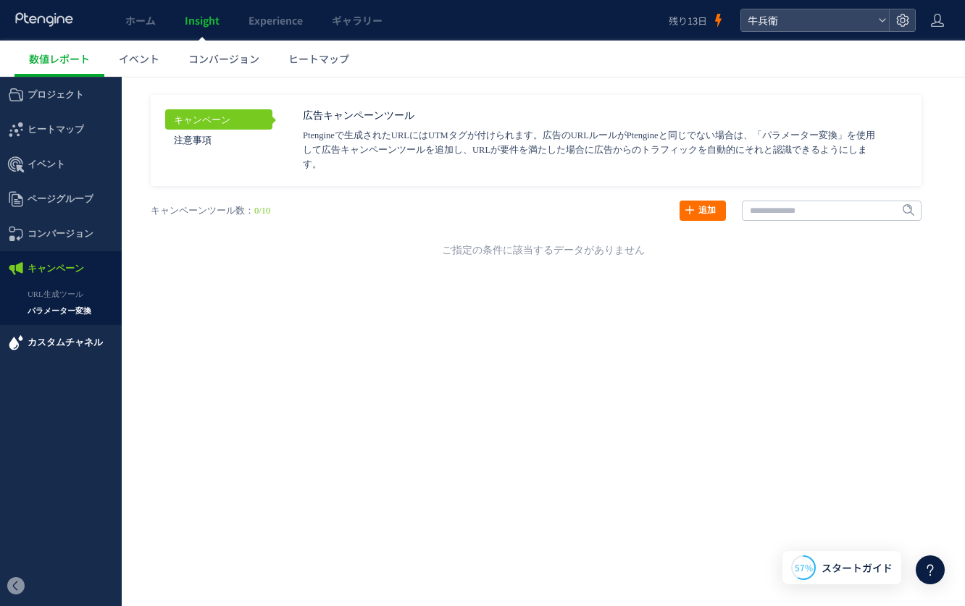
click at [74, 339] on span "カスタムチャネル" at bounding box center [65, 342] width 75 height 35
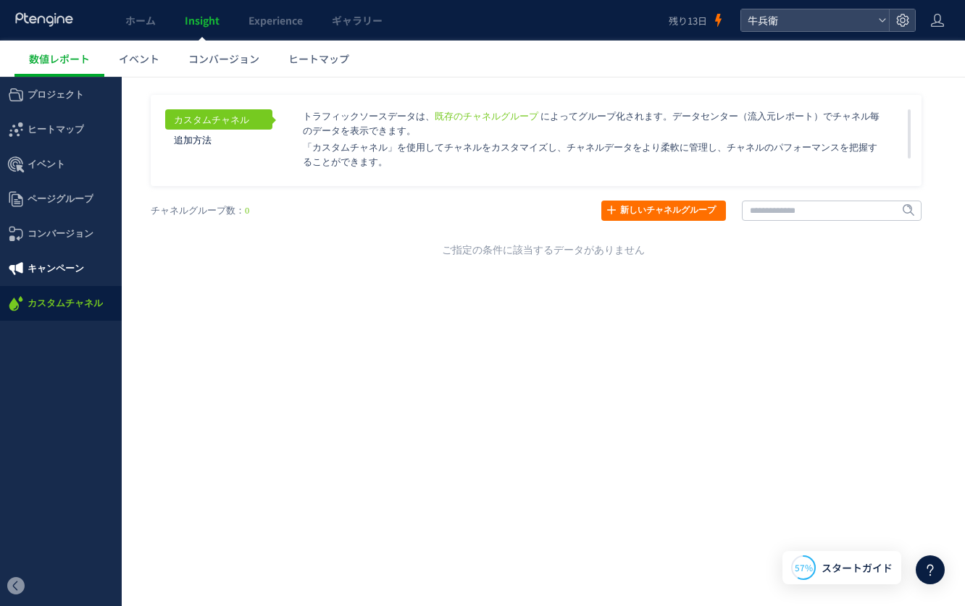
click at [61, 264] on span "キャンペーン" at bounding box center [56, 268] width 56 height 35
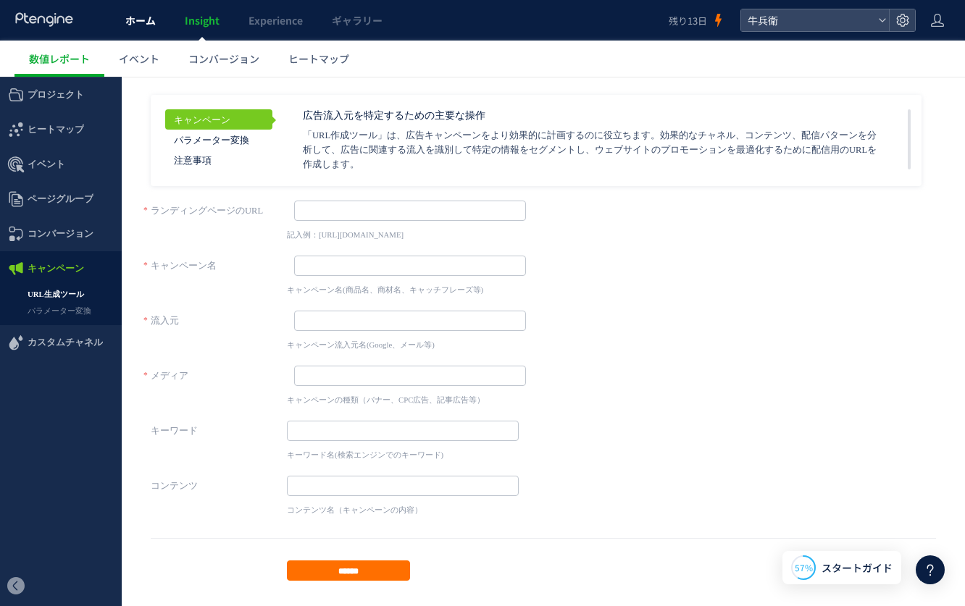
click at [139, 16] on span "ホーム" at bounding box center [140, 20] width 30 height 14
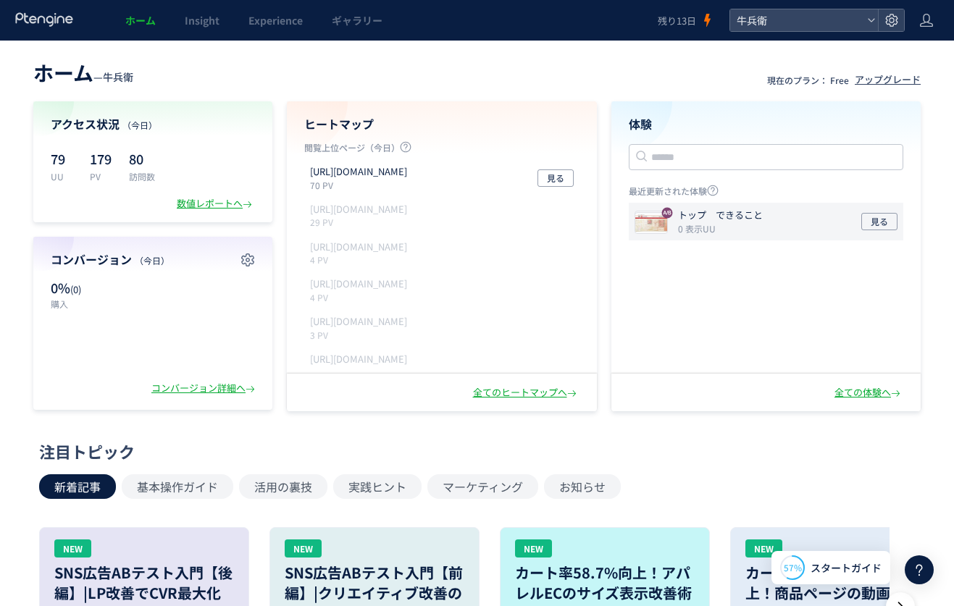
click at [778, 239] on div "トップ　できること 0 表示UU 見る" at bounding box center [766, 222] width 275 height 38
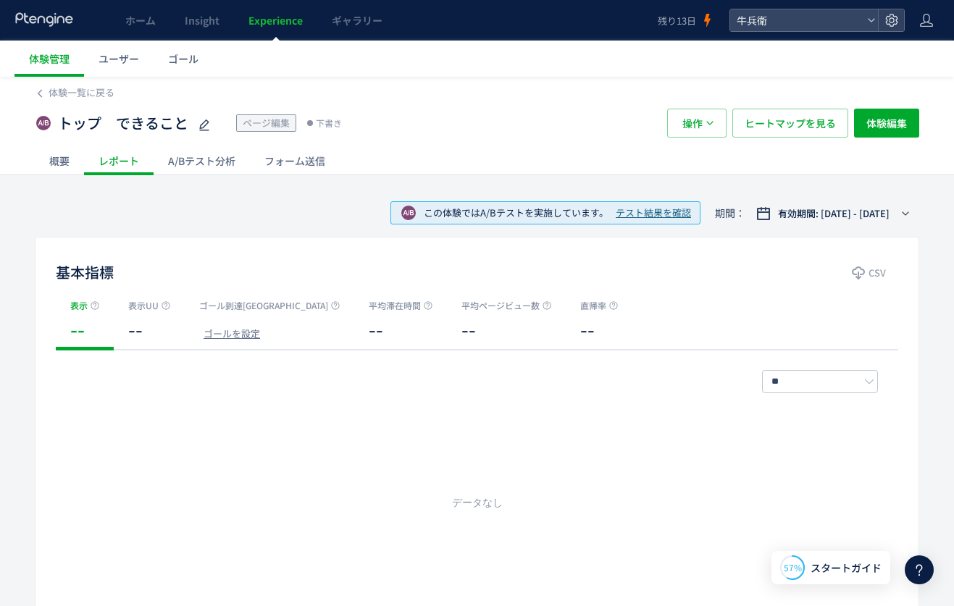
click at [196, 166] on div "A/Bテスト分析" at bounding box center [202, 160] width 96 height 29
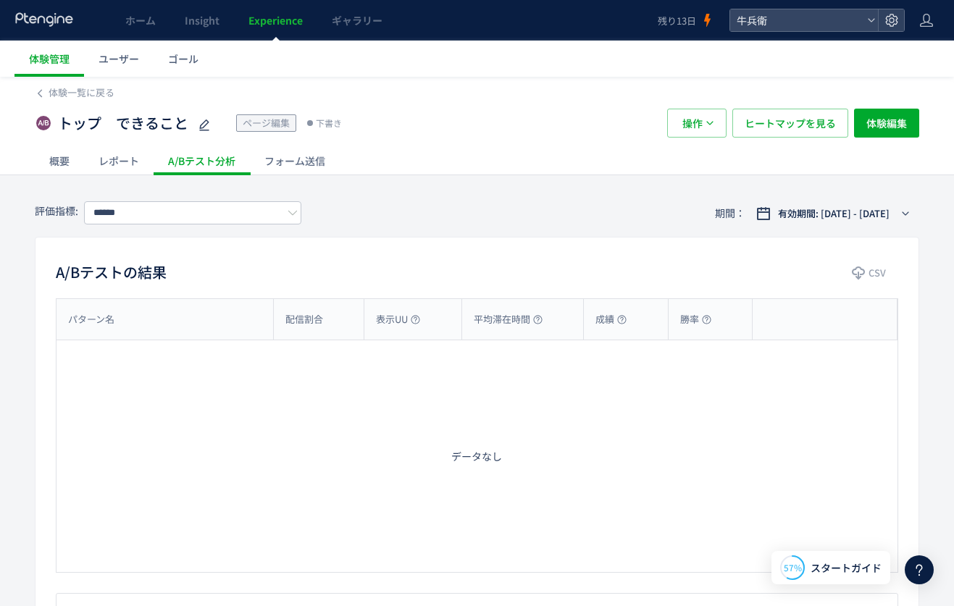
click at [130, 167] on div "レポート" at bounding box center [119, 160] width 70 height 29
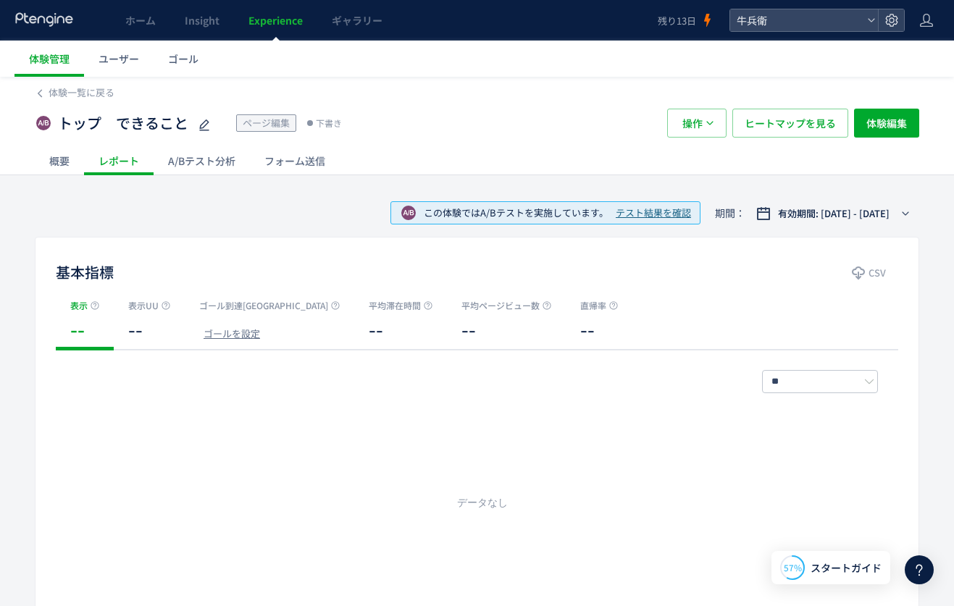
click at [57, 159] on div "概要" at bounding box center [59, 160] width 49 height 29
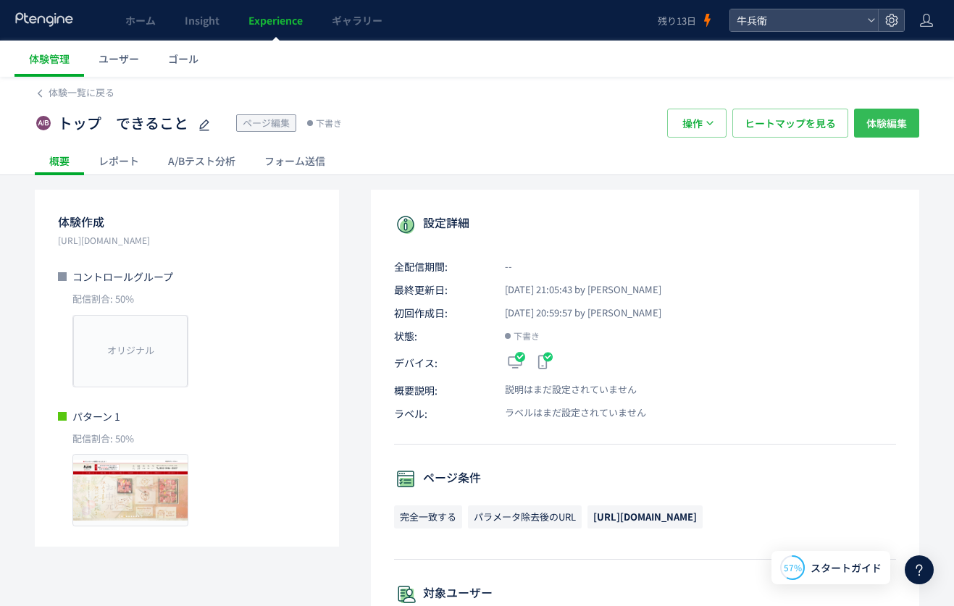
click at [903, 128] on span "体験編集" at bounding box center [886, 123] width 41 height 29
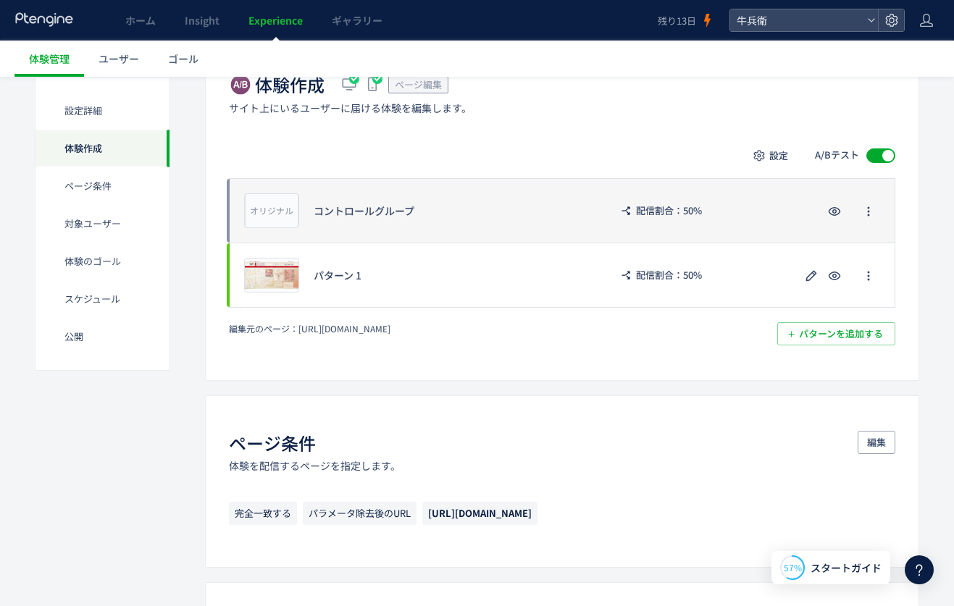
scroll to position [335, 0]
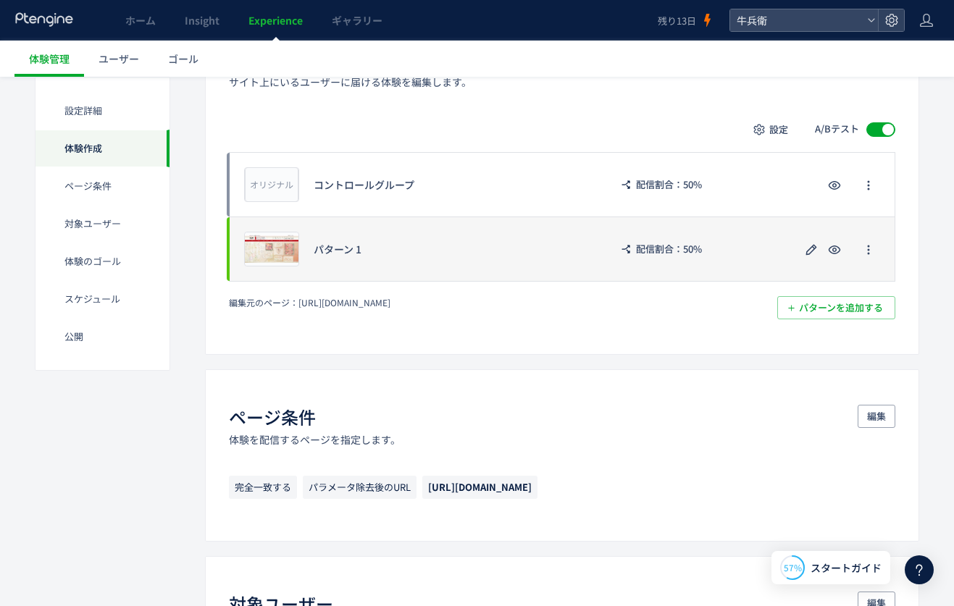
click at [520, 261] on div "プレビュー パターン 1 配信割合：50%" at bounding box center [562, 249] width 666 height 65
click at [818, 249] on icon "button" at bounding box center [810, 249] width 17 height 17
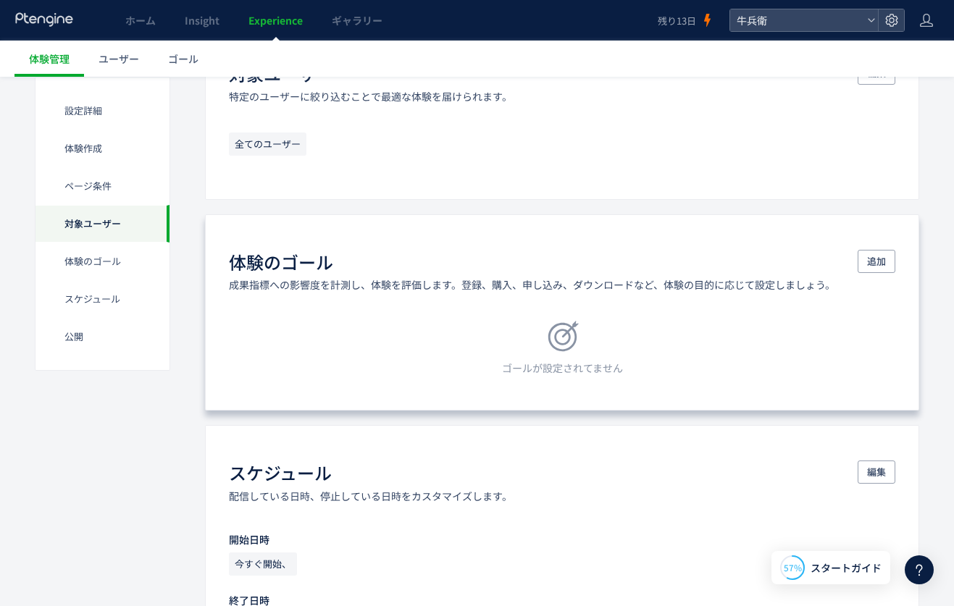
scroll to position [869, 0]
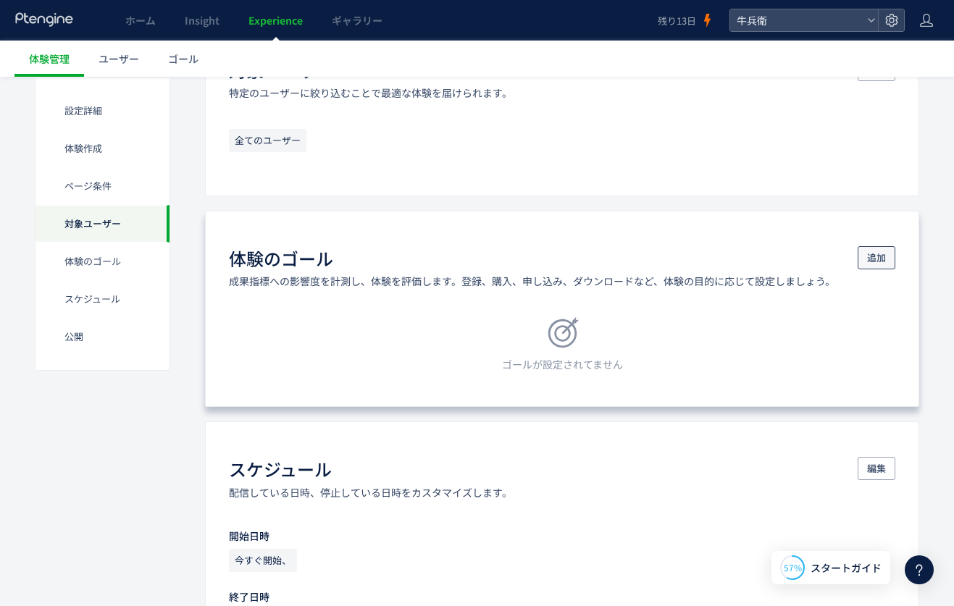
click at [876, 256] on span "追加" at bounding box center [876, 257] width 19 height 23
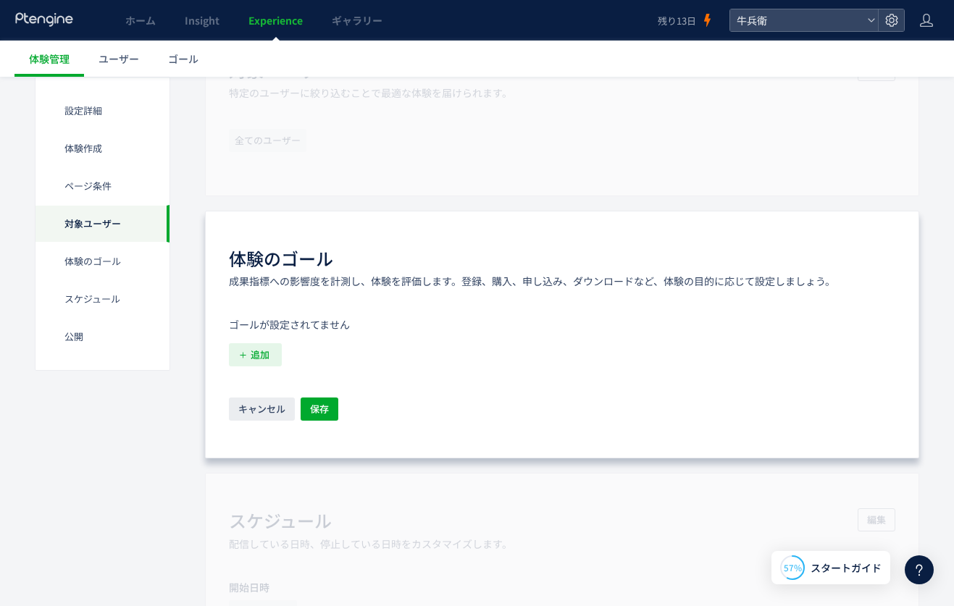
click at [261, 348] on span "追加" at bounding box center [260, 354] width 19 height 23
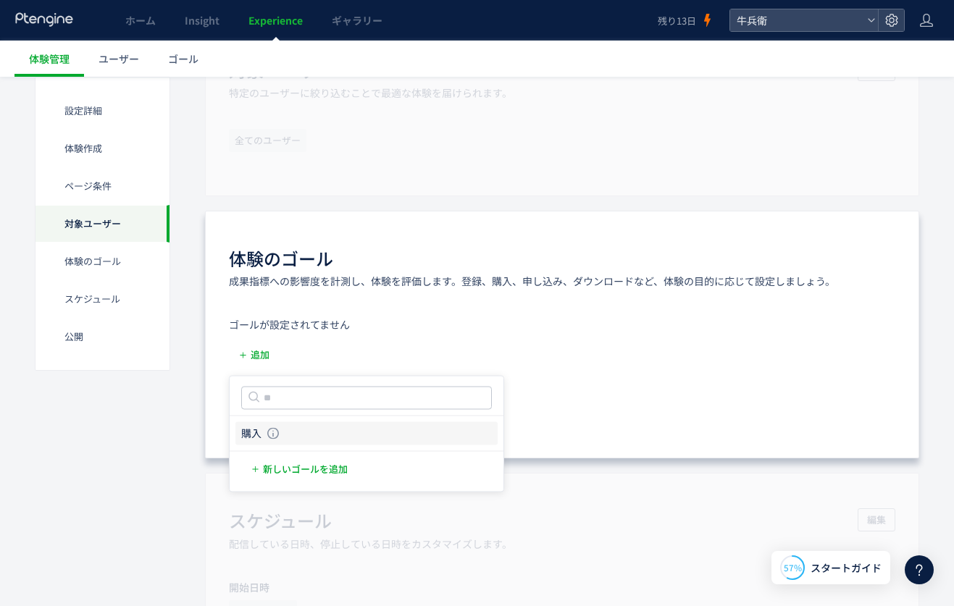
click at [297, 432] on li "購入 購入 条件： 元のページページhttps://gyubee.jp/entry/completeに 含むページに訪問した場合" at bounding box center [366, 433] width 262 height 23
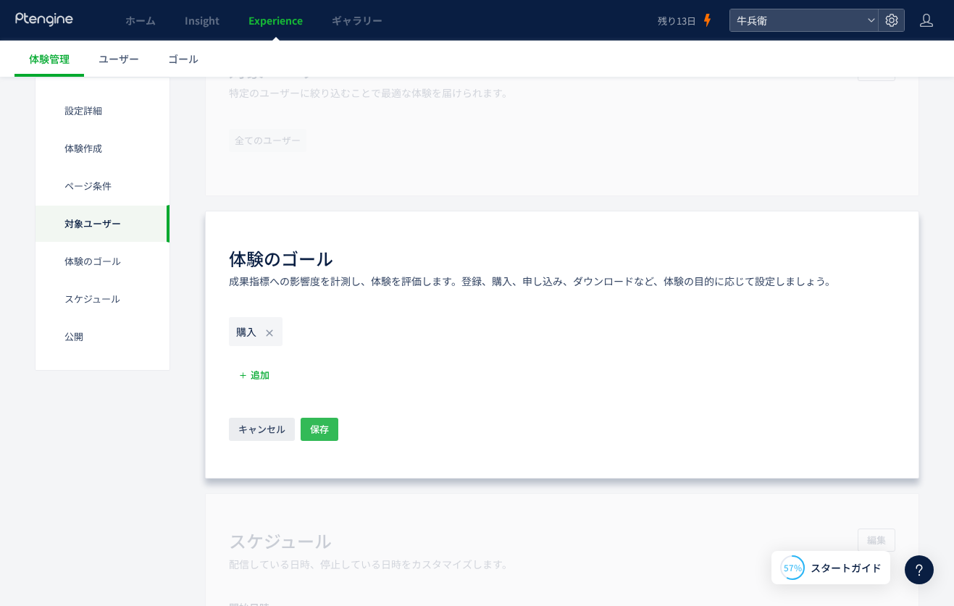
click at [318, 431] on span "保存" at bounding box center [319, 429] width 19 height 23
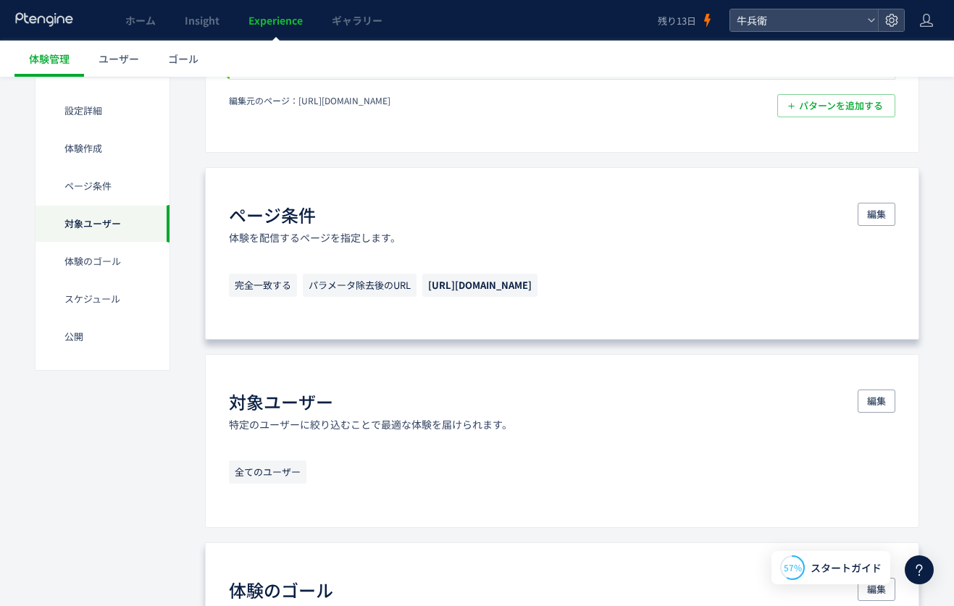
scroll to position [528, 0]
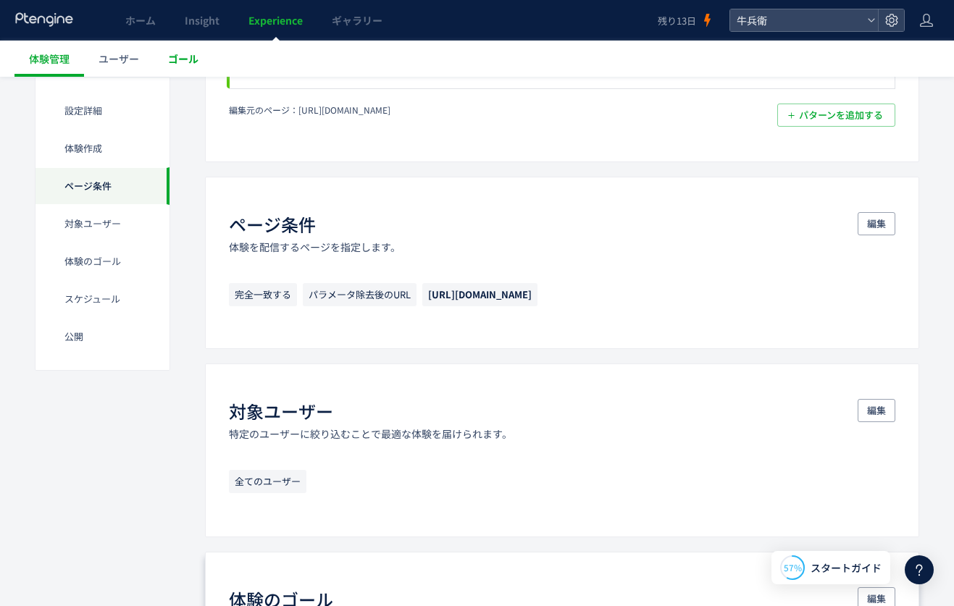
click at [180, 62] on span "ゴール" at bounding box center [183, 58] width 30 height 14
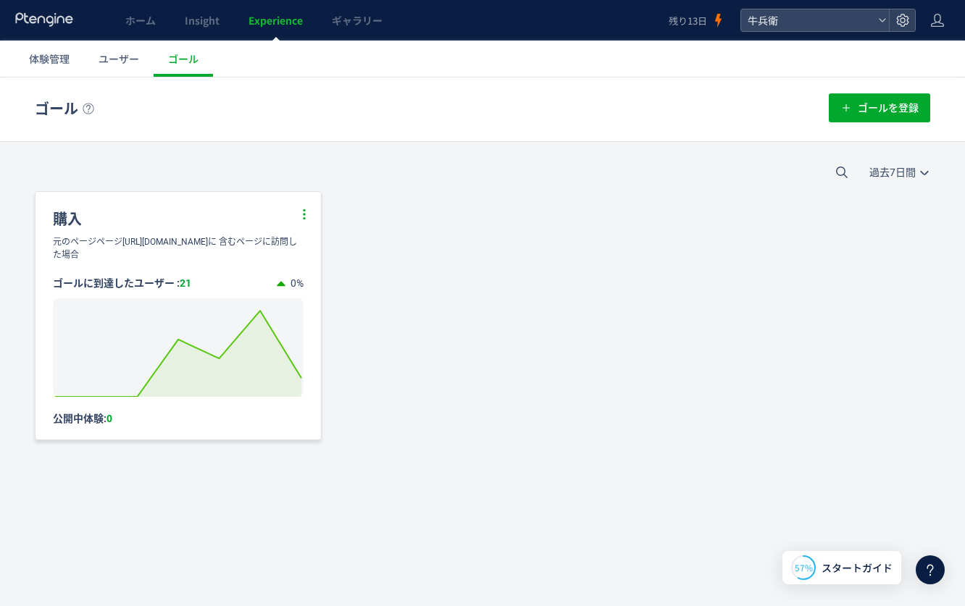
click at [299, 220] on icon at bounding box center [304, 214] width 13 height 13
click at [293, 241] on li "編集" at bounding box center [286, 251] width 49 height 26
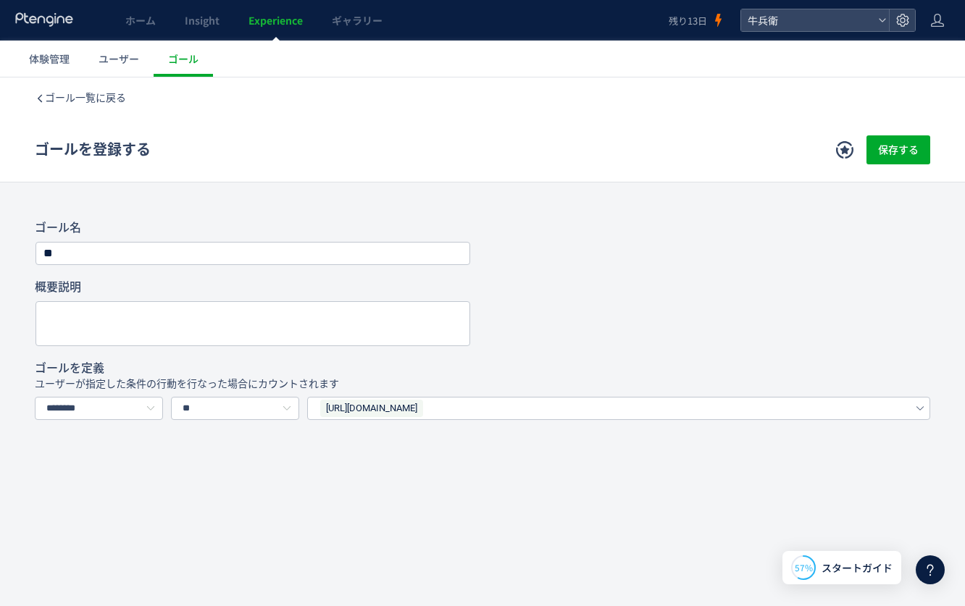
click at [527, 406] on div "[URL][DOMAIN_NAME]" at bounding box center [606, 409] width 574 height 22
click at [424, 408] on icon at bounding box center [419, 408] width 7 height 7
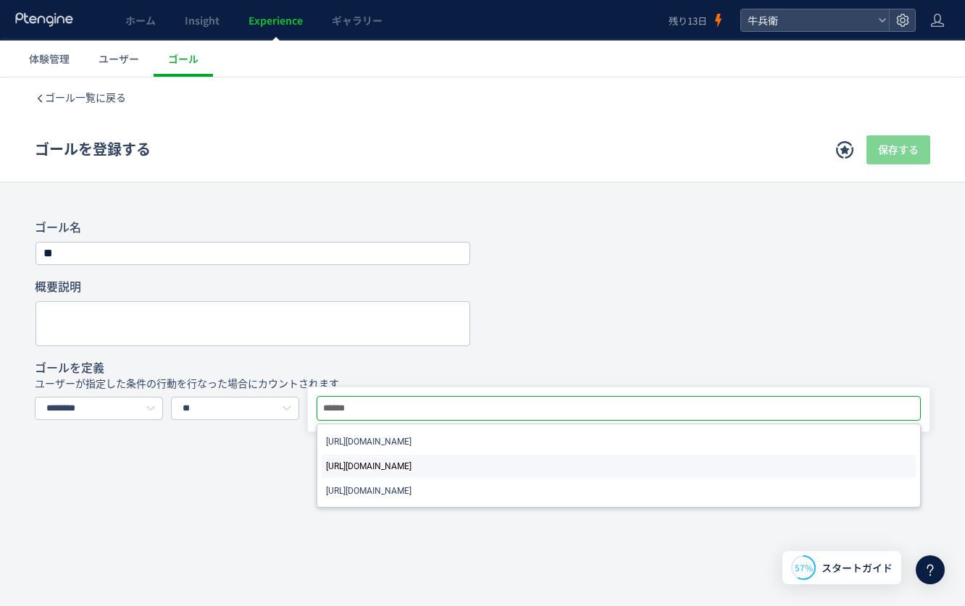
type input "******"
click at [495, 464] on li "[URL][DOMAIN_NAME]" at bounding box center [619, 466] width 594 height 23
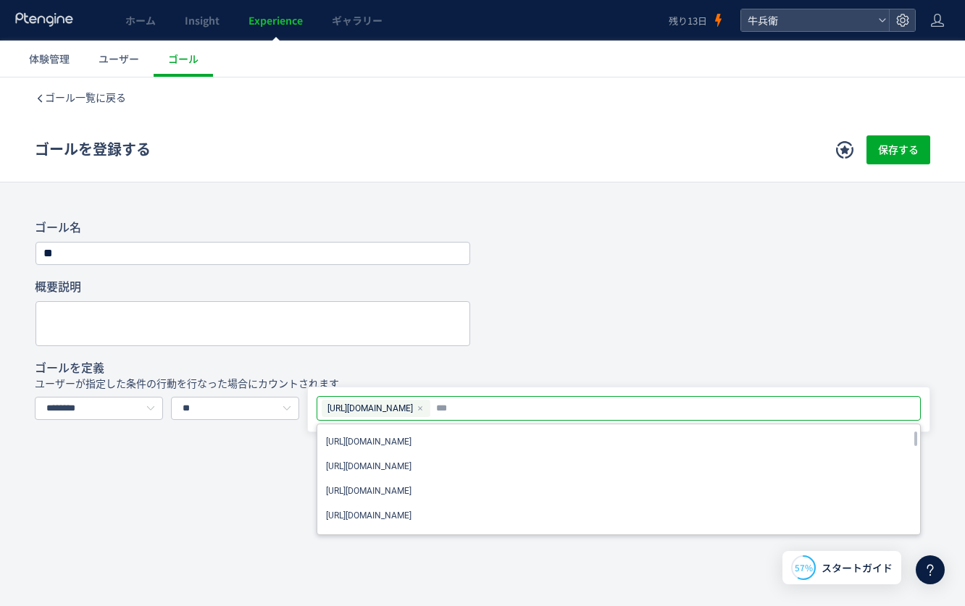
click at [403, 408] on span "[URL][DOMAIN_NAME]" at bounding box center [369, 408] width 85 height 16
drag, startPoint x: 455, startPoint y: 408, endPoint x: 313, endPoint y: 414, distance: 142.8
click at [312, 414] on div "https://gyubee.jp/entry/complete https://gyubee.jp/products/list https://gyubee…" at bounding box center [618, 410] width 623 height 46
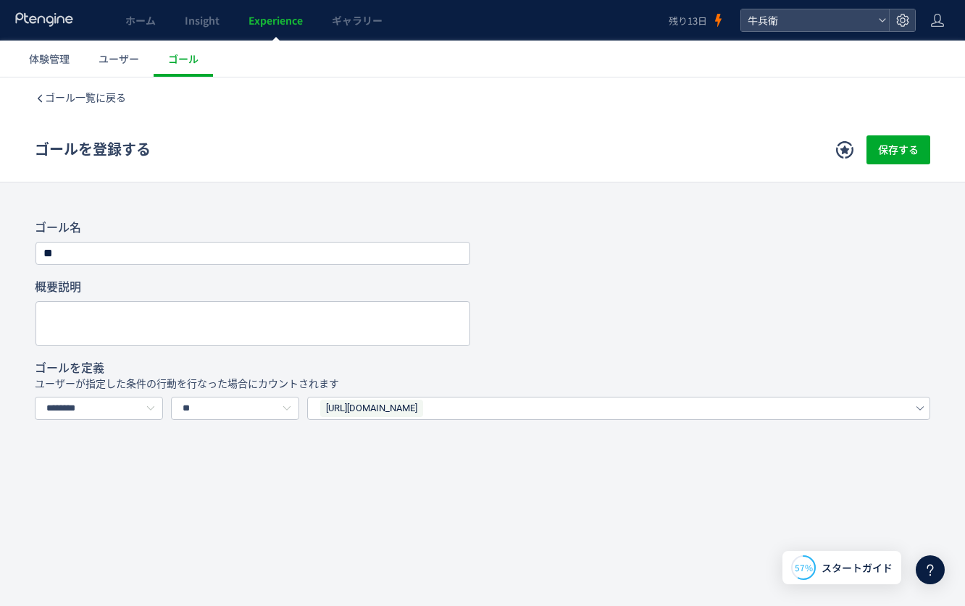
copy span "[URL][DOMAIN_NAME]"
click at [423, 411] on span "[URL][DOMAIN_NAME]" at bounding box center [371, 408] width 103 height 17
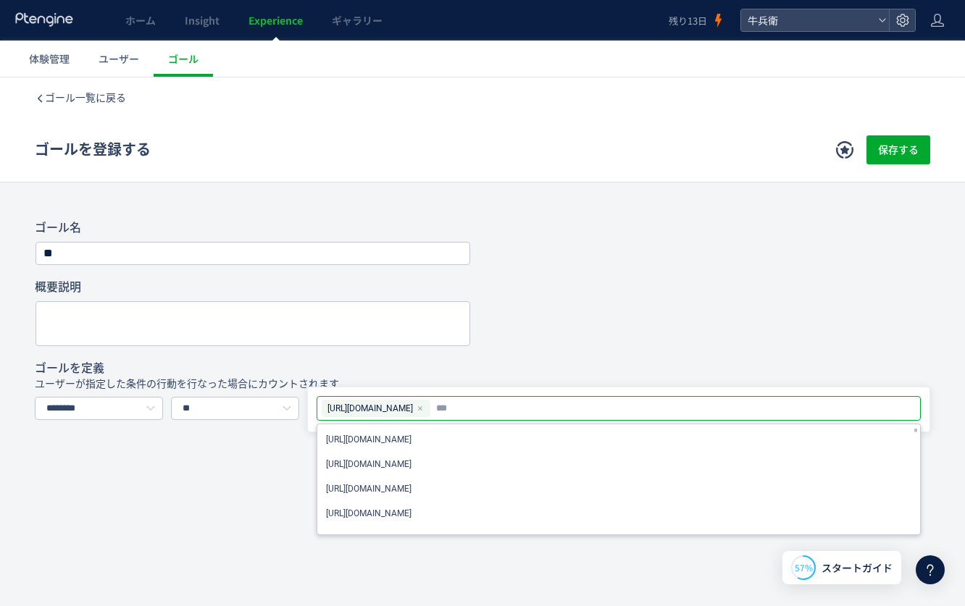
scroll to position [536, 0]
click at [422, 409] on use at bounding box center [420, 408] width 4 height 4
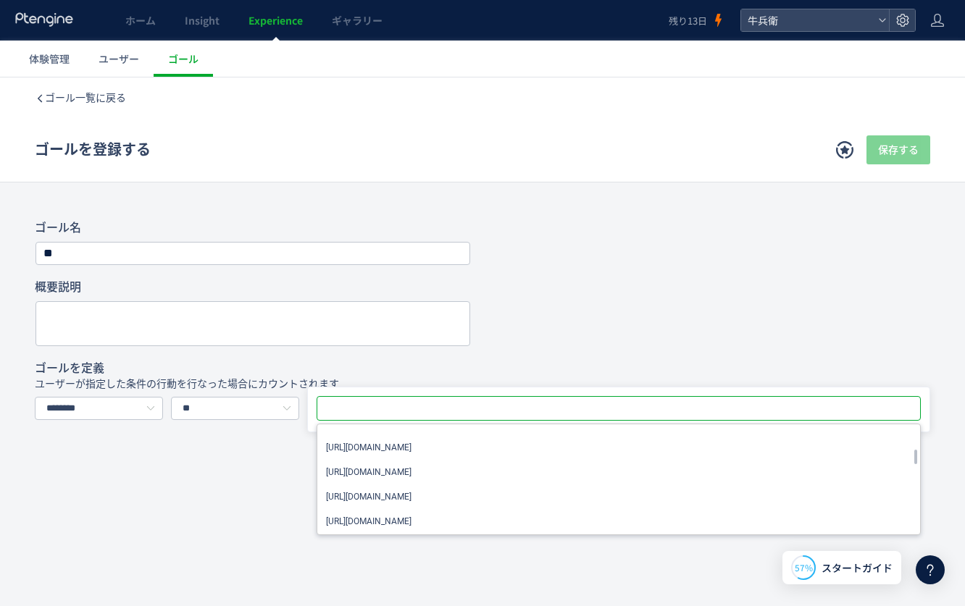
paste input "*******"
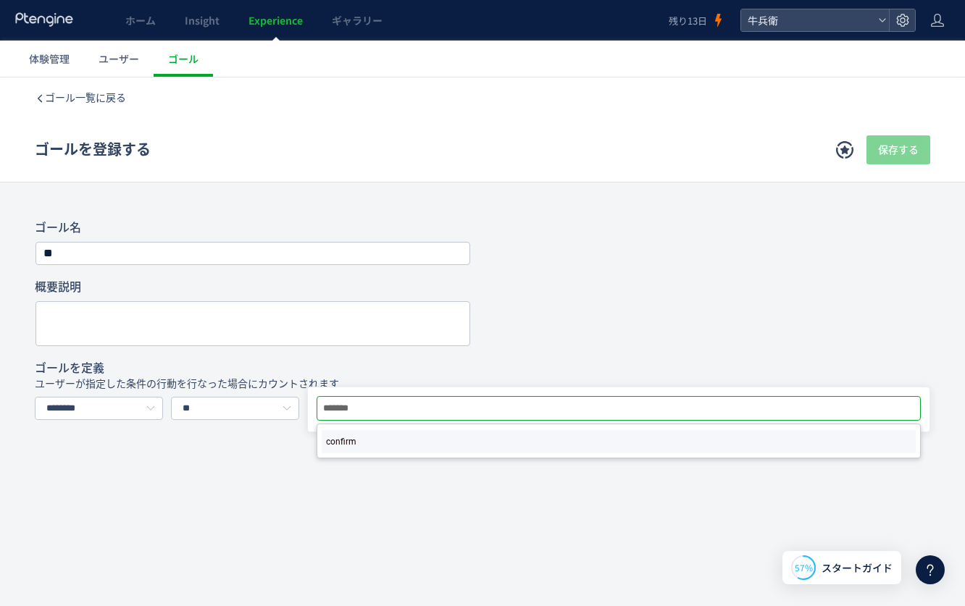
type input "*******"
click at [463, 439] on li "confirm" at bounding box center [619, 441] width 594 height 23
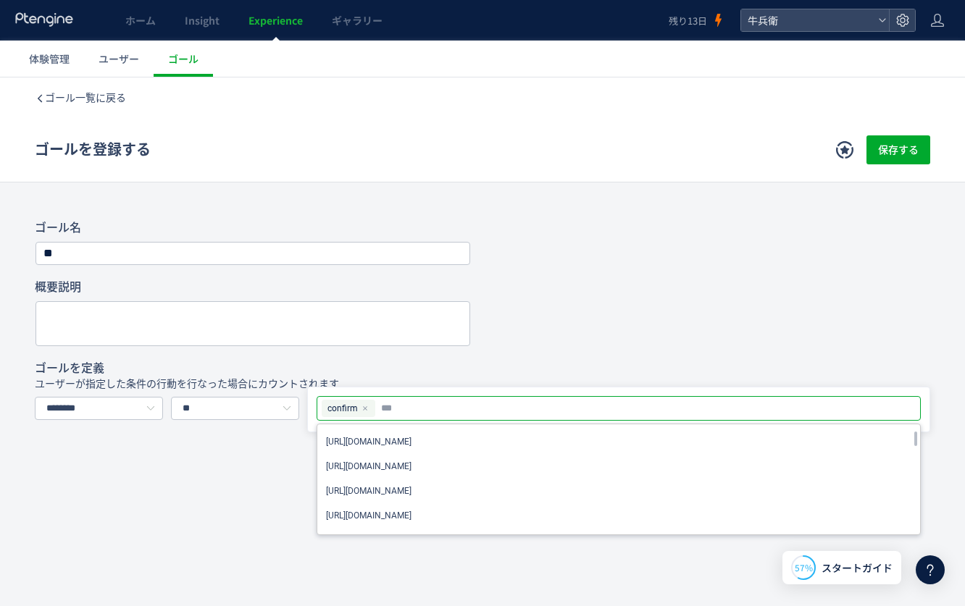
click at [366, 411] on icon at bounding box center [364, 408] width 7 height 7
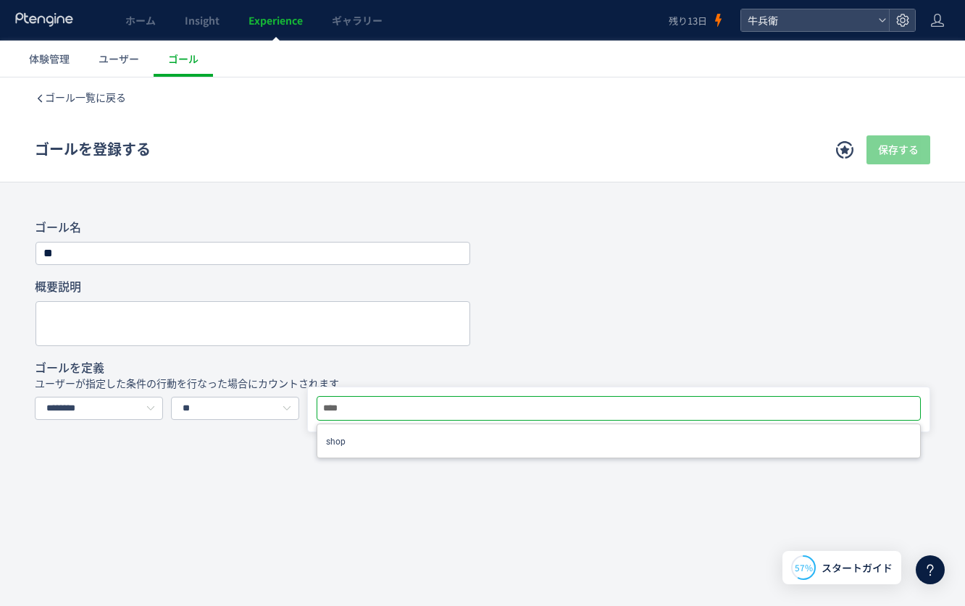
type input "****"
click at [379, 501] on div "ゴール一覧に戻る ゴールを登録する 保存する ゴール登録とは？ ウェブサイト上のゴール地点を定義します。例えば、会員登録、購入、問い合わせといったゴールを設定…" at bounding box center [482, 372] width 965 height 591
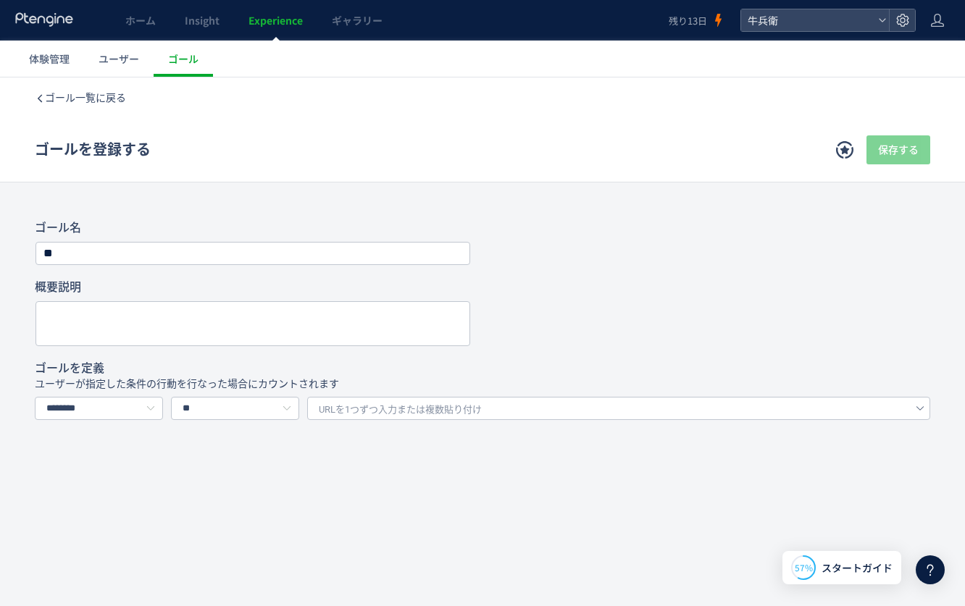
click at [375, 411] on span "URLを1つずつ入力または複数貼り付け" at bounding box center [400, 410] width 163 height 22
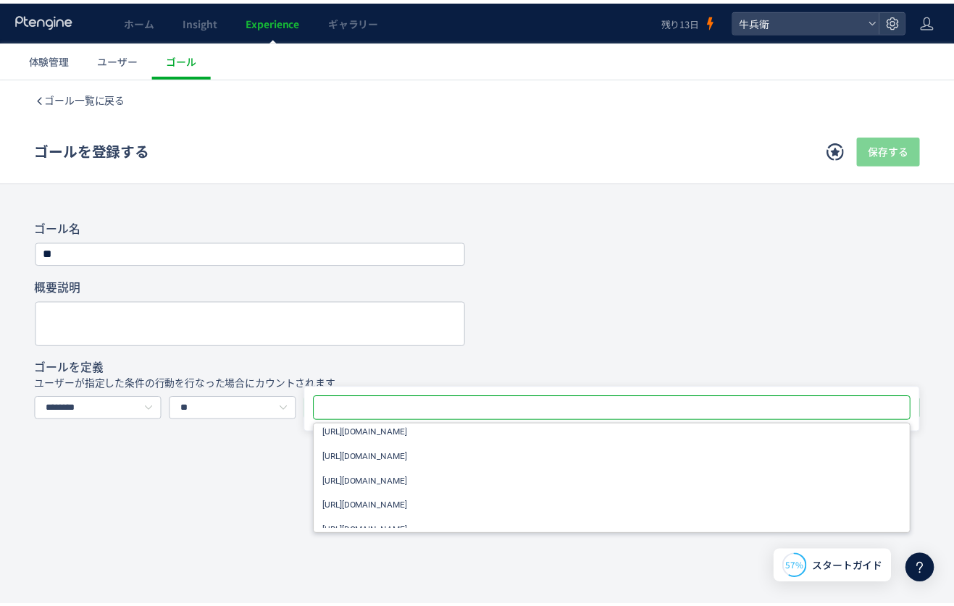
scroll to position [2361, 0]
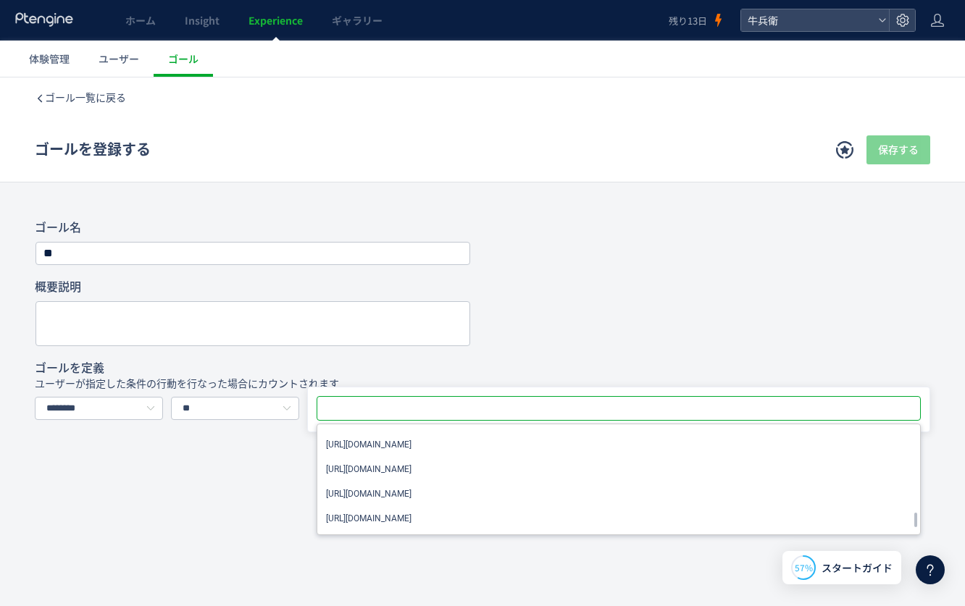
click at [589, 359] on div "ゴール名 ** 概要説明 ゴールを定義 ユーザーが指定した条件の行動を行なった場合にカウントされます ******** URLで指定する イベントを選択する …" at bounding box center [482, 342] width 895 height 245
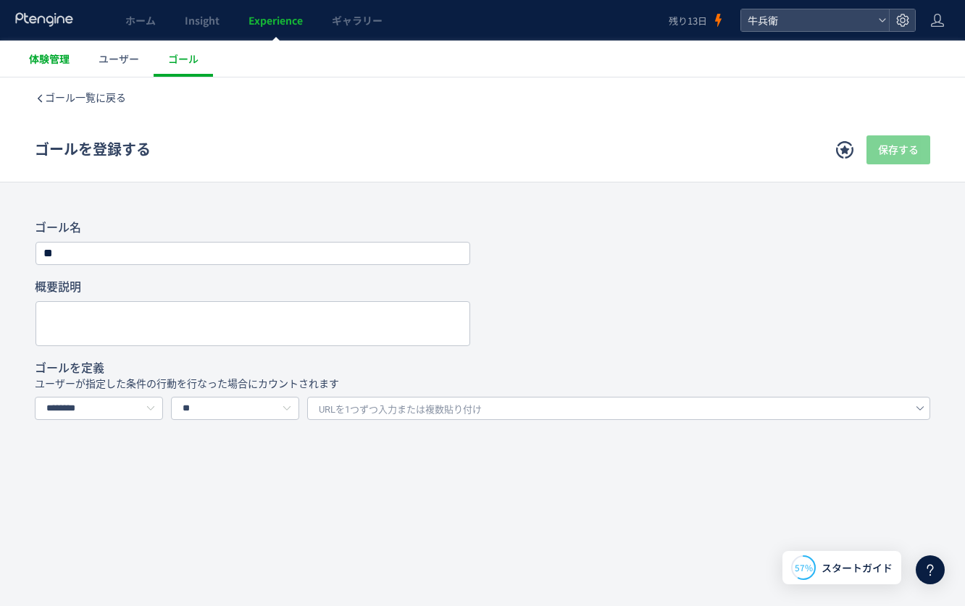
click at [63, 69] on link "体験管理" at bounding box center [49, 59] width 70 height 36
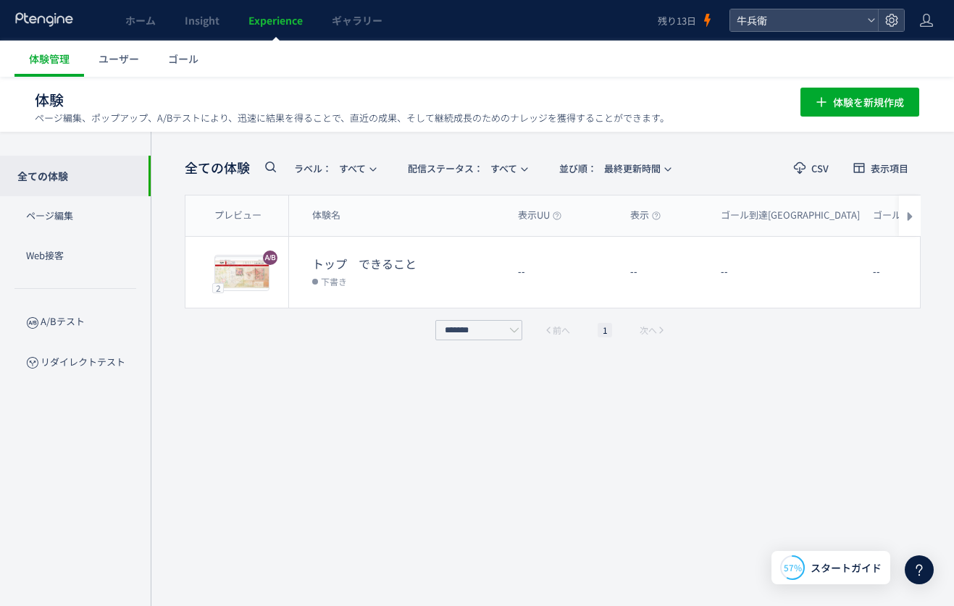
click at [58, 7] on div at bounding box center [44, 20] width 60 height 41
click at [56, 22] on icon at bounding box center [44, 19] width 60 height 14
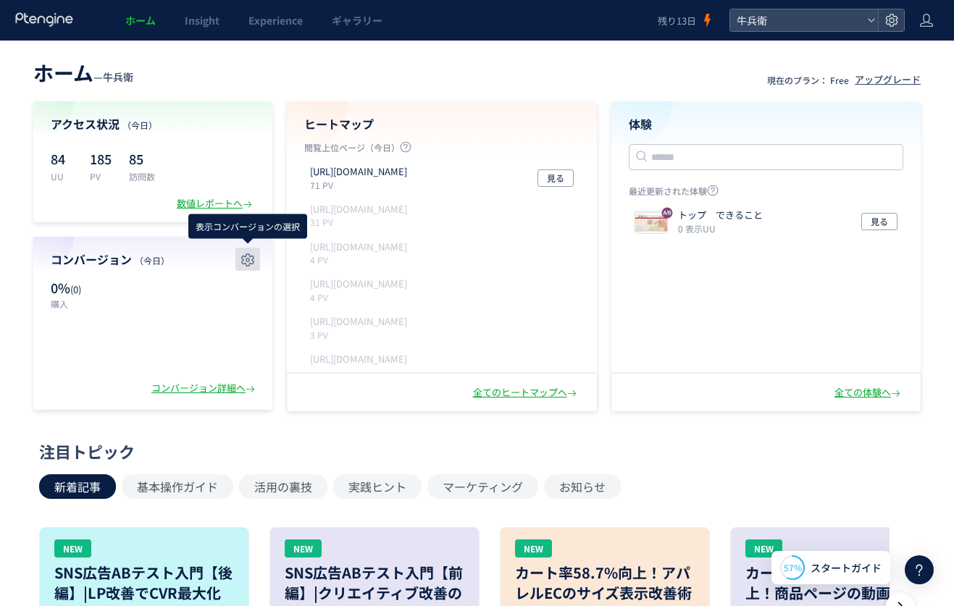
click at [249, 248] on button "button" at bounding box center [247, 259] width 25 height 23
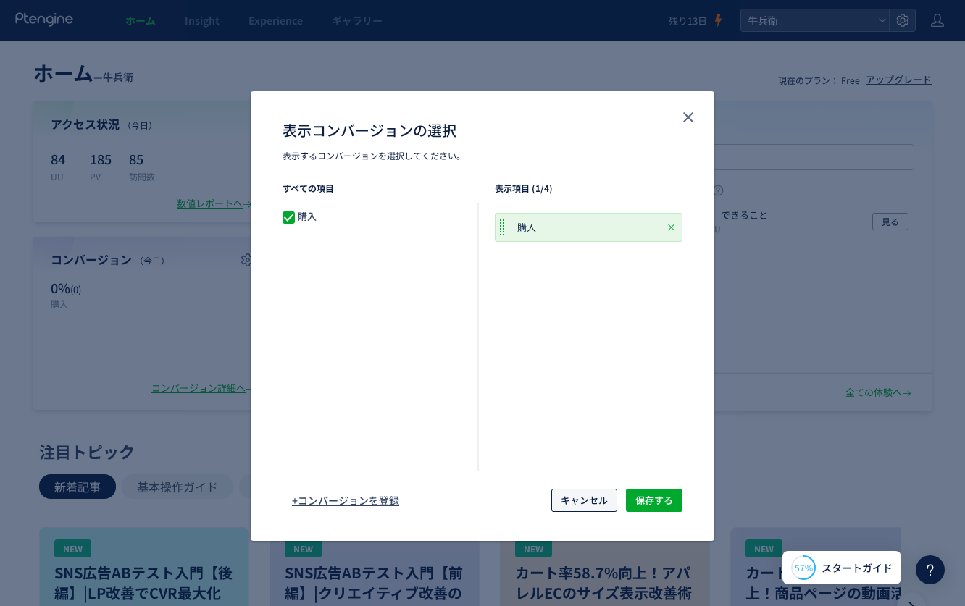
click at [600, 495] on span "キャンセル" at bounding box center [583, 500] width 47 height 23
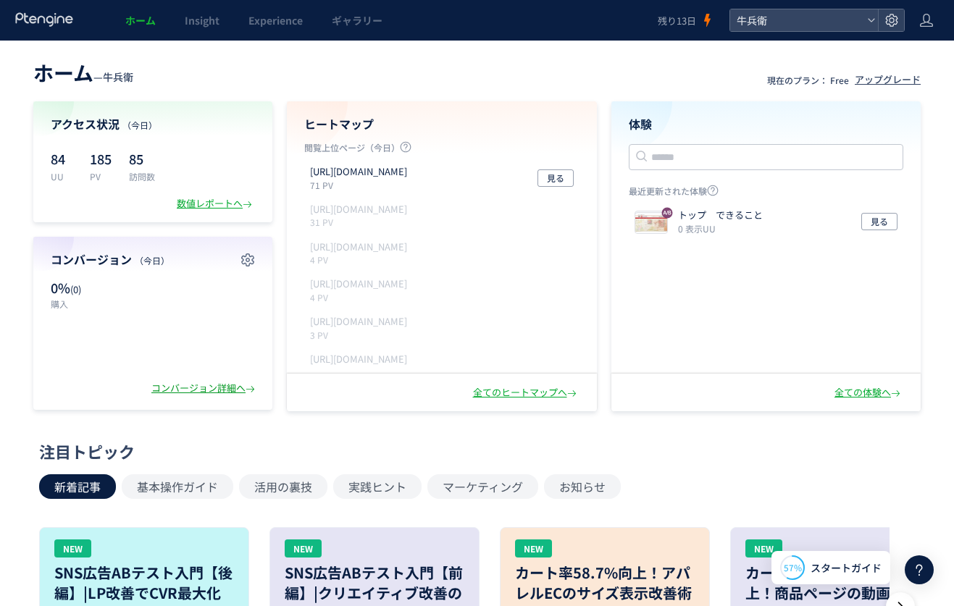
click at [225, 385] on div "コンバージョン詳細へ" at bounding box center [204, 389] width 106 height 14
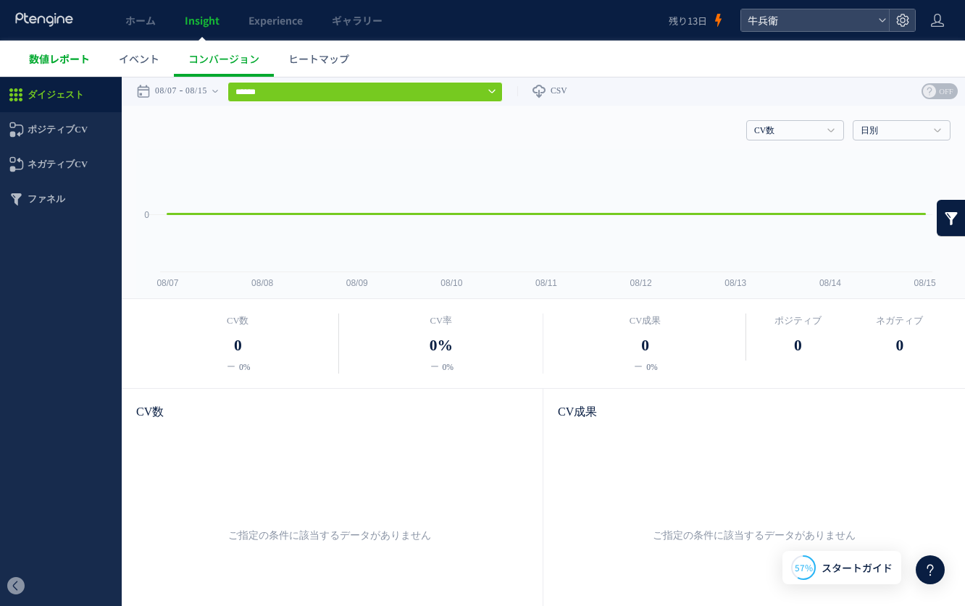
click at [67, 59] on span "数値レポート" at bounding box center [59, 58] width 61 height 14
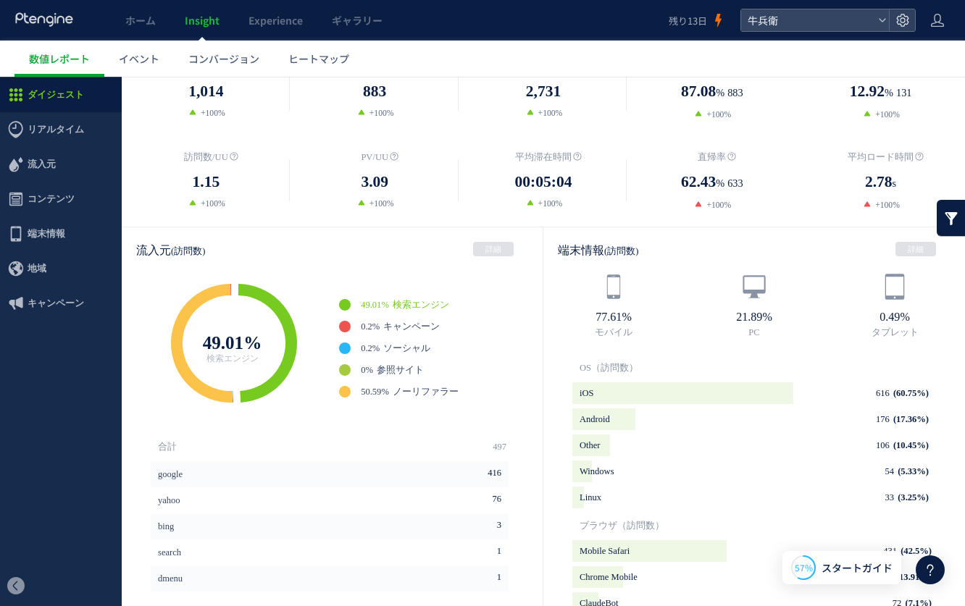
scroll to position [301, 0]
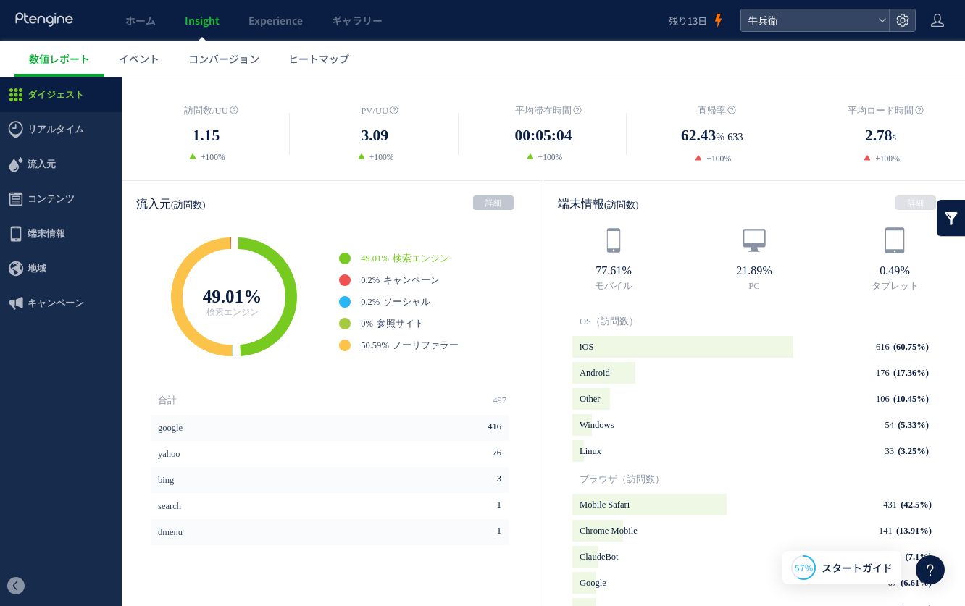
click at [499, 198] on link "詳細" at bounding box center [493, 203] width 41 height 14
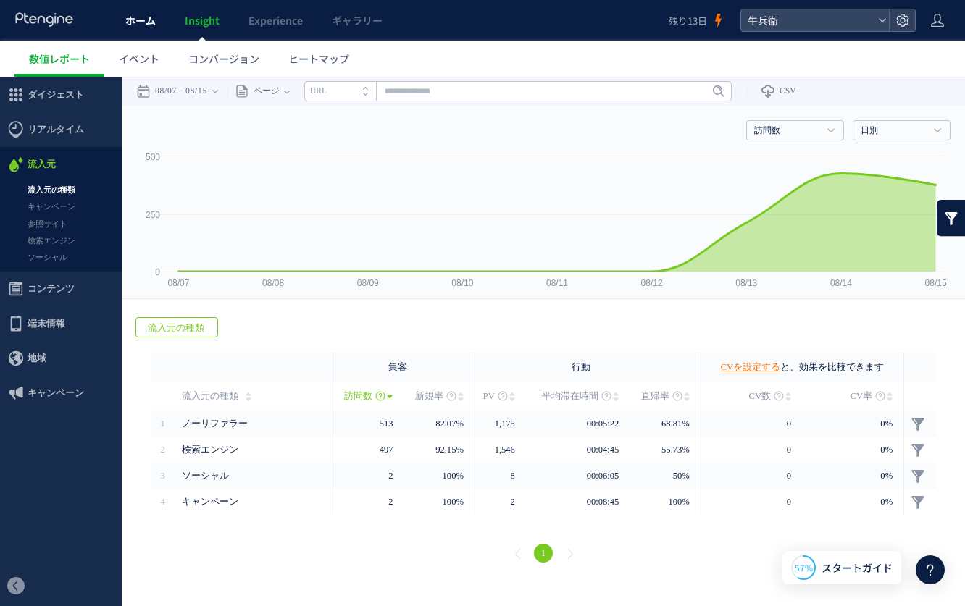
click at [128, 20] on span "ホーム" at bounding box center [140, 20] width 30 height 14
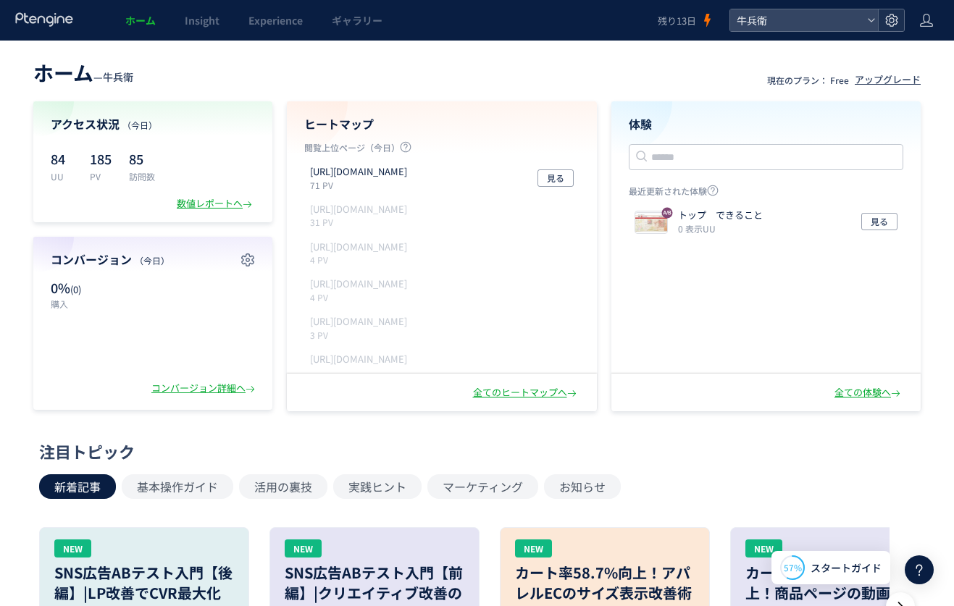
click at [880, 22] on div at bounding box center [891, 20] width 26 height 22
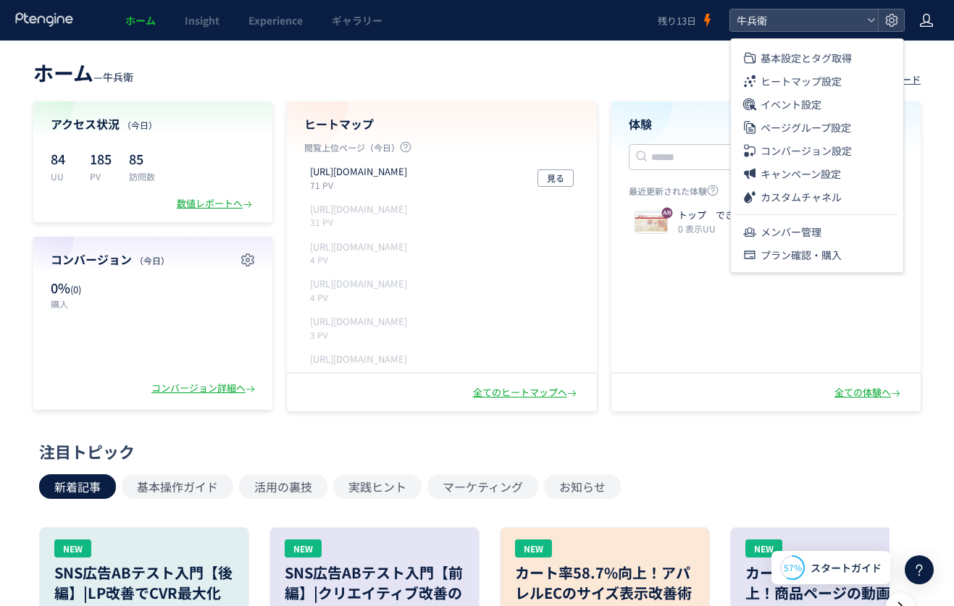
click at [922, 13] on icon at bounding box center [926, 20] width 14 height 14
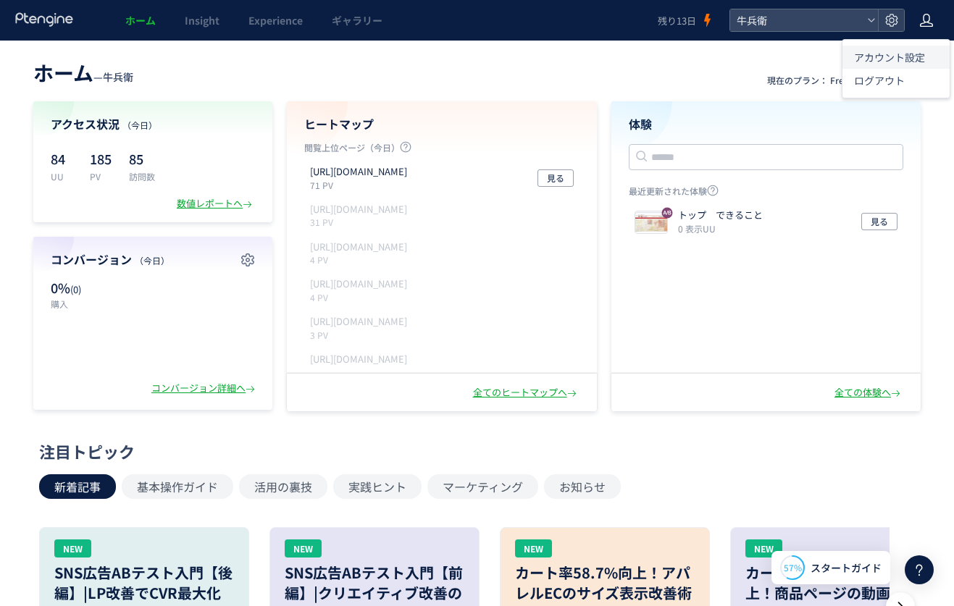
click at [911, 56] on span "アカウント設定" at bounding box center [889, 57] width 71 height 14
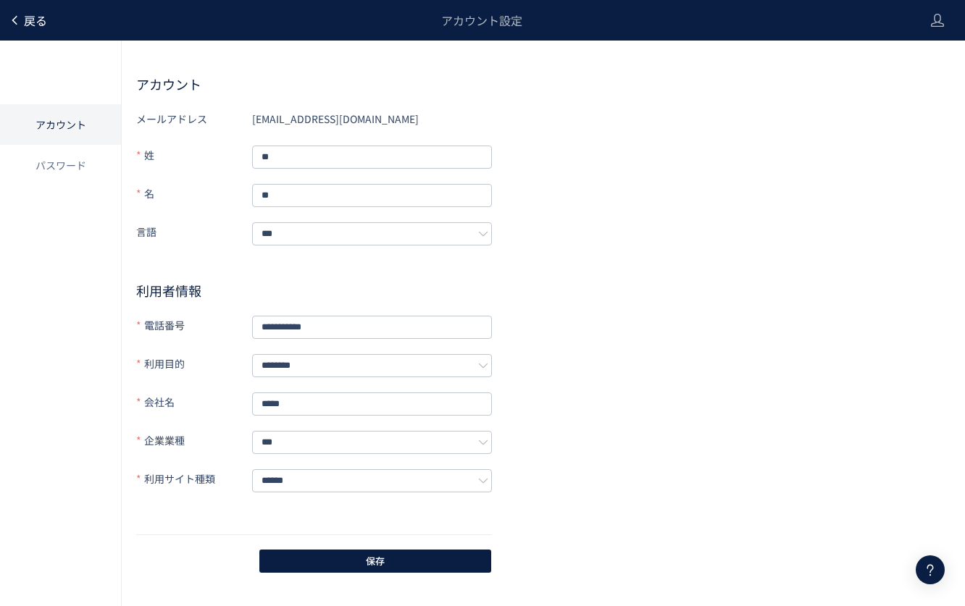
click at [43, 19] on span "戻る" at bounding box center [35, 20] width 23 height 17
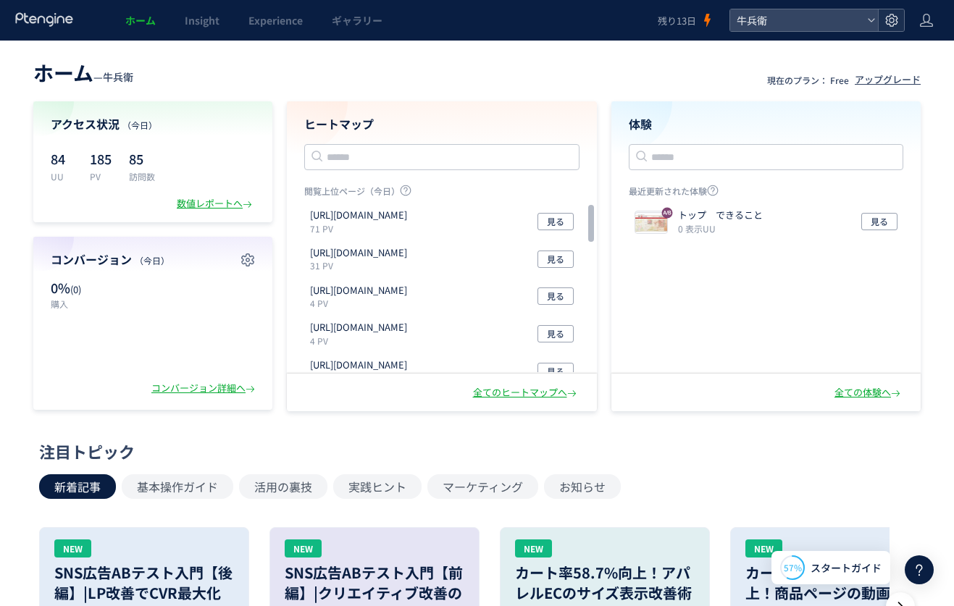
click at [895, 20] on use at bounding box center [891, 20] width 12 height 12
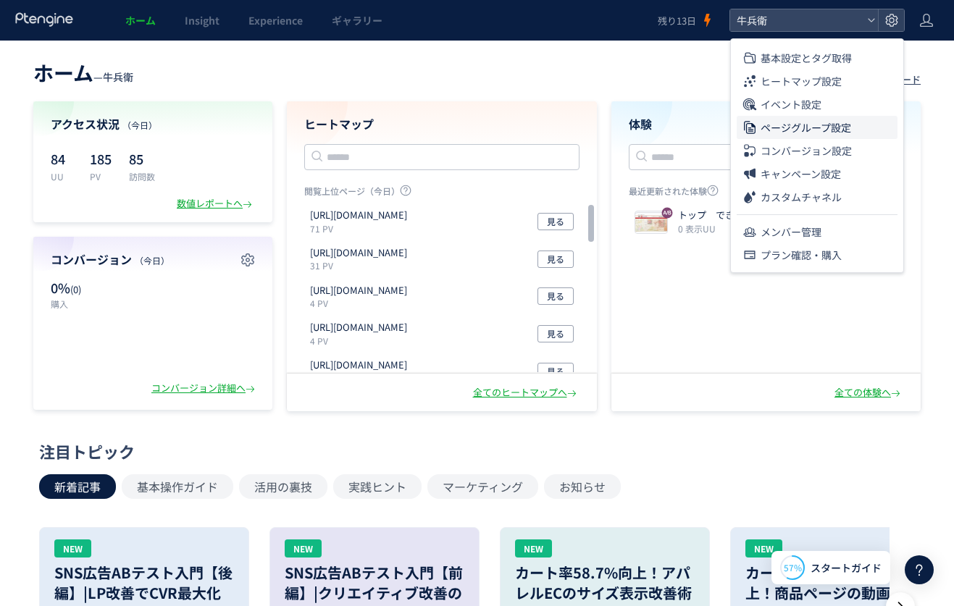
click at [822, 131] on span "ページグループ設定" at bounding box center [805, 127] width 91 height 23
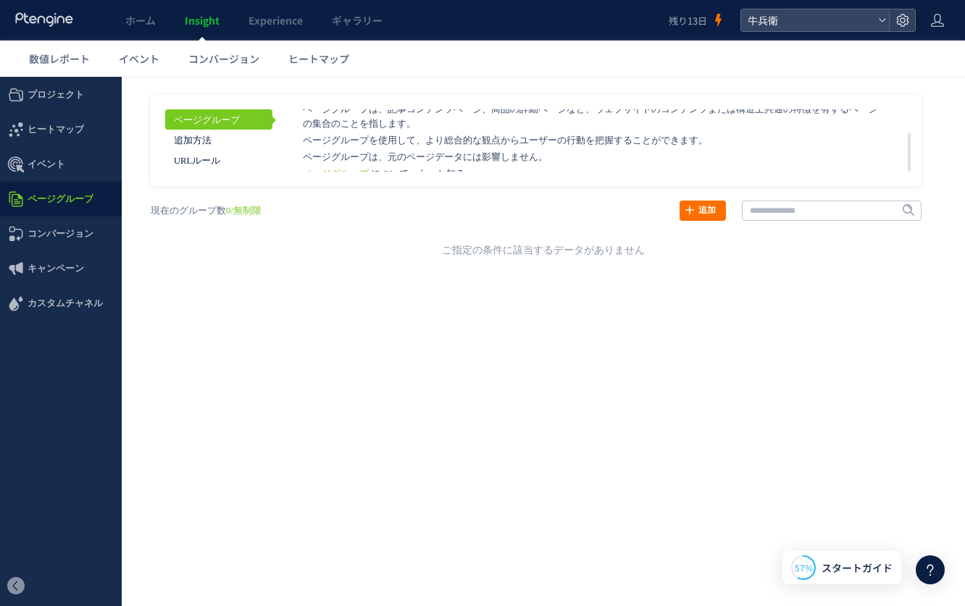
scroll to position [38, 0]
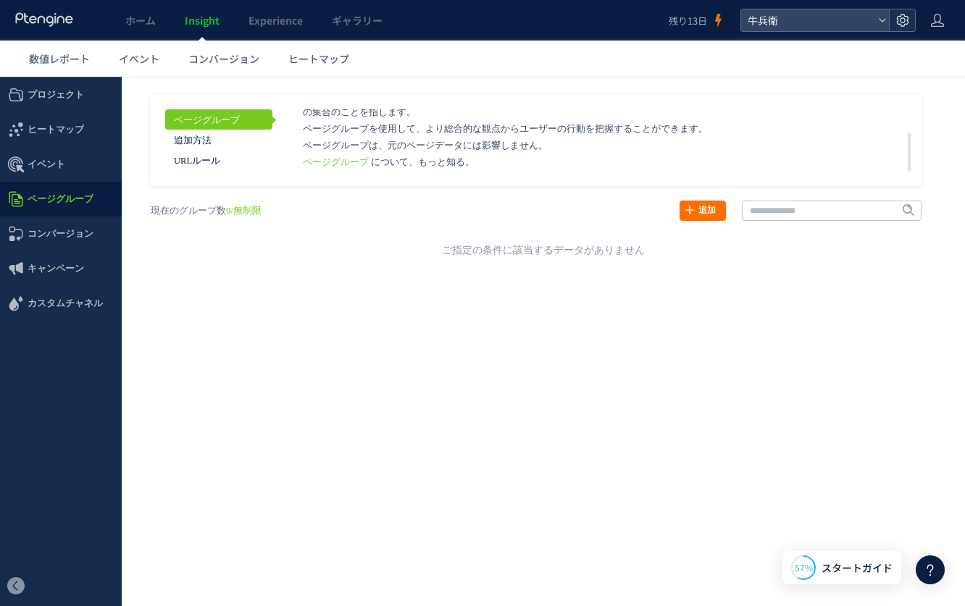
click at [903, 19] on icon at bounding box center [902, 20] width 14 height 14
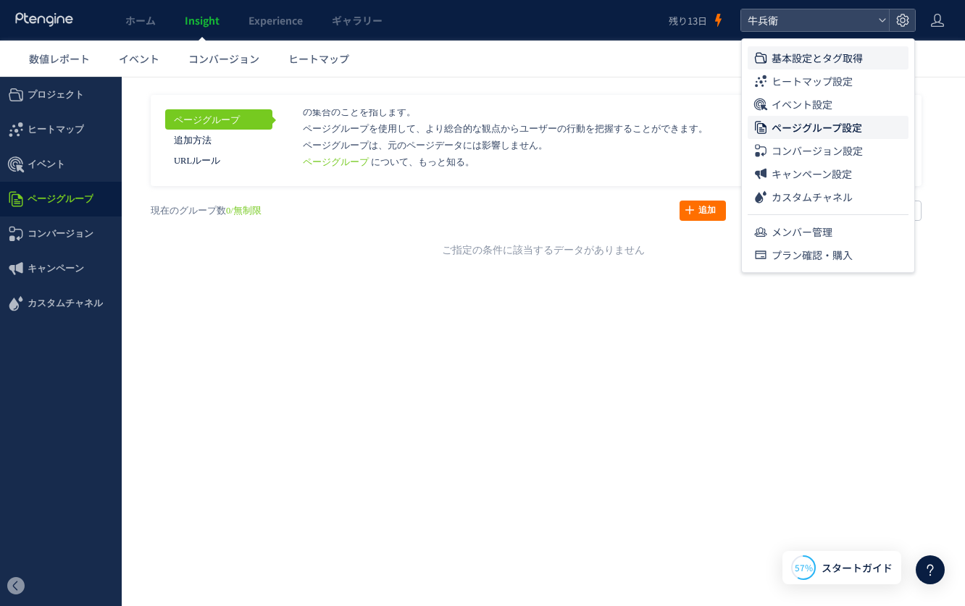
click at [848, 59] on span "基本設定とタグ取得" at bounding box center [816, 57] width 91 height 23
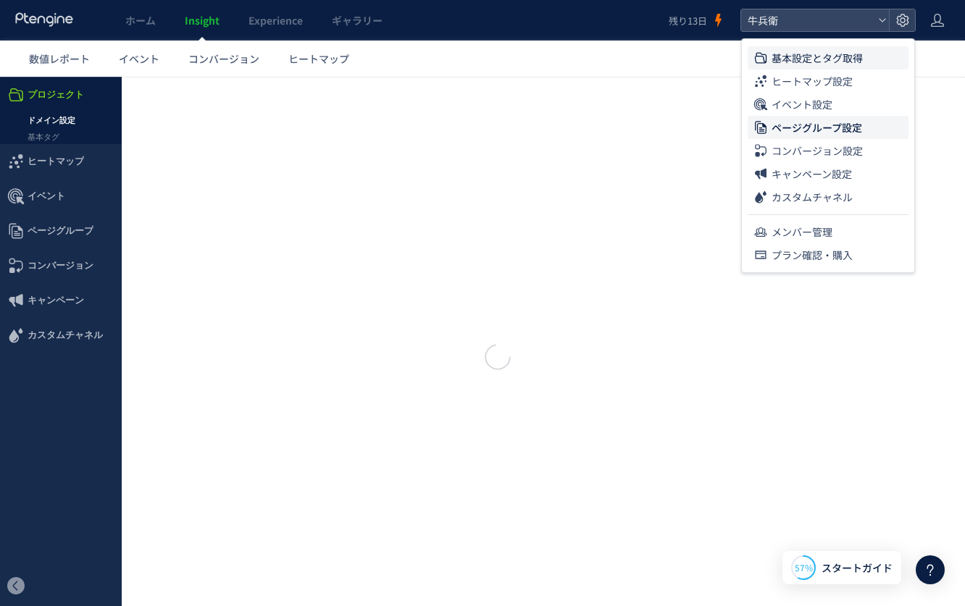
type input "***"
type input "**********"
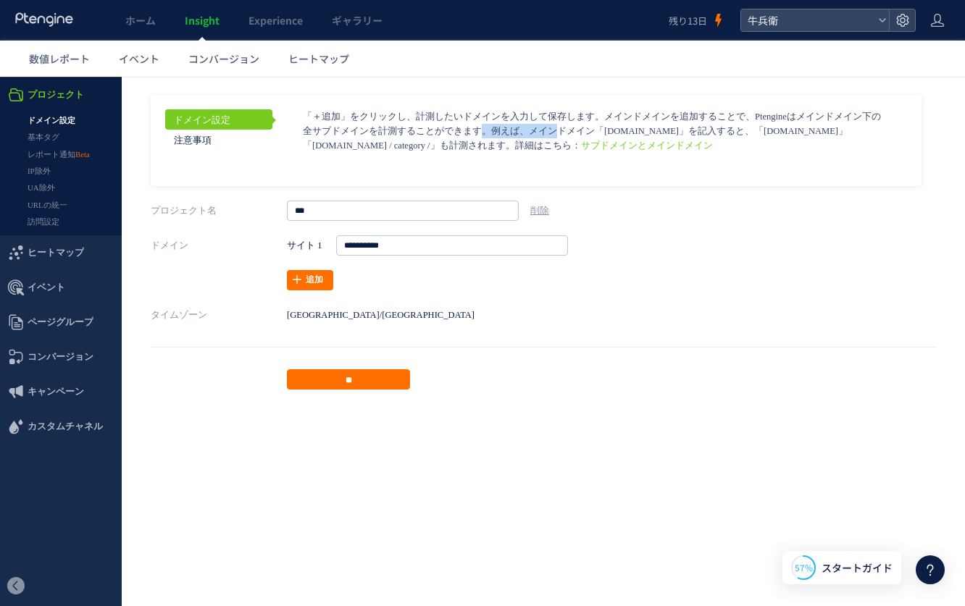
drag, startPoint x: 736, startPoint y: 117, endPoint x: 777, endPoint y: 114, distance: 40.6
click at [777, 114] on p "「＋追加」をクリックし、計測したいドメインを入力して保存します。メインドメインを追加することで、Ptengineはメインドメイン下の全サブドメインを計測するこ…" at bounding box center [592, 130] width 579 height 43
copy p "Ptengine"
